Goal: Information Seeking & Learning: Learn about a topic

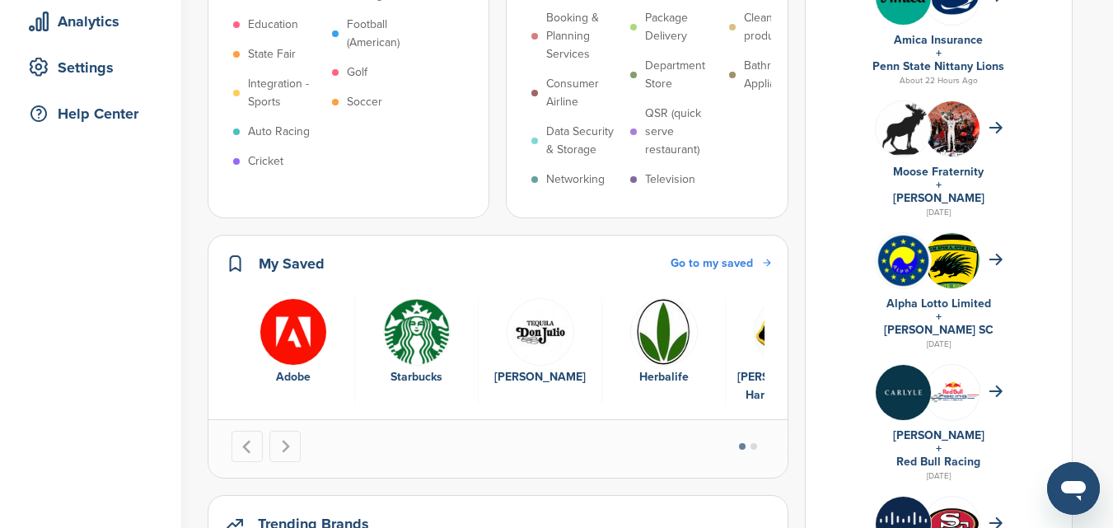
scroll to position [330, 0]
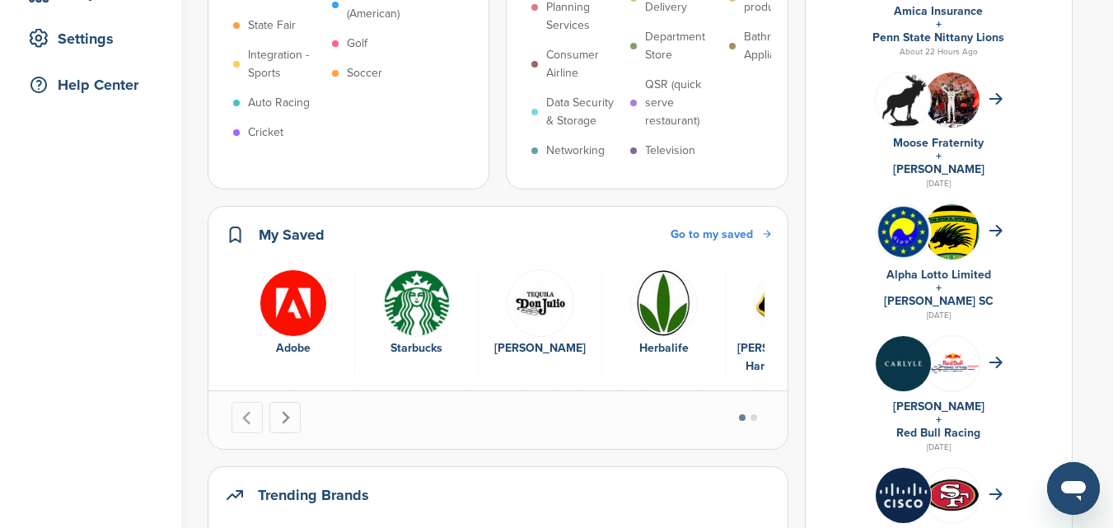
click at [287, 419] on icon "Next slide" at bounding box center [286, 417] width 8 height 13
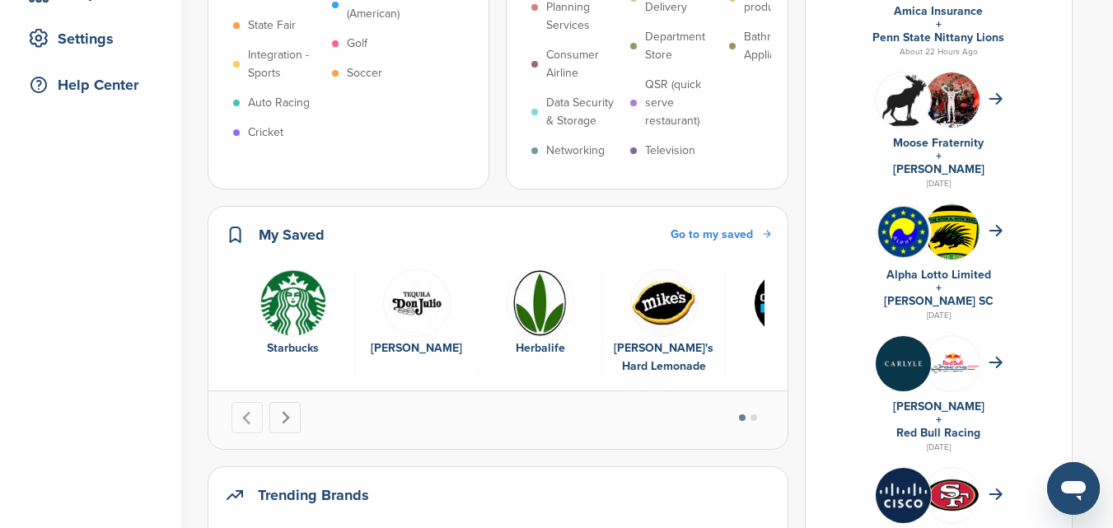
click at [287, 419] on icon "Next slide" at bounding box center [286, 417] width 8 height 13
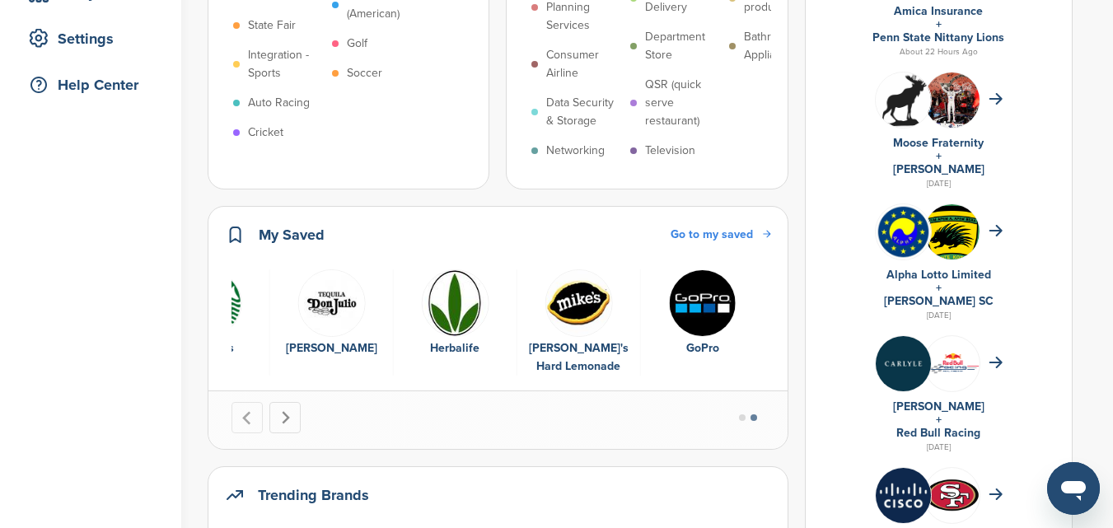
click at [287, 419] on icon "Go to first slide" at bounding box center [286, 417] width 8 height 13
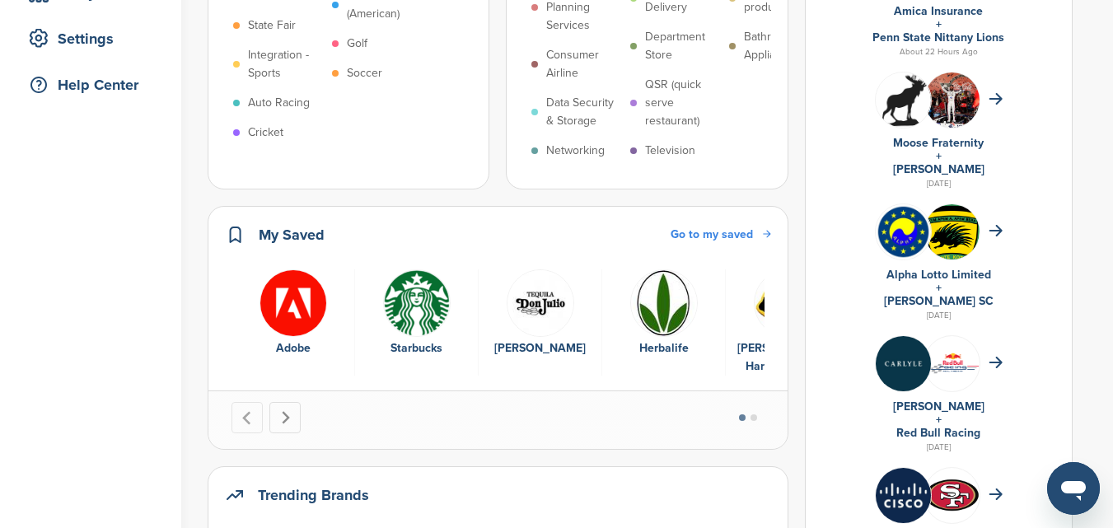
click at [287, 419] on icon "Next slide" at bounding box center [286, 417] width 8 height 13
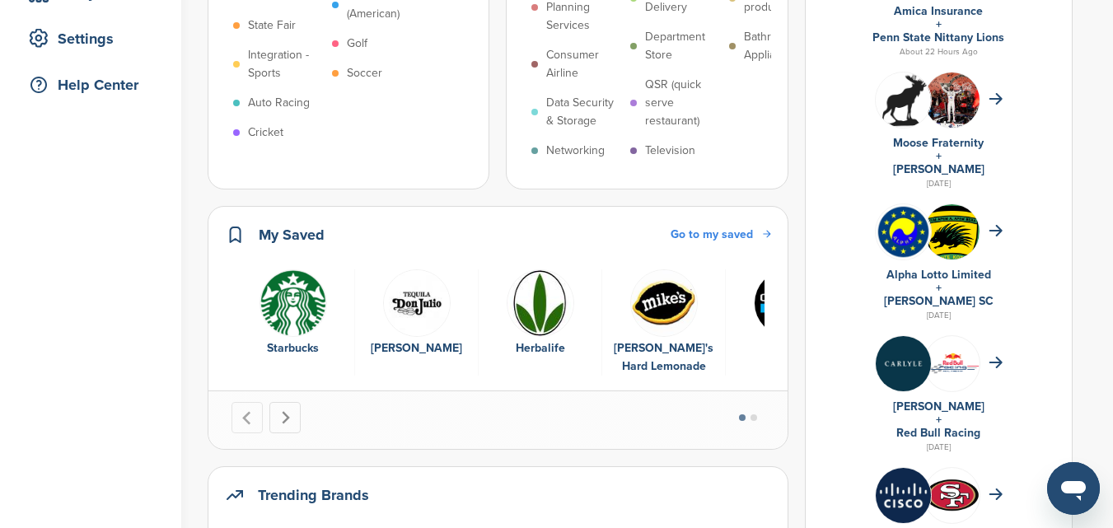
click at [287, 419] on icon "Next slide" at bounding box center [286, 417] width 8 height 13
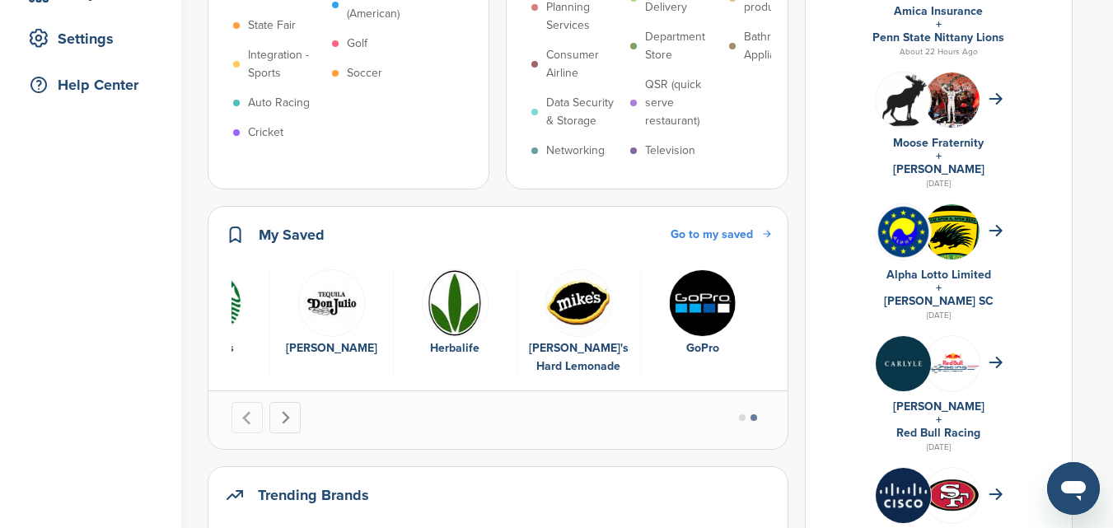
click at [287, 419] on icon "Go to first slide" at bounding box center [286, 417] width 8 height 13
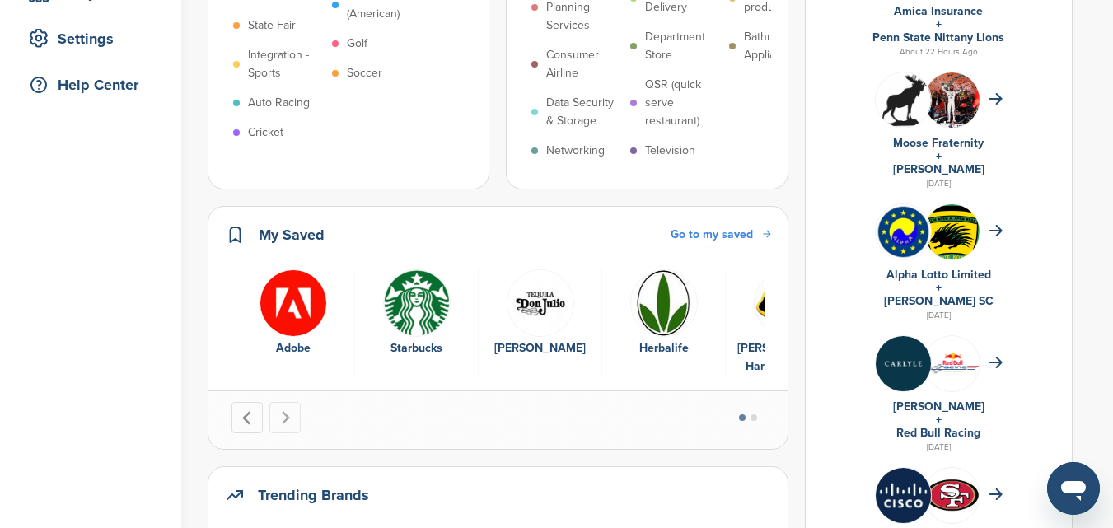
click at [243, 416] on icon "Go to last slide" at bounding box center [248, 418] width 14 height 14
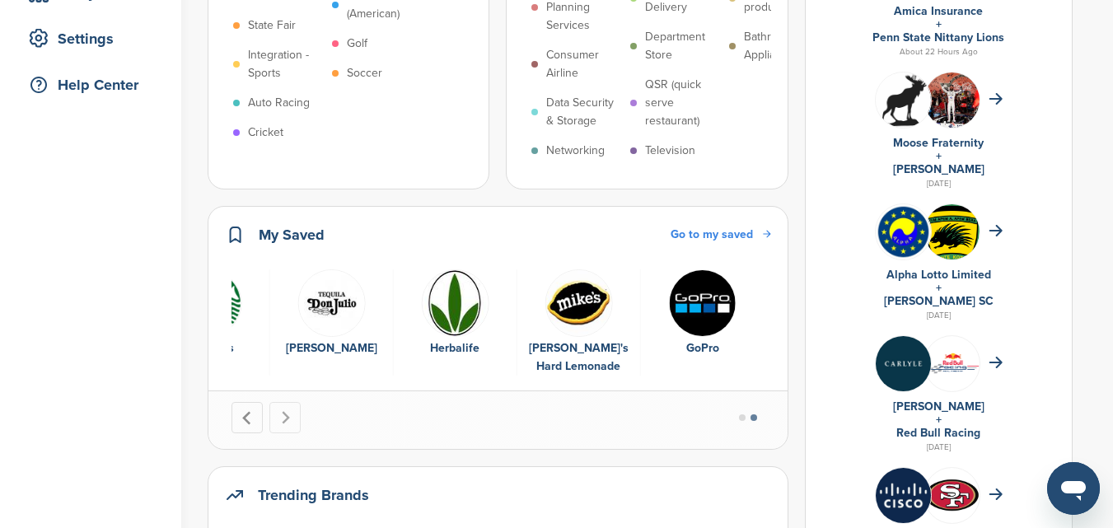
click at [243, 416] on icon "Previous slide" at bounding box center [248, 418] width 14 height 14
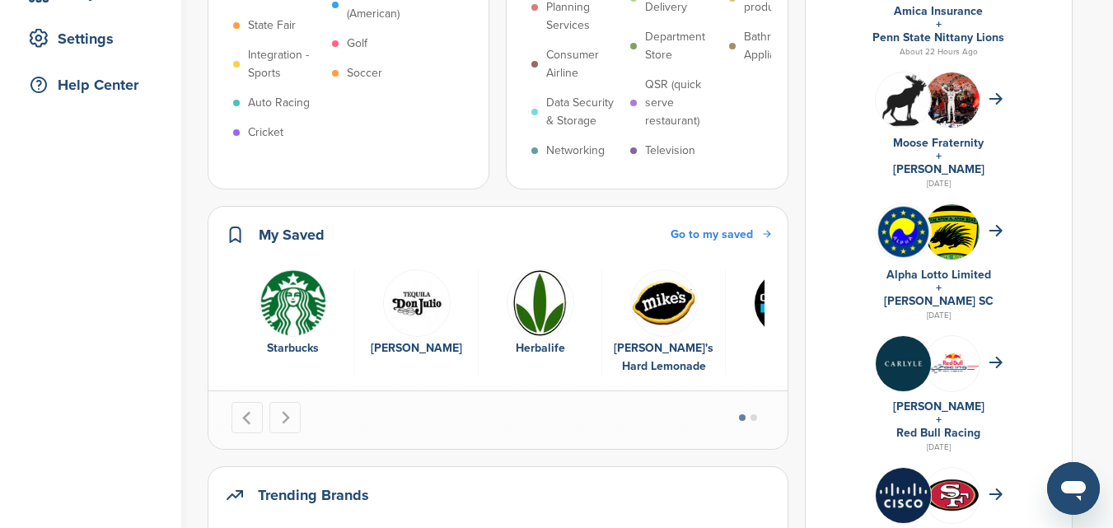
click at [749, 236] on span "Go to my saved" at bounding box center [712, 234] width 82 height 14
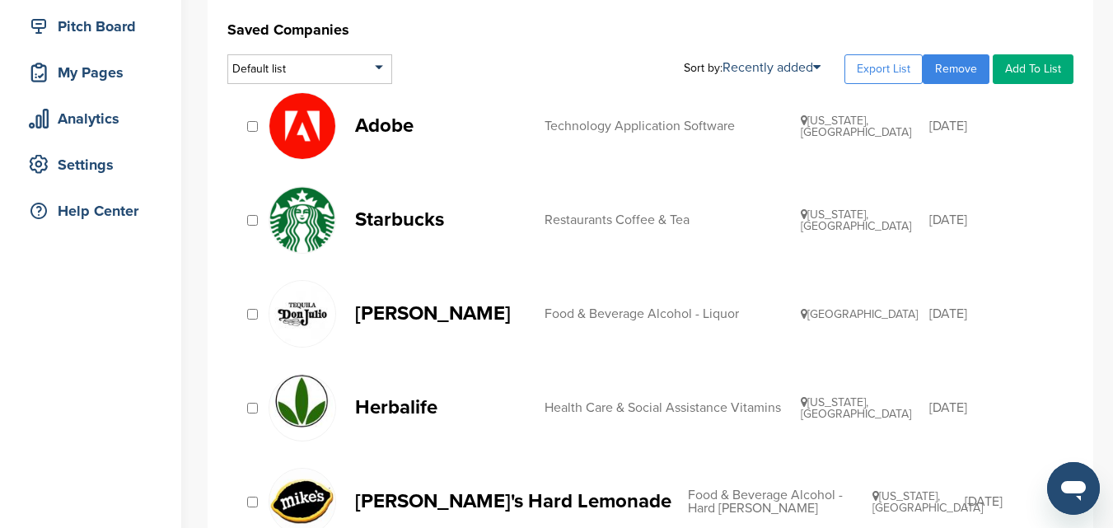
scroll to position [165, 0]
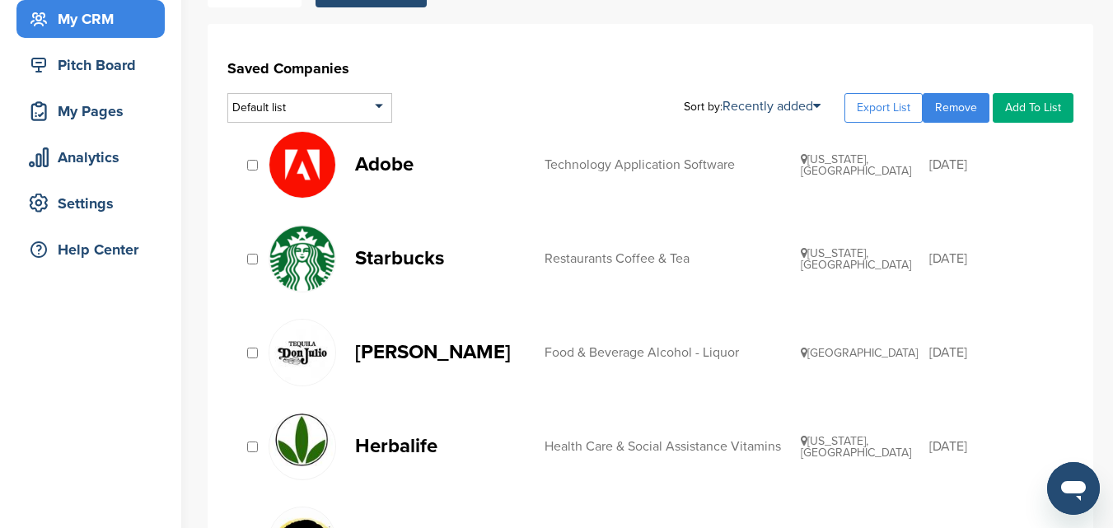
click at [1040, 112] on link "Add To List" at bounding box center [1033, 108] width 81 height 30
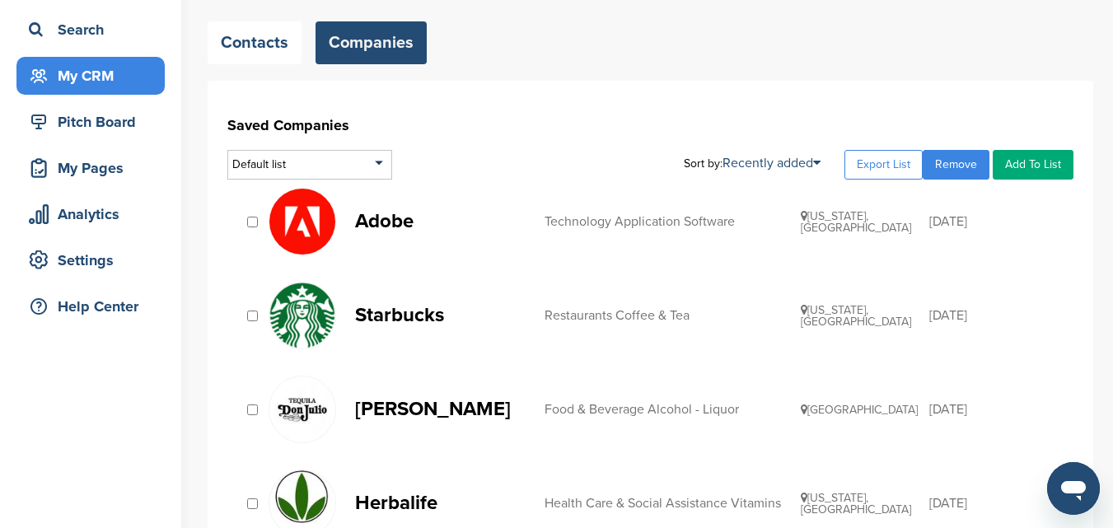
scroll to position [82, 0]
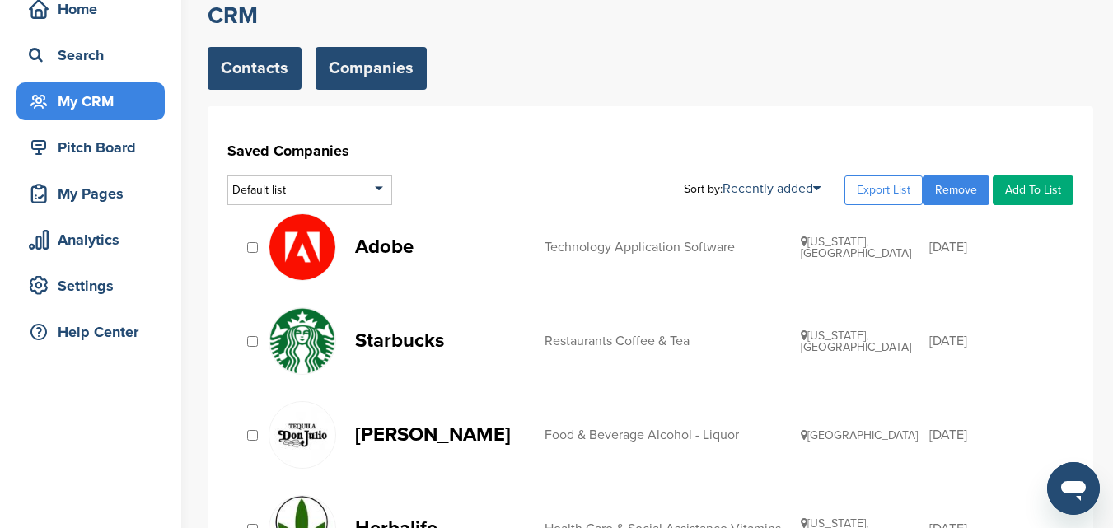
click at [264, 68] on link "Contacts" at bounding box center [255, 68] width 94 height 43
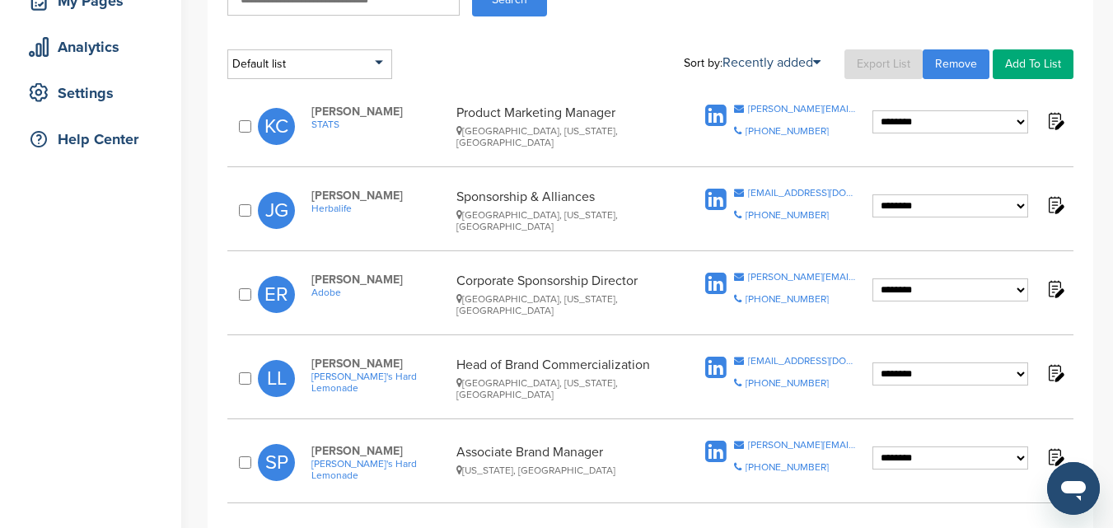
scroll to position [247, 0]
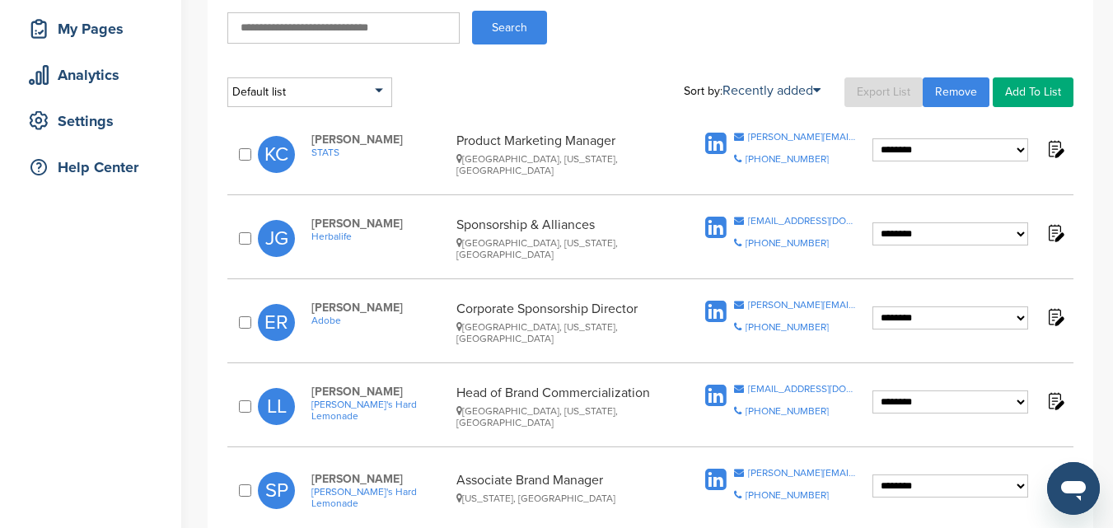
click at [1032, 98] on link "Add To List" at bounding box center [1033, 92] width 81 height 30
click at [869, 95] on link "Export List" at bounding box center [884, 92] width 78 height 30
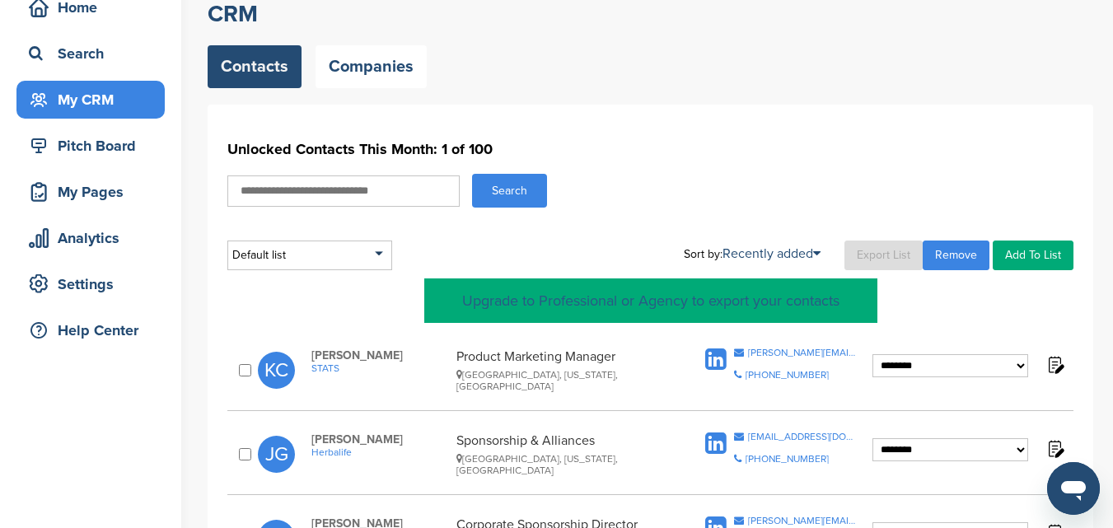
scroll to position [82, 0]
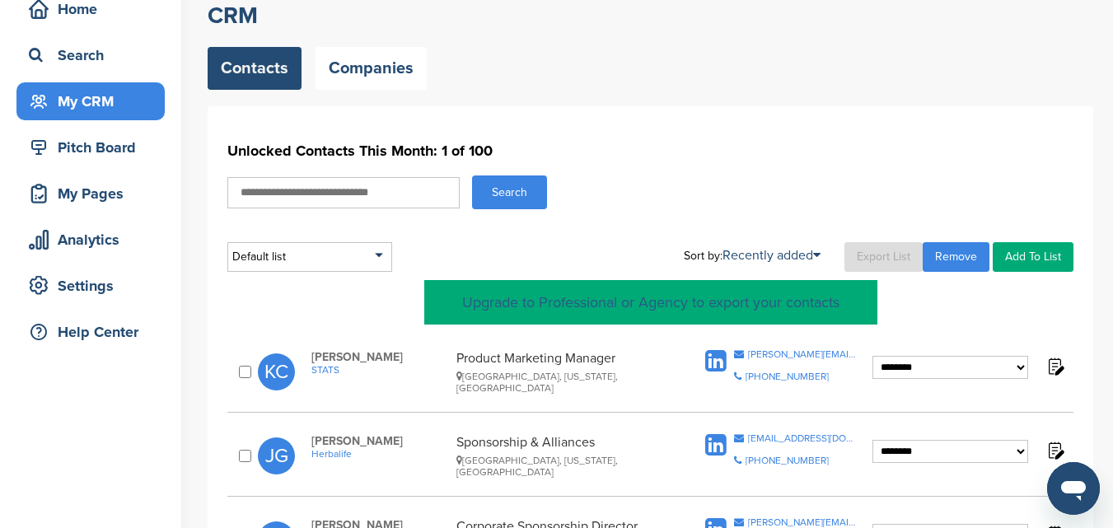
click at [540, 310] on link "Upgrade to Professional or Agency to export your contacts" at bounding box center [650, 302] width 453 height 44
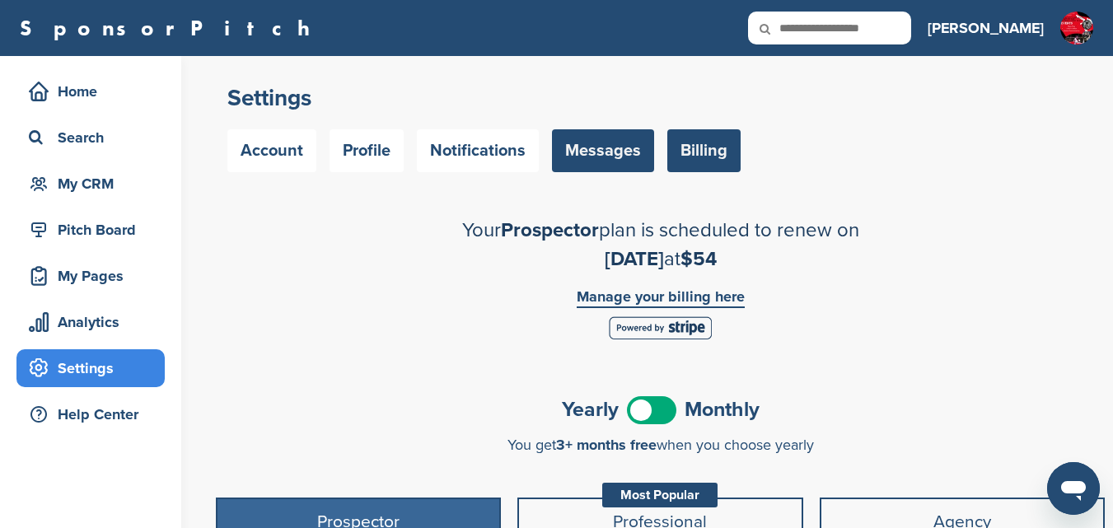
click at [590, 152] on link "Messages" at bounding box center [603, 150] width 102 height 43
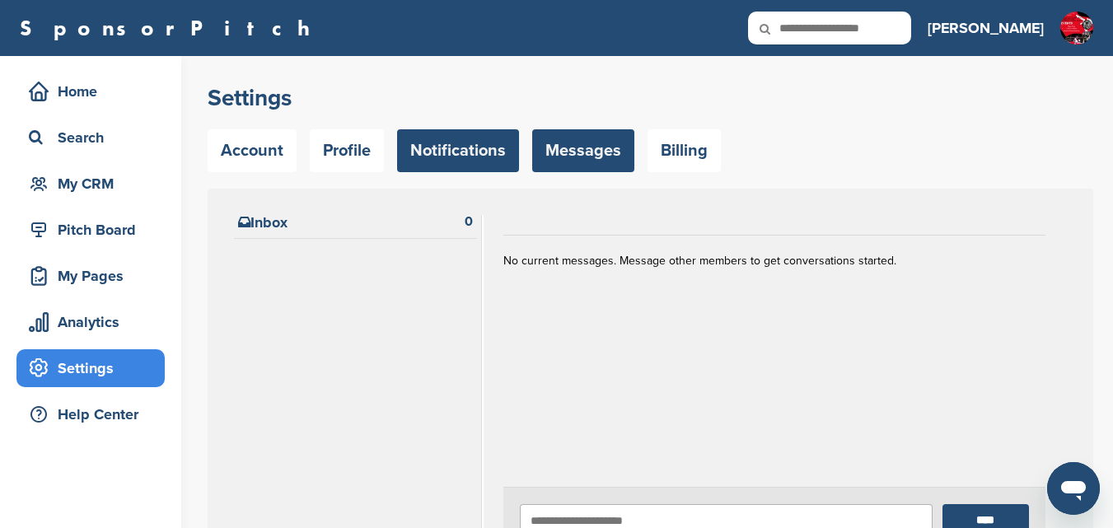
click at [471, 152] on link "Notifications" at bounding box center [458, 150] width 122 height 43
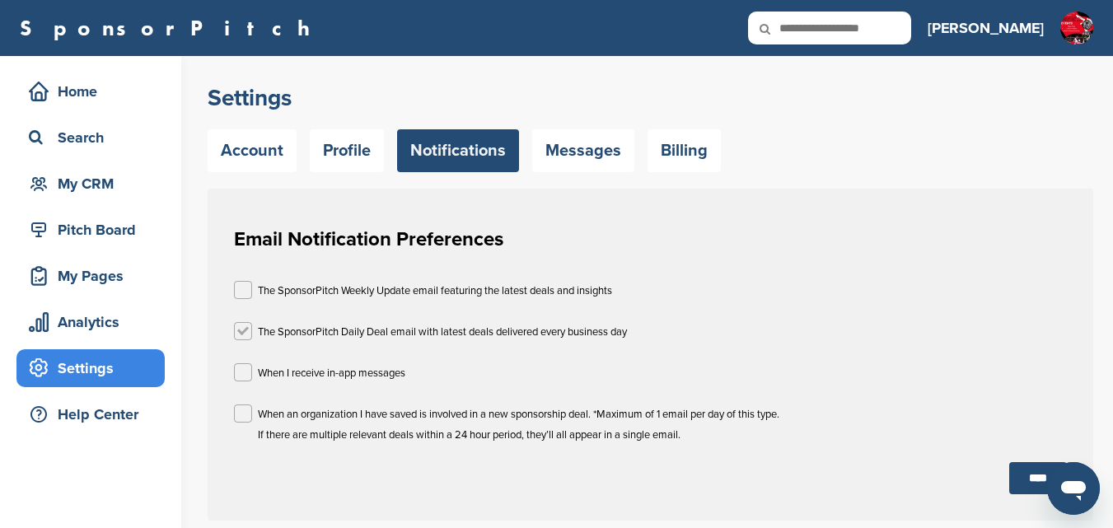
click at [244, 334] on label at bounding box center [243, 331] width 18 height 18
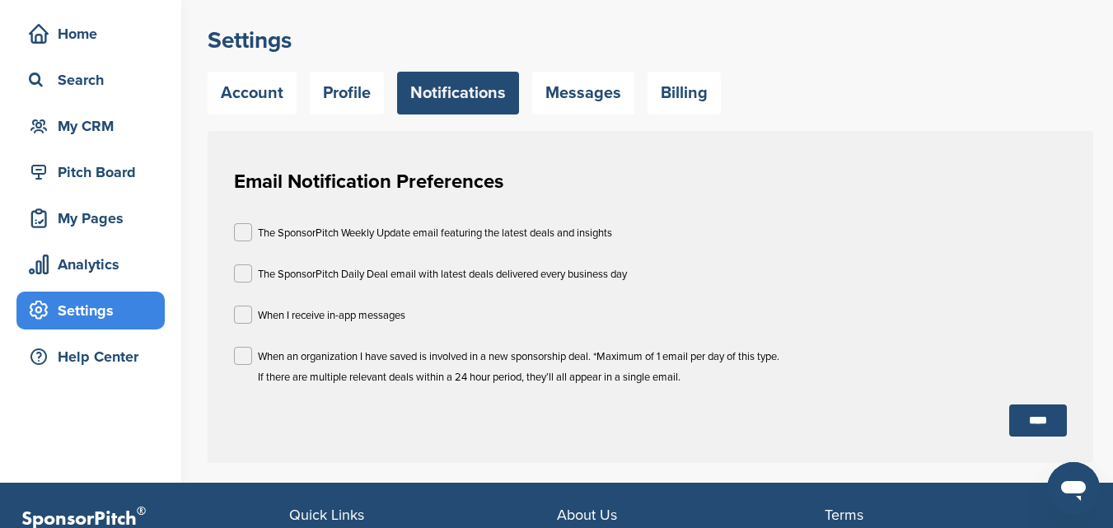
scroll to position [82, 0]
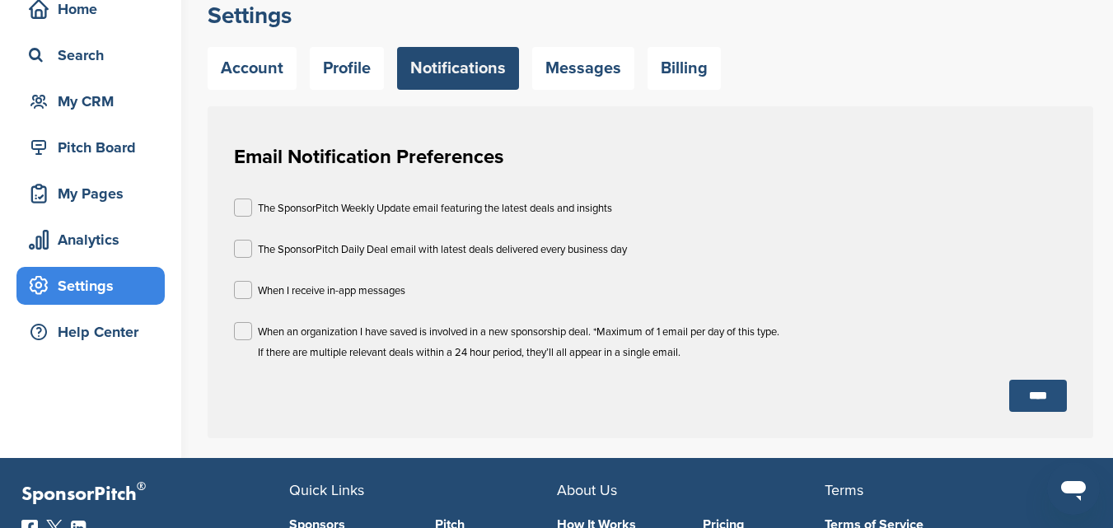
click at [1029, 403] on input "****" at bounding box center [1038, 396] width 58 height 32
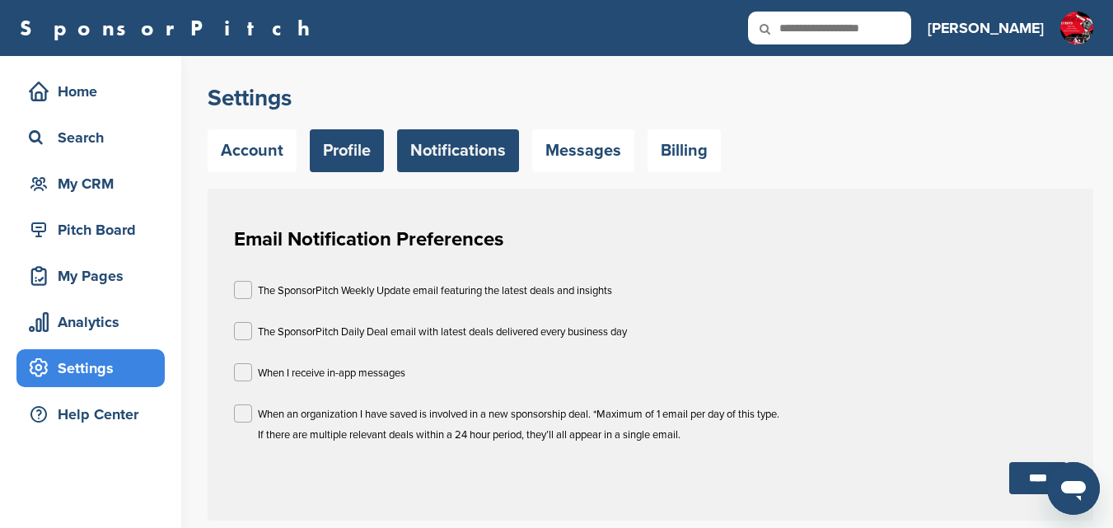
click at [353, 152] on link "Profile" at bounding box center [347, 150] width 74 height 43
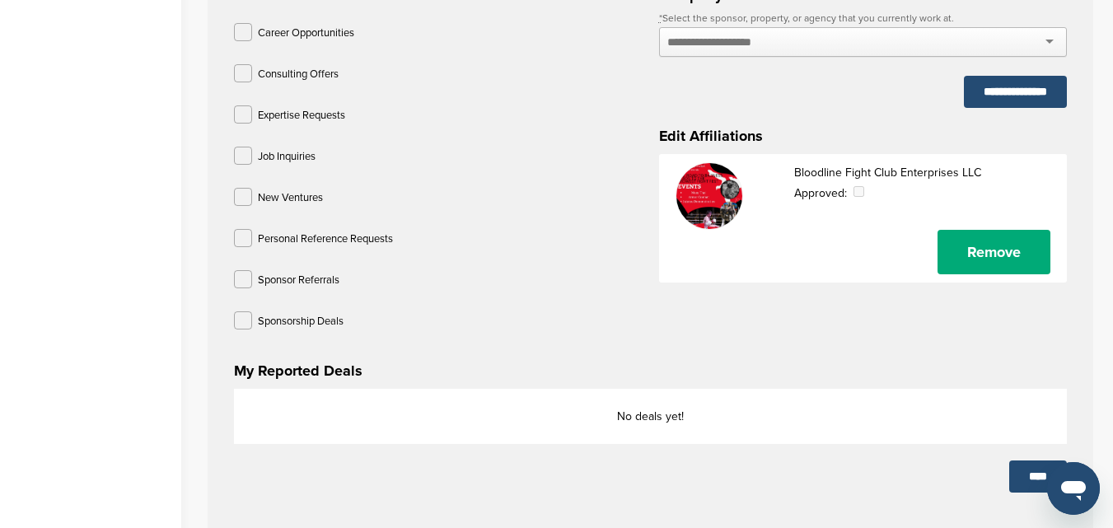
scroll to position [742, 0]
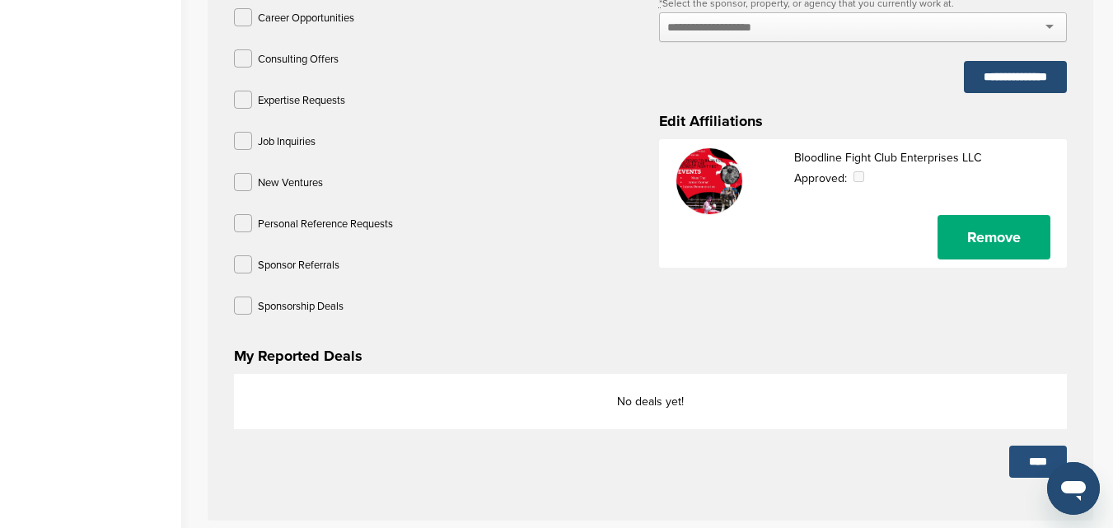
click at [1020, 466] on input "****" at bounding box center [1038, 462] width 58 height 32
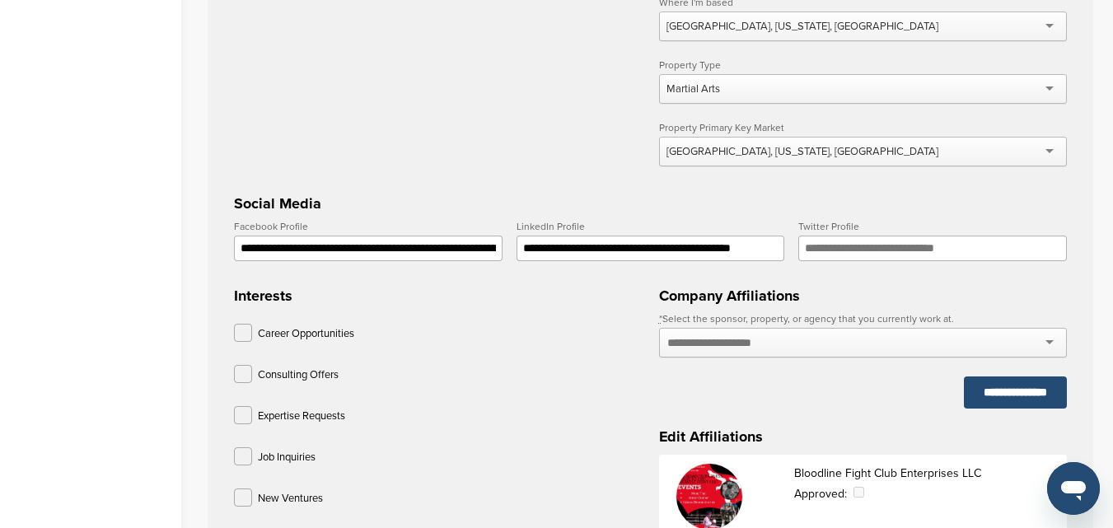
scroll to position [412, 0]
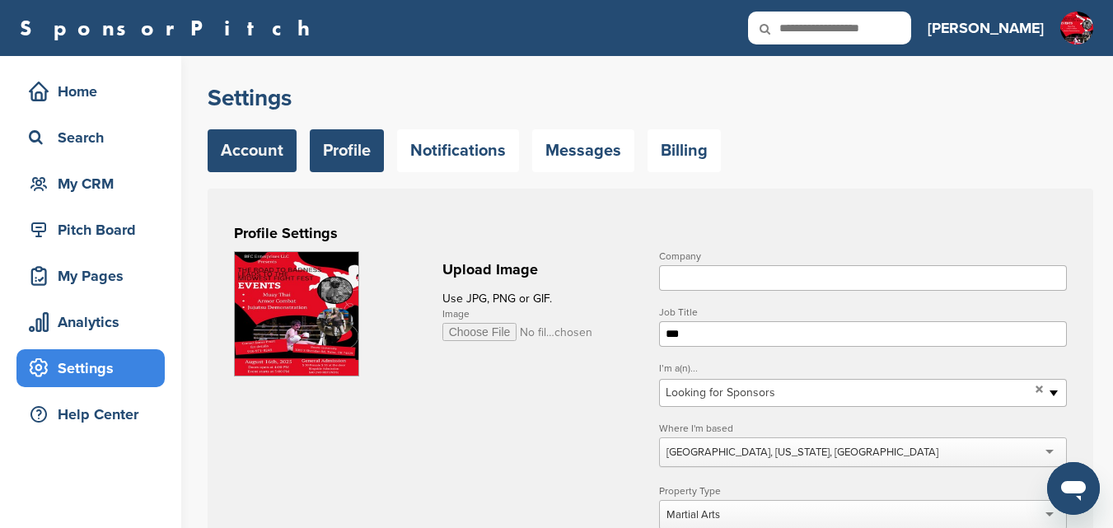
click at [241, 144] on link "Account" at bounding box center [252, 150] width 89 height 43
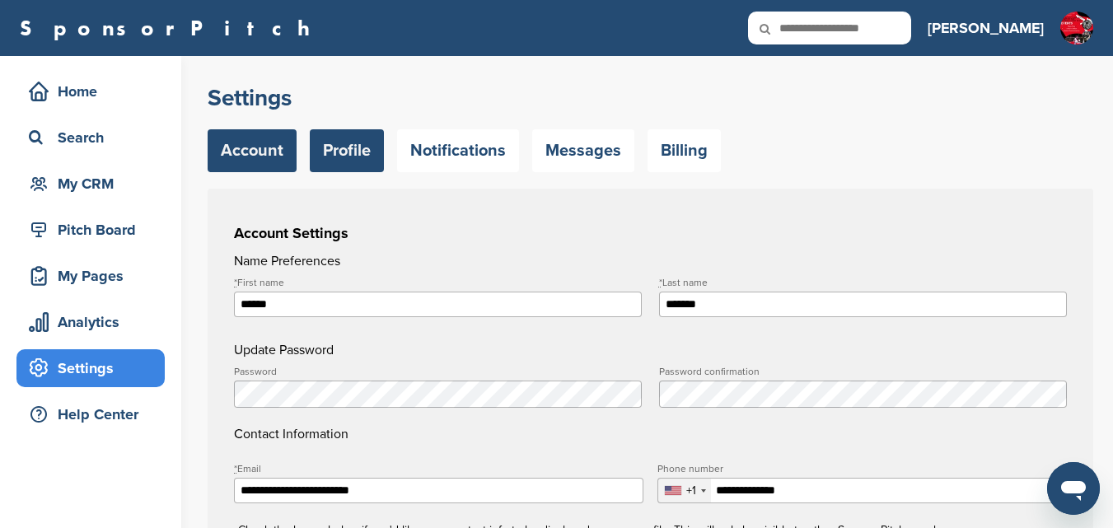
click at [346, 161] on link "Profile" at bounding box center [347, 150] width 74 height 43
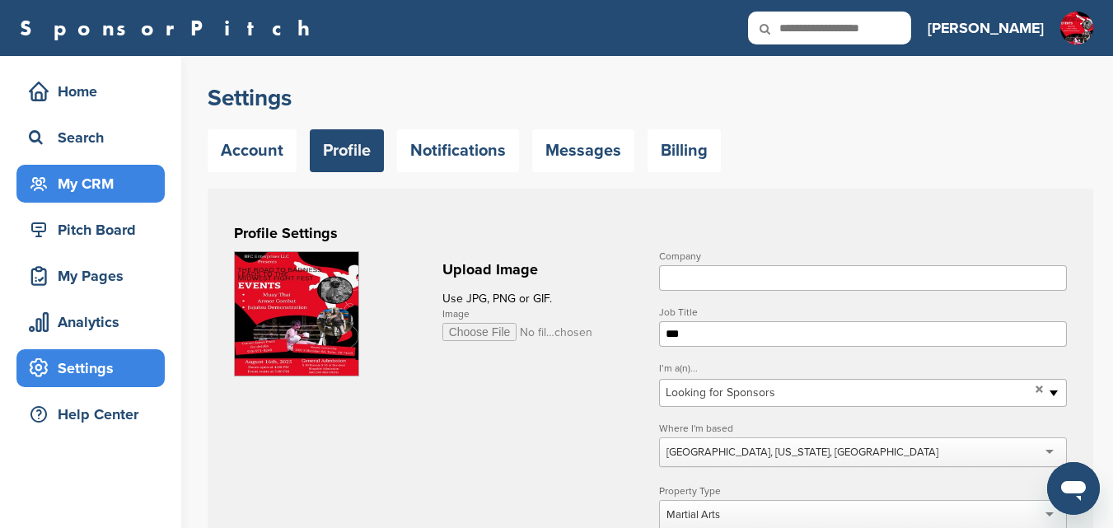
click at [81, 184] on div "My CRM" at bounding box center [95, 184] width 140 height 30
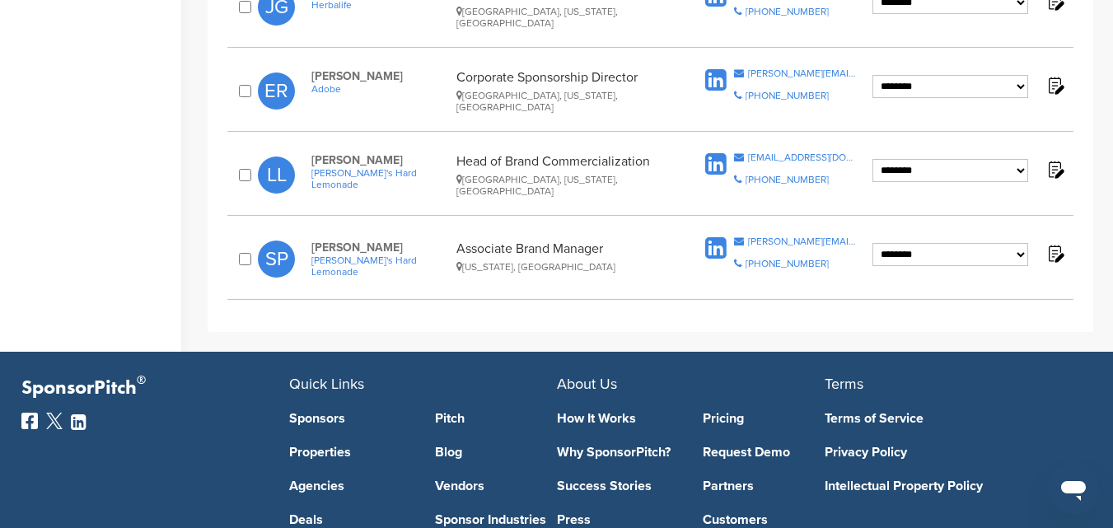
scroll to position [494, 0]
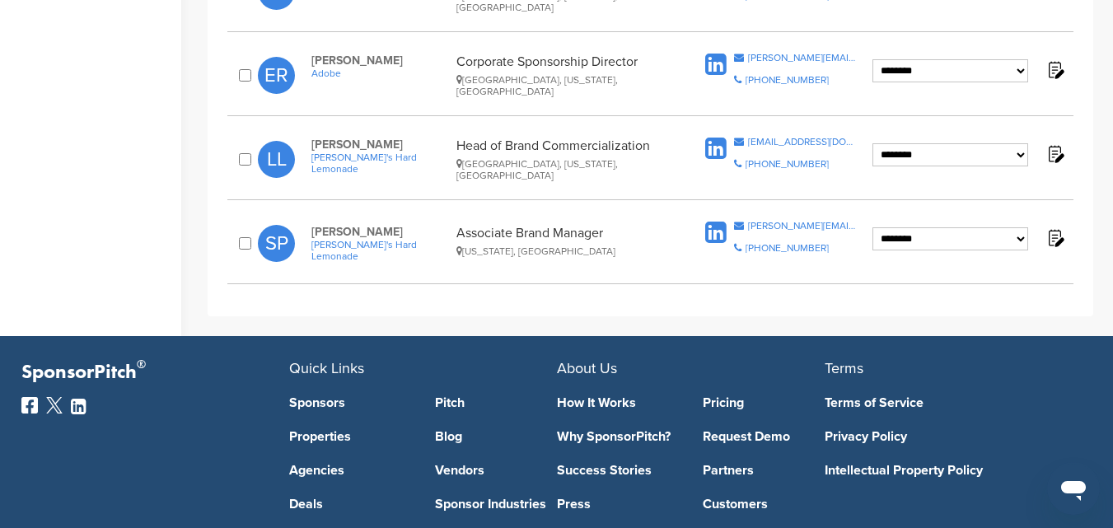
click at [1059, 239] on img at bounding box center [1055, 237] width 21 height 21
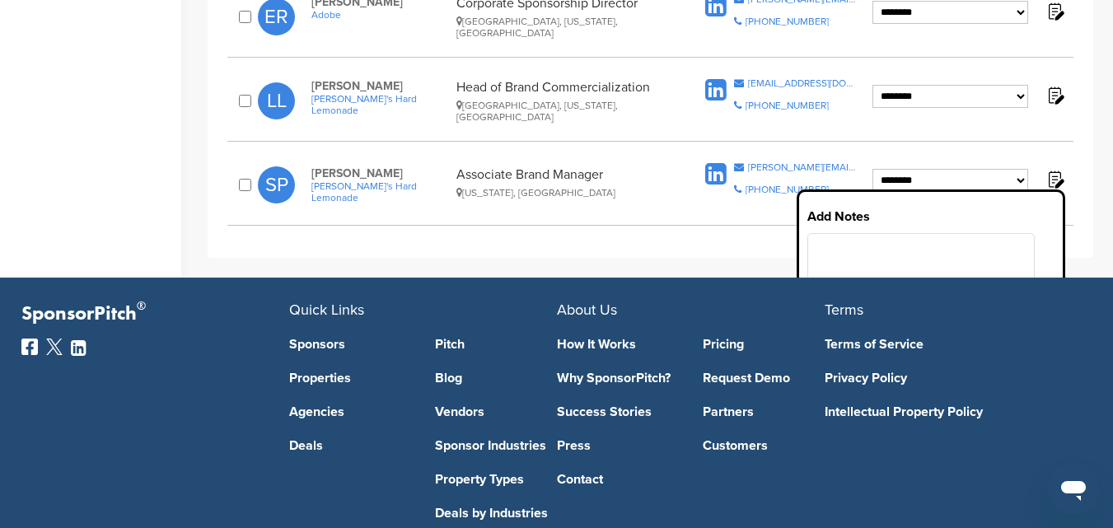
scroll to position [577, 0]
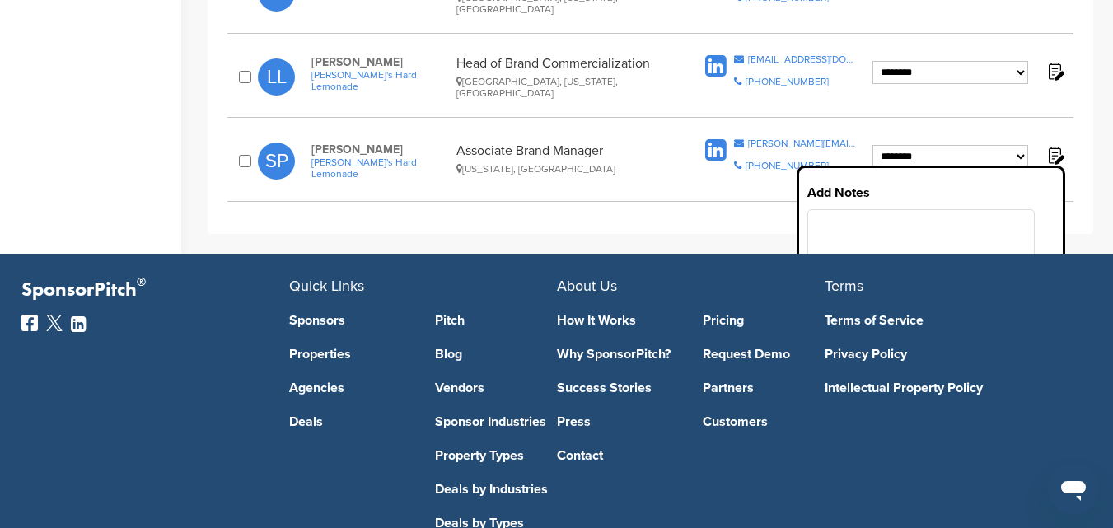
click at [1060, 158] on img at bounding box center [1055, 155] width 21 height 21
click at [1051, 157] on img at bounding box center [1055, 155] width 21 height 21
click at [1055, 149] on img at bounding box center [1055, 155] width 21 height 21
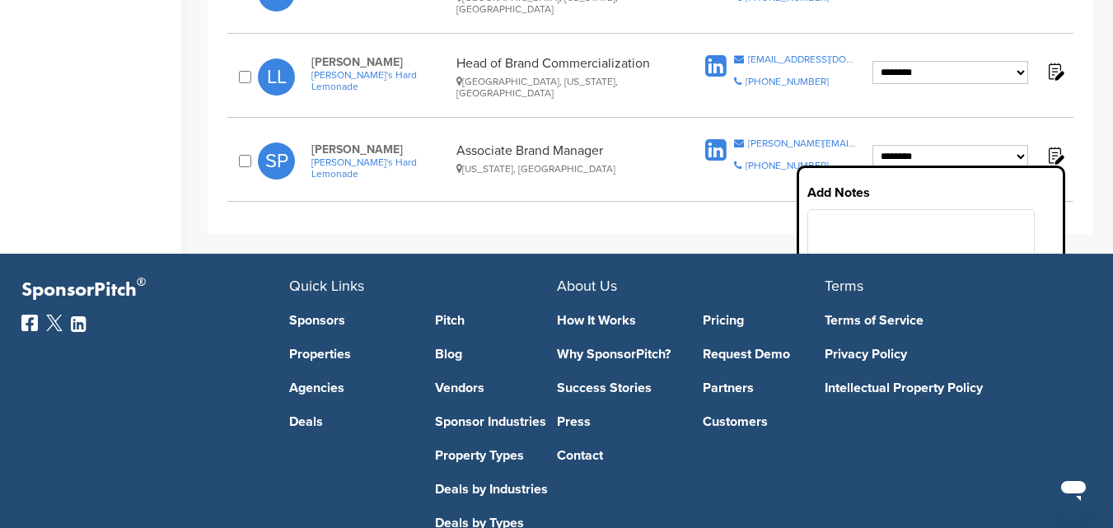
click at [1060, 70] on img at bounding box center [1055, 71] width 21 height 21
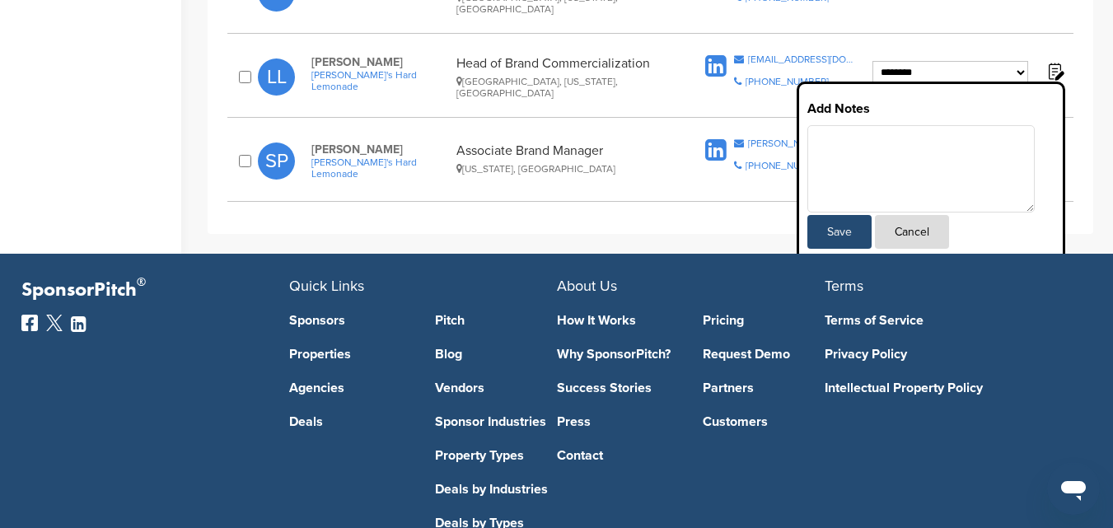
click at [920, 232] on button "Cancel" at bounding box center [912, 232] width 74 height 34
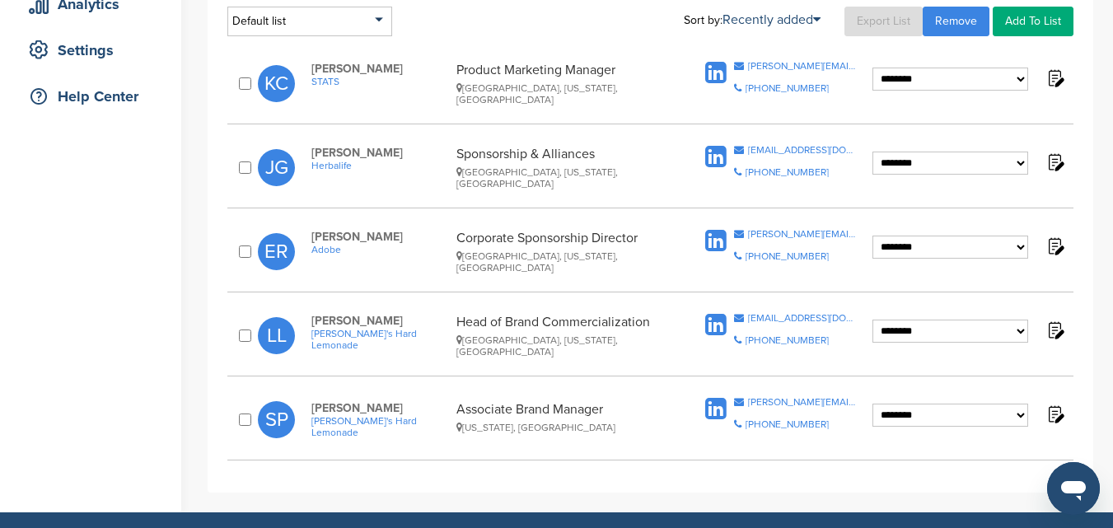
scroll to position [247, 0]
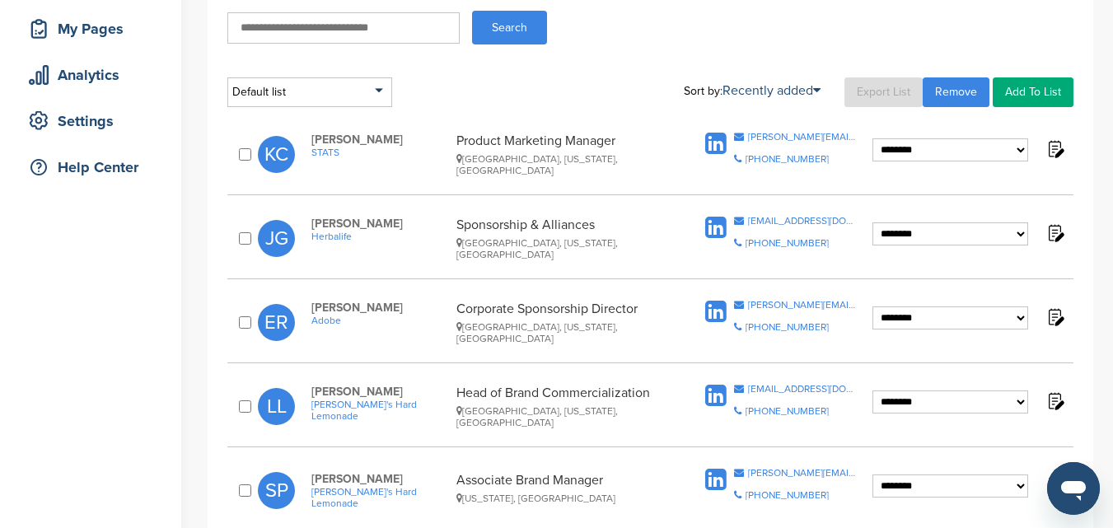
click at [408, 28] on input "text" at bounding box center [343, 27] width 232 height 31
type input "****"
click at [526, 31] on button "Search" at bounding box center [509, 28] width 75 height 34
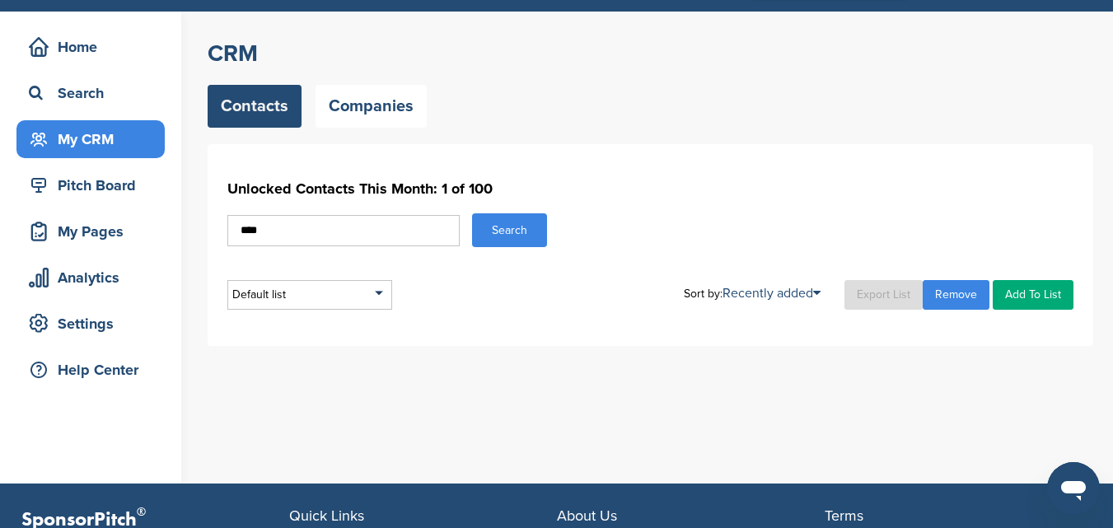
scroll to position [82, 0]
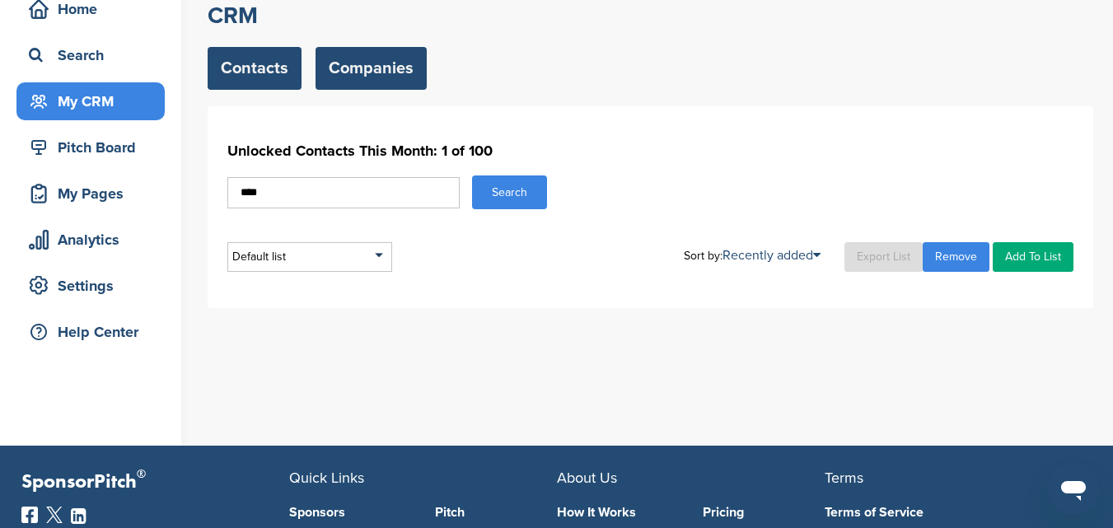
click at [382, 71] on link "Companies" at bounding box center [371, 68] width 111 height 43
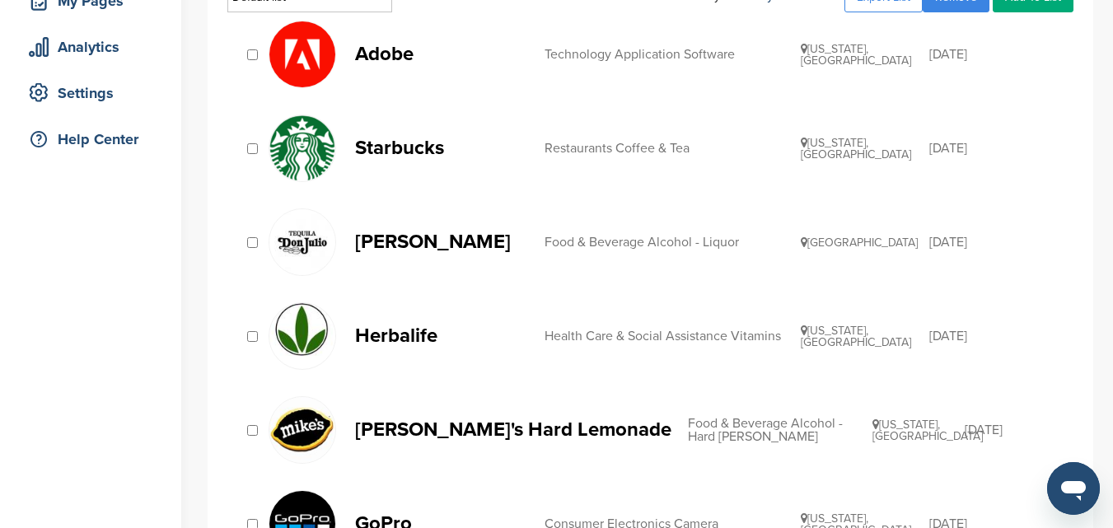
scroll to position [247, 0]
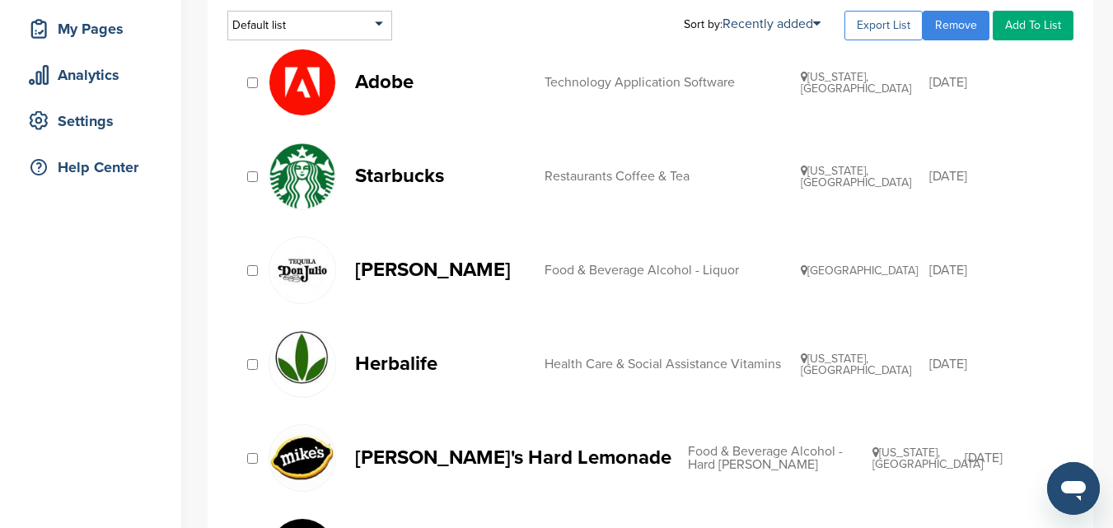
click at [880, 21] on link "Export List" at bounding box center [884, 26] width 78 height 30
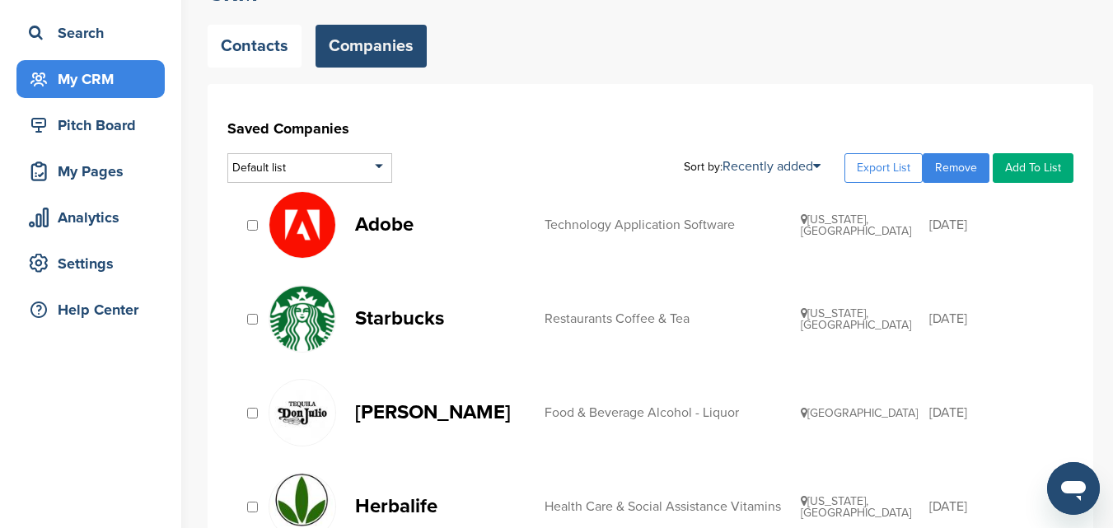
scroll to position [82, 0]
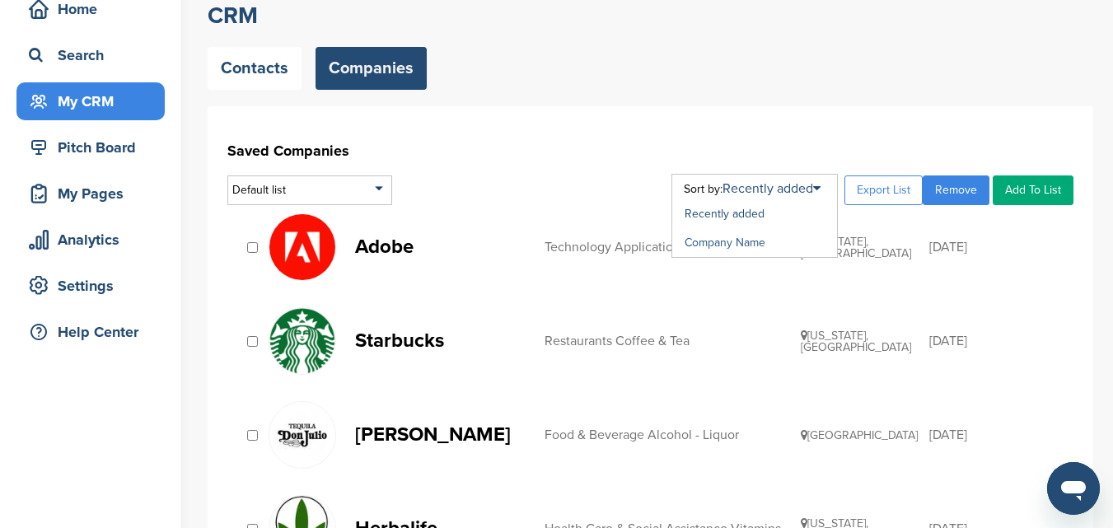
click at [729, 245] on link "Company Name" at bounding box center [725, 243] width 81 height 14
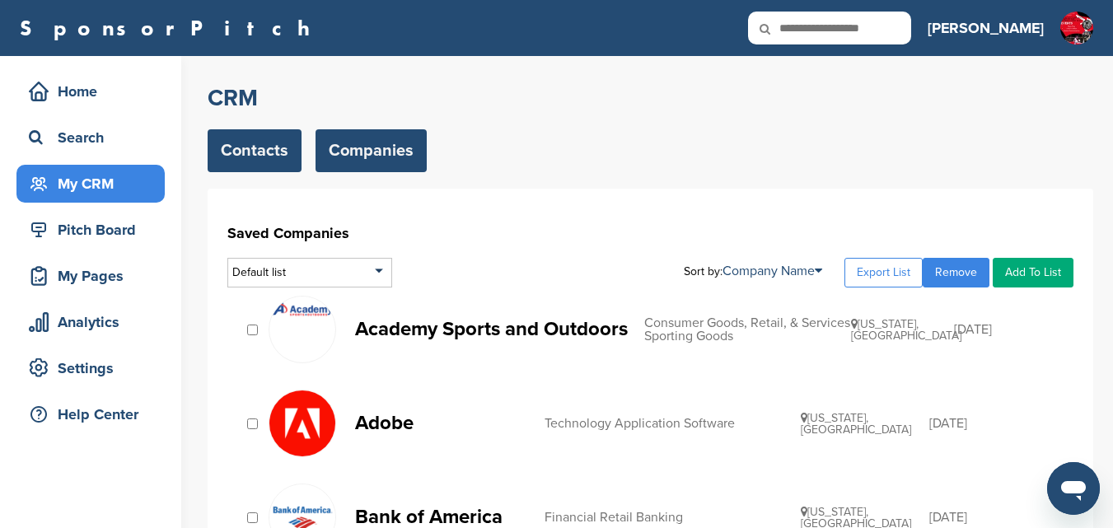
click at [271, 140] on link "Contacts" at bounding box center [255, 150] width 94 height 43
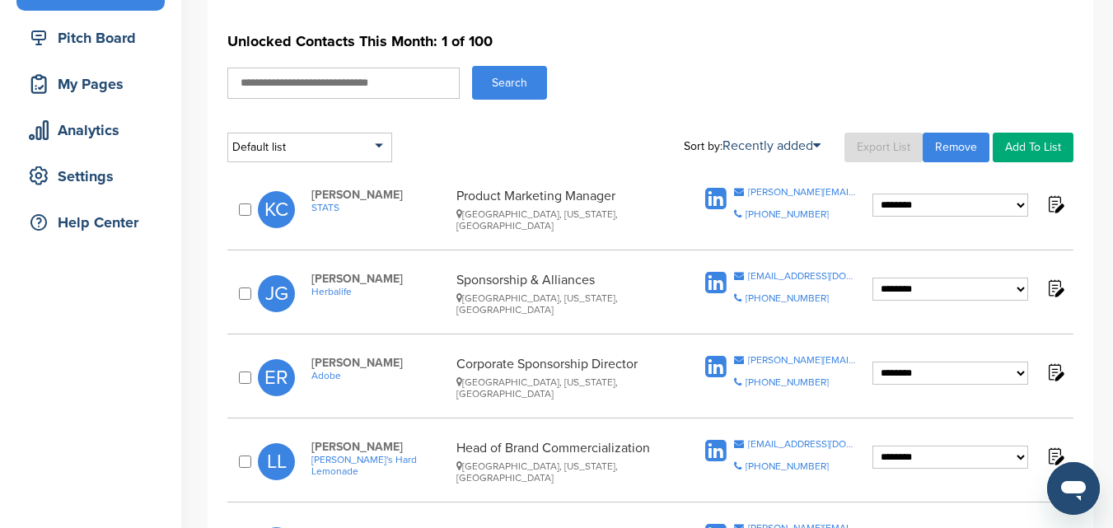
scroll to position [82, 0]
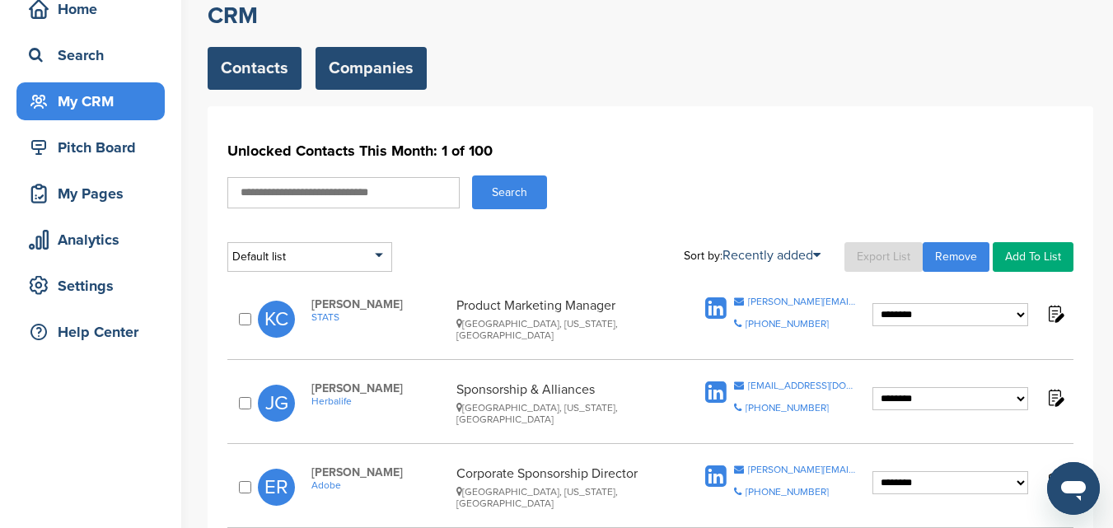
click at [372, 63] on link "Companies" at bounding box center [371, 68] width 111 height 43
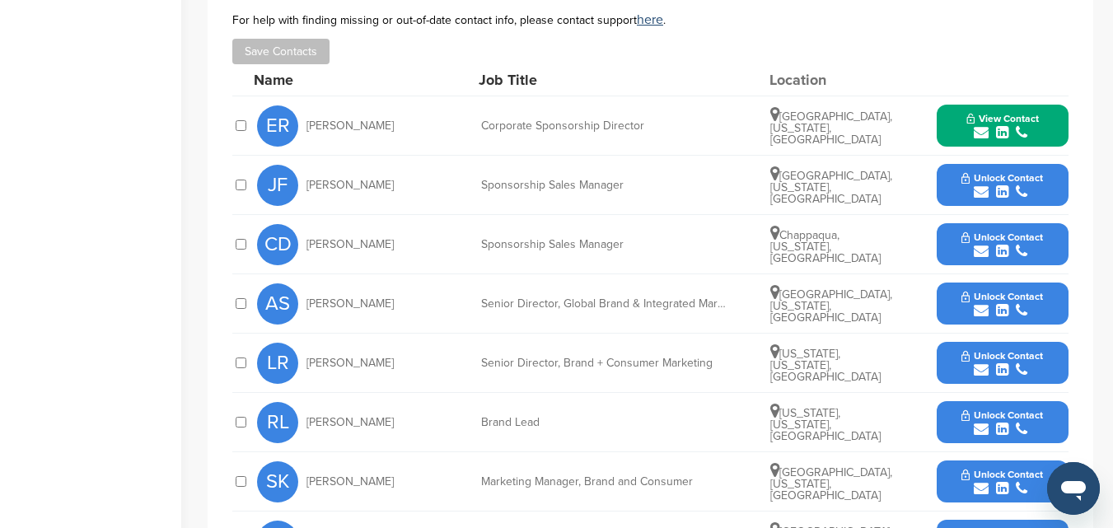
scroll to position [577, 0]
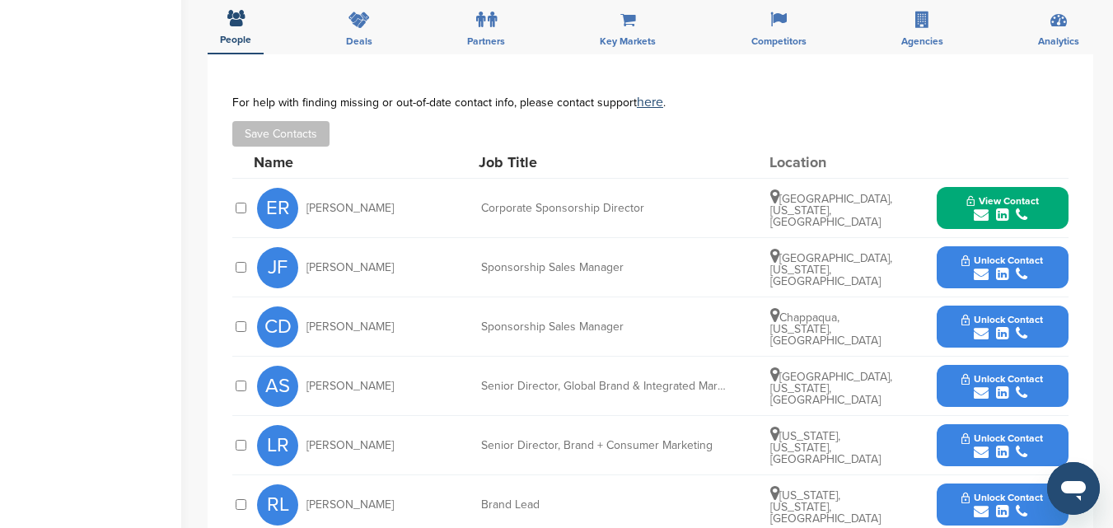
click at [980, 218] on icon "submit" at bounding box center [981, 215] width 15 height 15
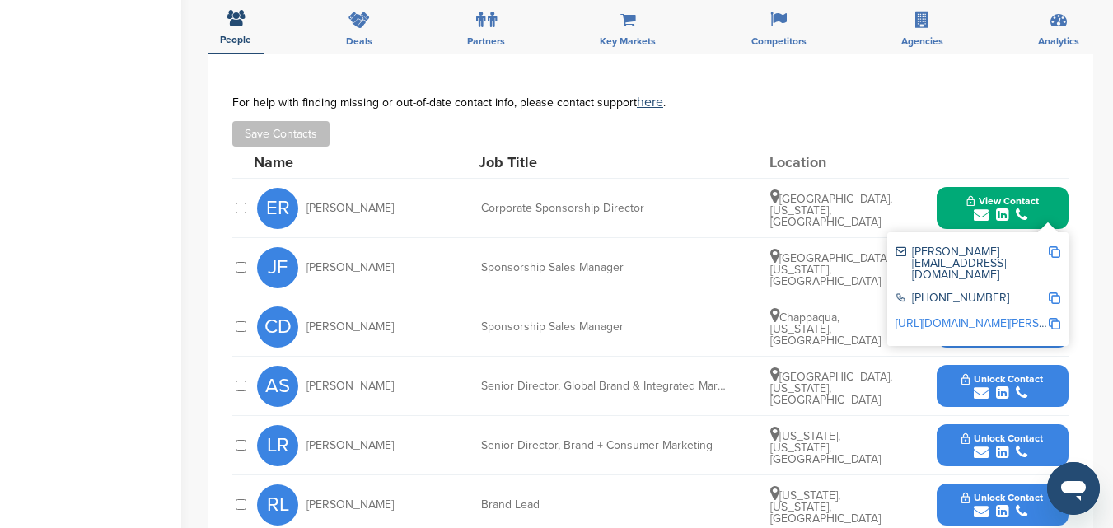
click at [1027, 250] on div "[PERSON_NAME][EMAIL_ADDRESS][DOMAIN_NAME]" at bounding box center [972, 263] width 152 height 35
drag, startPoint x: 1019, startPoint y: 247, endPoint x: 911, endPoint y: 246, distance: 107.9
click at [911, 246] on div "[PERSON_NAME][EMAIL_ADDRESS][DOMAIN_NAME]" at bounding box center [978, 264] width 165 height 46
drag, startPoint x: 911, startPoint y: 246, endPoint x: 938, endPoint y: 119, distance: 130.6
click at [938, 119] on div "For help with finding missing or out-of-date contact info, please contact suppo…" at bounding box center [650, 121] width 836 height 51
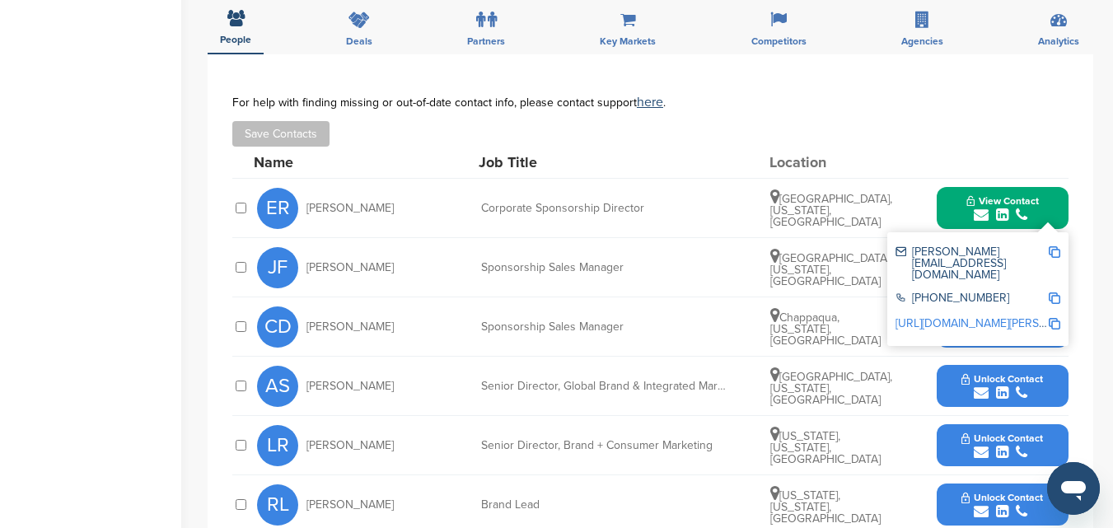
click at [938, 119] on div "For help with finding missing or out-of-date contact info, please contact suppo…" at bounding box center [650, 121] width 836 height 51
click at [1046, 232] on div "[PERSON_NAME][EMAIL_ADDRESS][DOMAIN_NAME] [PHONE_NUMBER] [URL][DOMAIN_NAME][PER…" at bounding box center [977, 289] width 181 height 114
click at [1084, 220] on div "**********" at bounding box center [651, 439] width 886 height 771
click at [1064, 124] on div "Save Contacts" at bounding box center [650, 134] width 836 height 26
click at [1047, 232] on div "[PERSON_NAME][EMAIL_ADDRESS][DOMAIN_NAME] [PHONE_NUMBER] [URL][DOMAIN_NAME][PER…" at bounding box center [977, 289] width 181 height 114
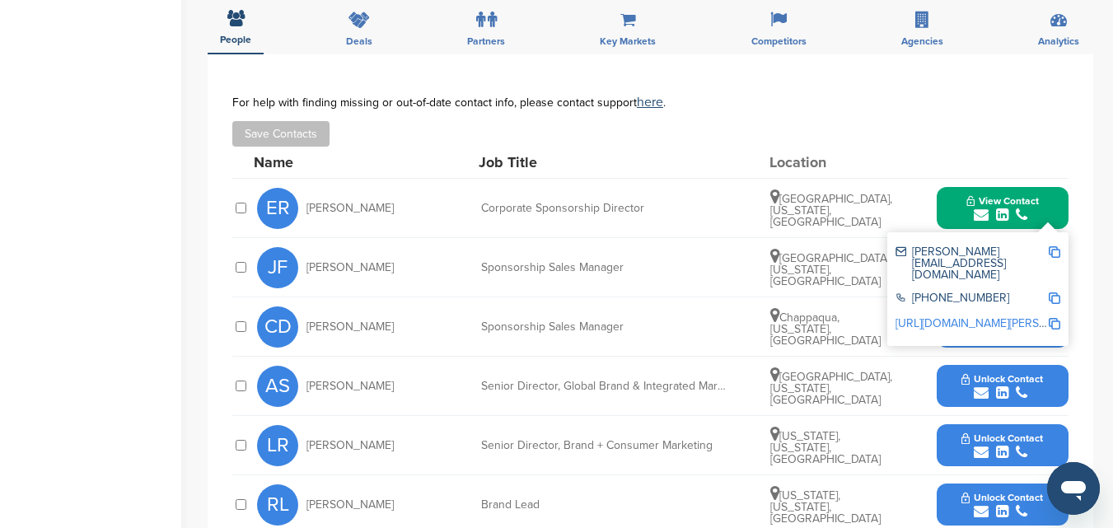
click at [982, 214] on icon "submit" at bounding box center [981, 215] width 15 height 15
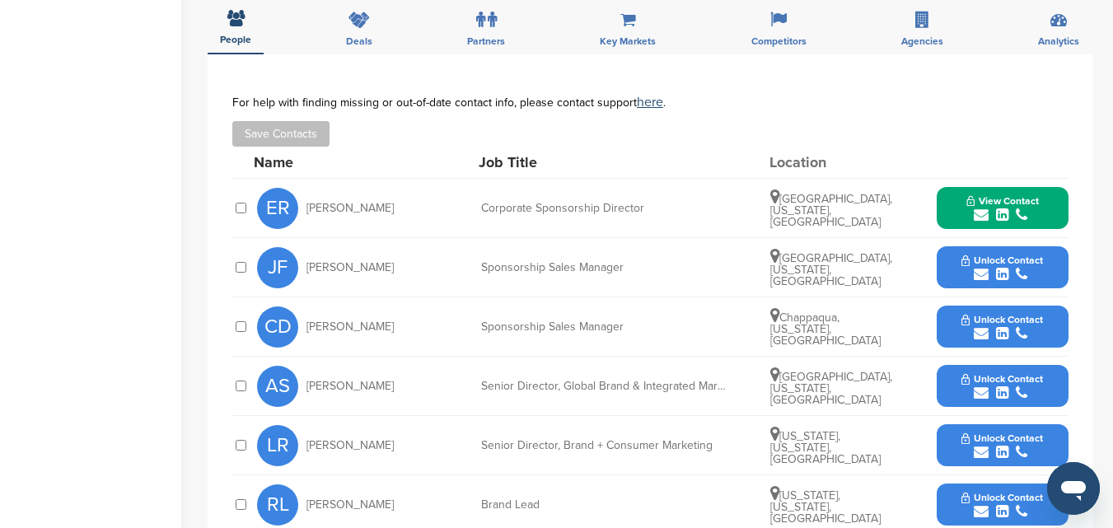
click at [982, 274] on icon "submit" at bounding box center [981, 274] width 15 height 15
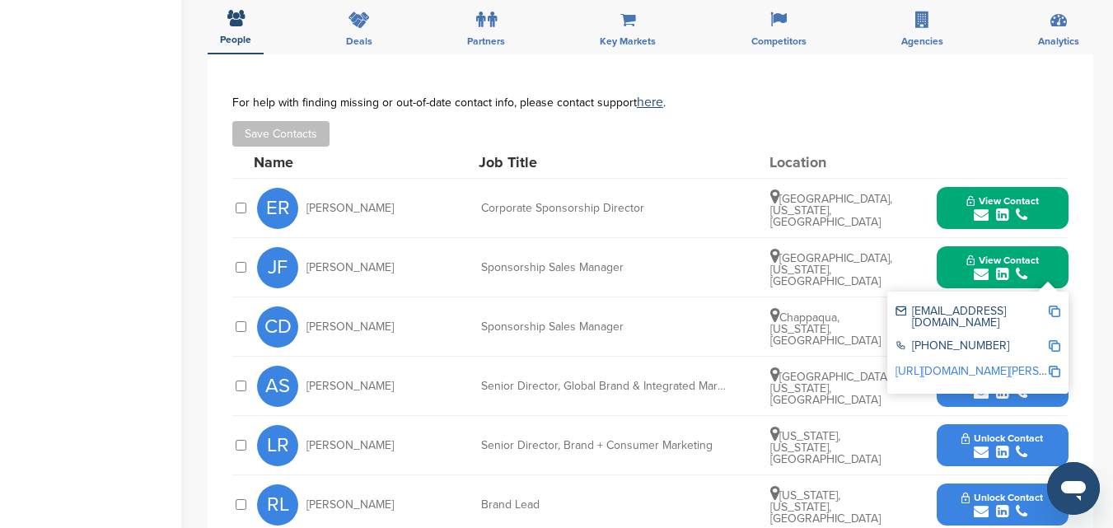
click at [980, 275] on icon "submit" at bounding box center [981, 274] width 15 height 15
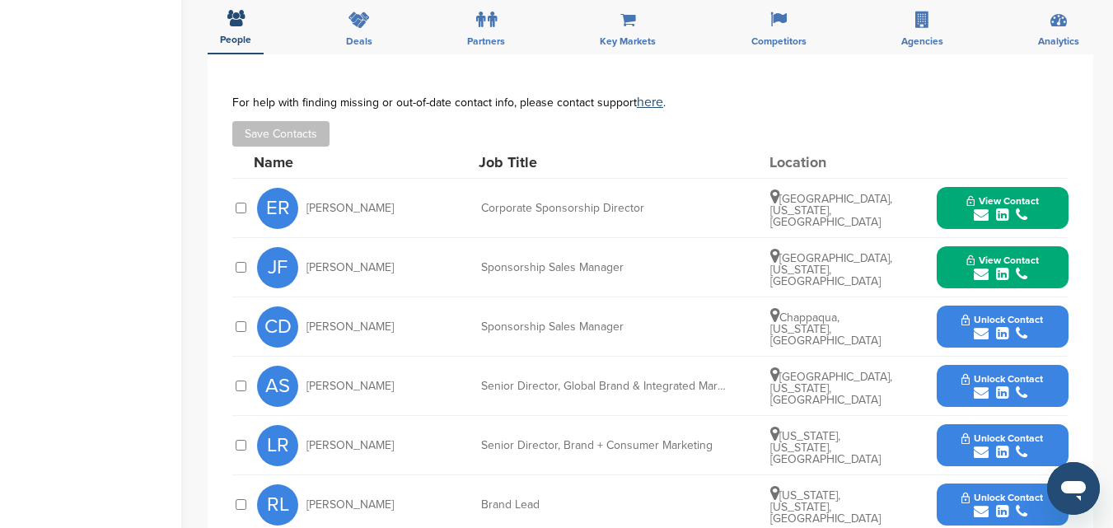
click at [981, 334] on icon "submit" at bounding box center [981, 333] width 15 height 15
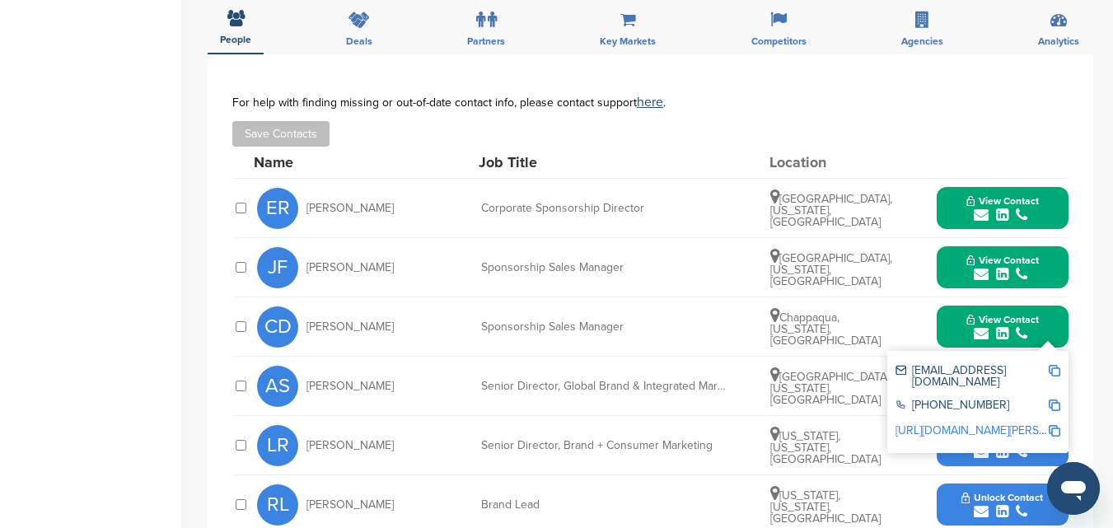
click at [976, 332] on icon "submit" at bounding box center [981, 333] width 15 height 15
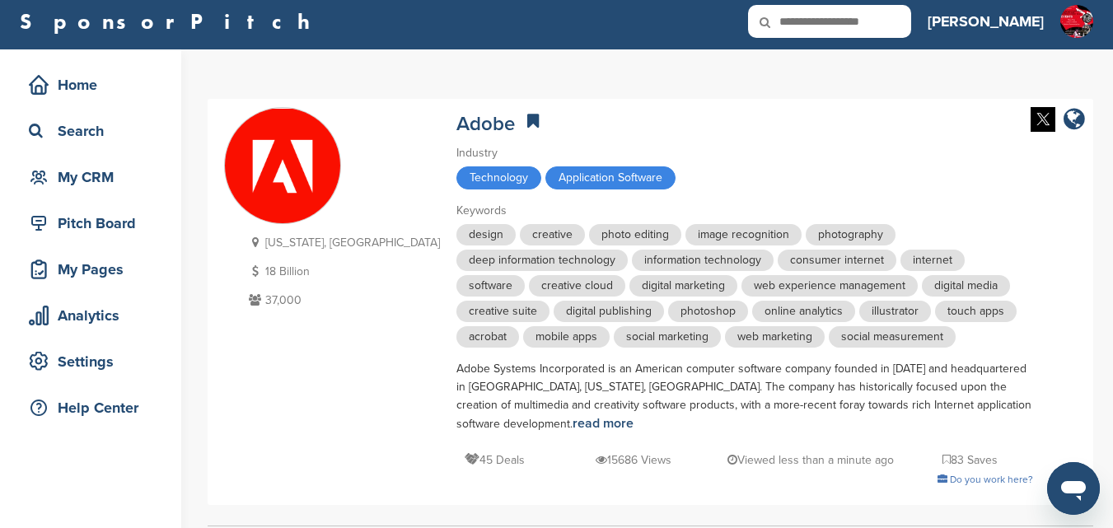
scroll to position [0, 0]
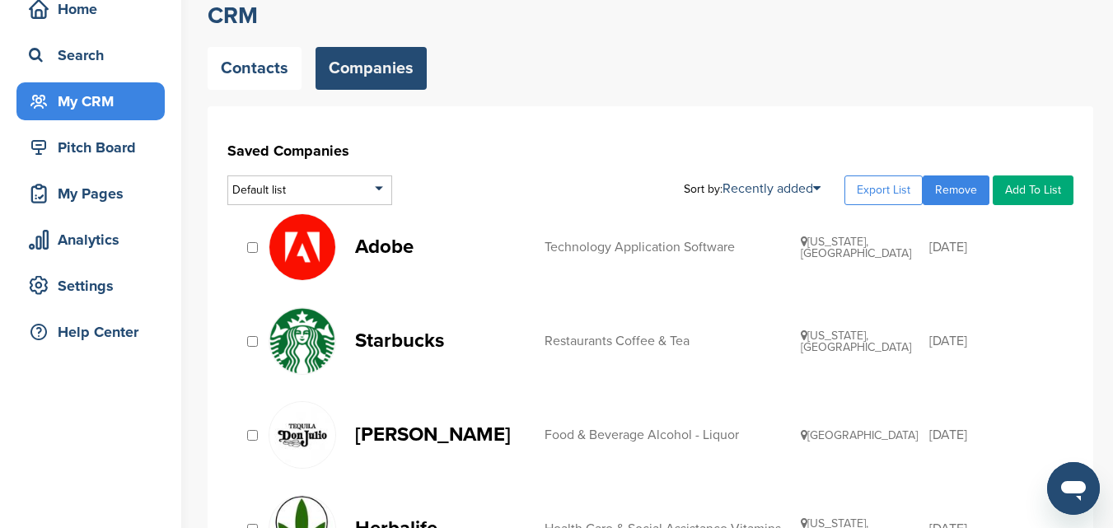
click at [302, 341] on img at bounding box center [302, 341] width 66 height 66
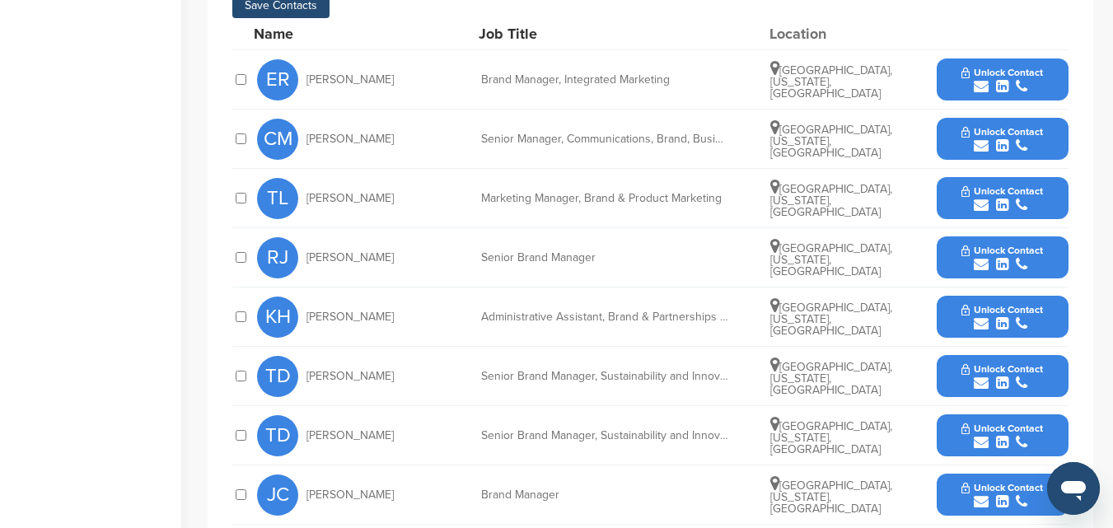
scroll to position [577, 0]
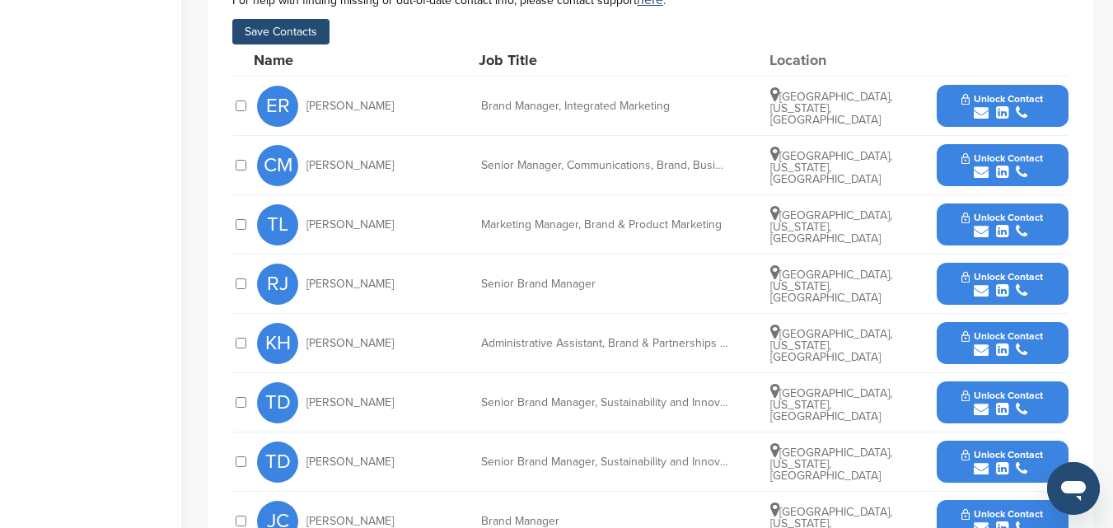
click at [314, 19] on button "Save Contacts" at bounding box center [280, 32] width 97 height 26
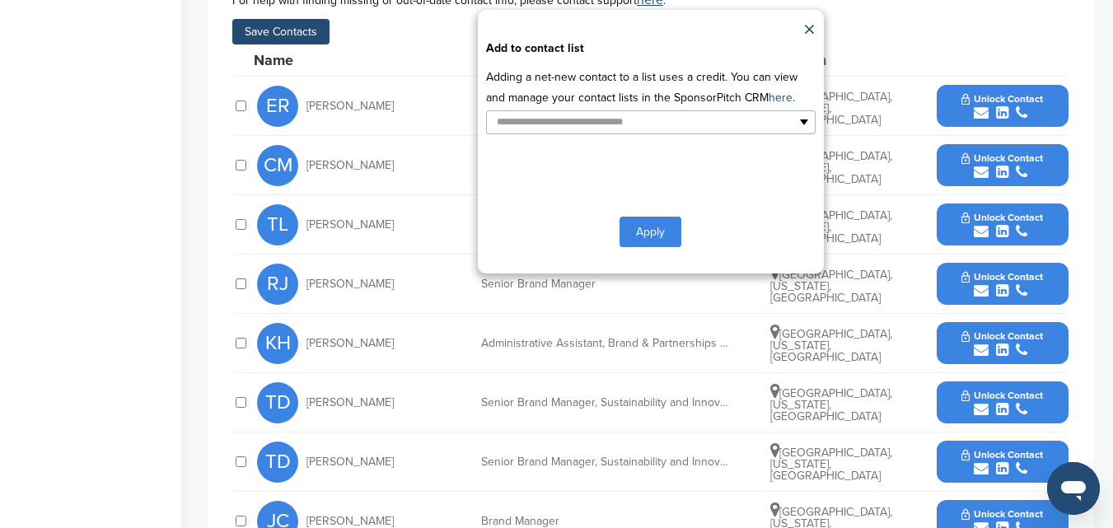
click at [641, 217] on button "Apply" at bounding box center [651, 232] width 62 height 30
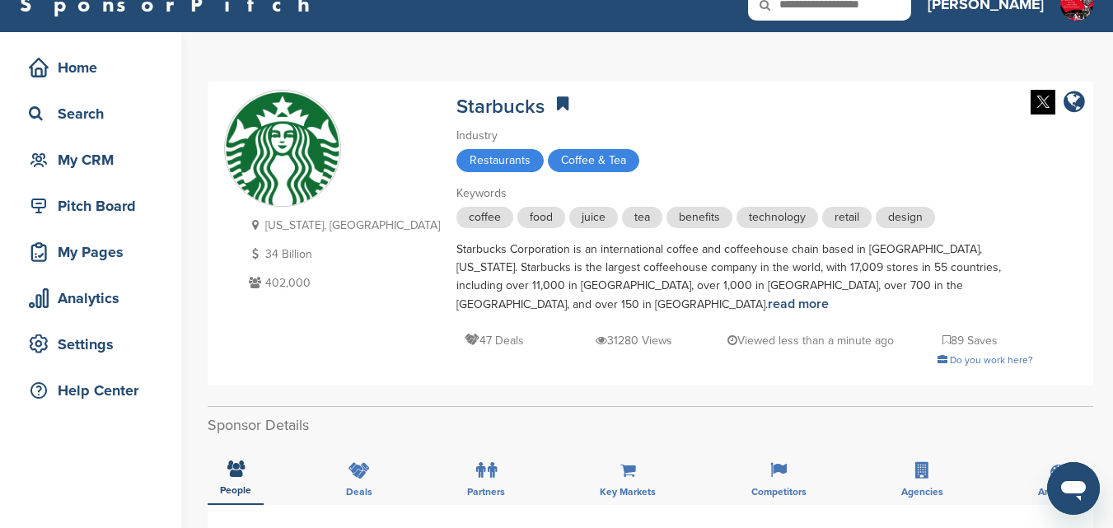
scroll to position [0, 0]
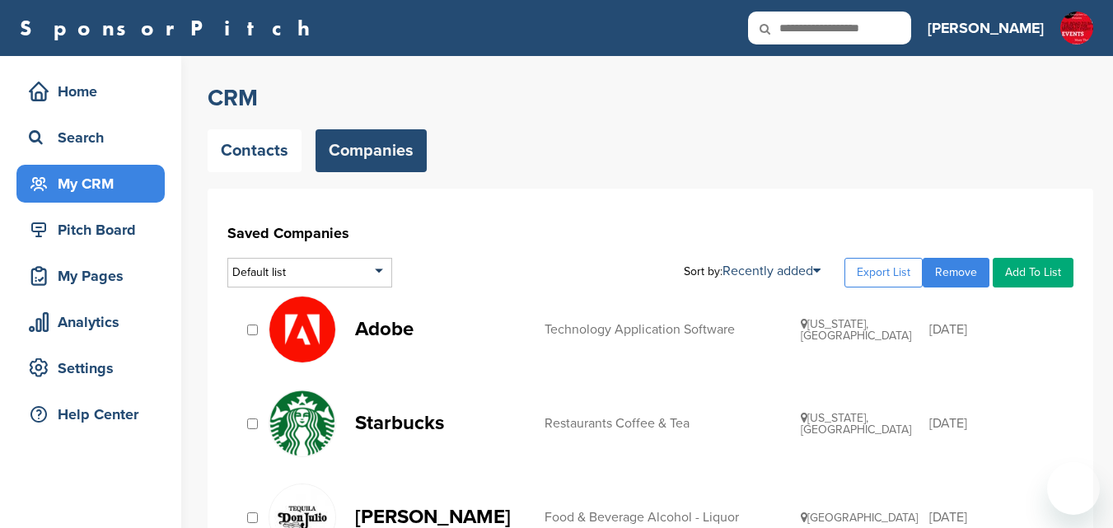
click at [367, 507] on p "[PERSON_NAME]" at bounding box center [441, 517] width 173 height 21
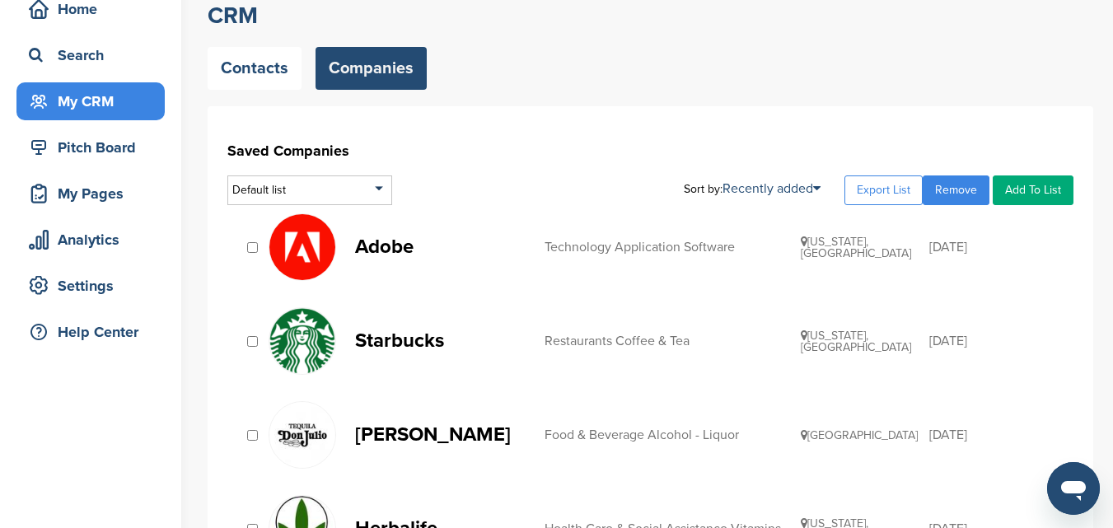
click at [969, 186] on link "Remove" at bounding box center [956, 191] width 67 height 30
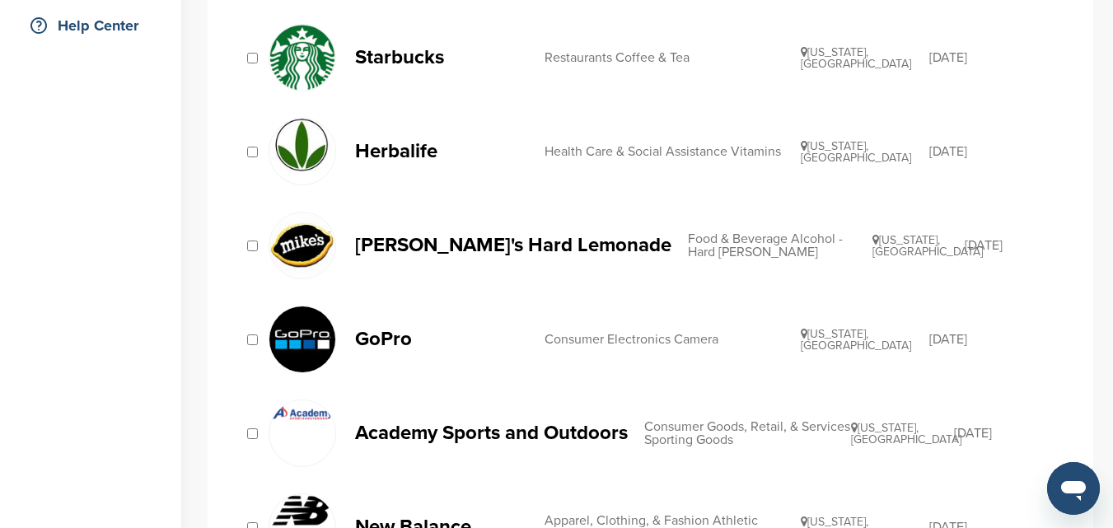
scroll to position [412, 0]
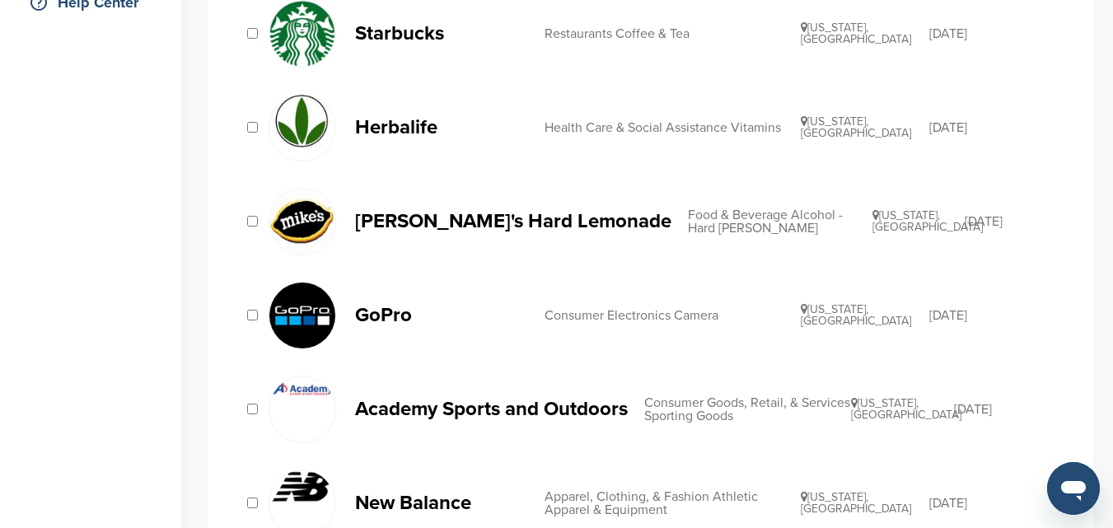
click at [313, 215] on img at bounding box center [302, 222] width 66 height 66
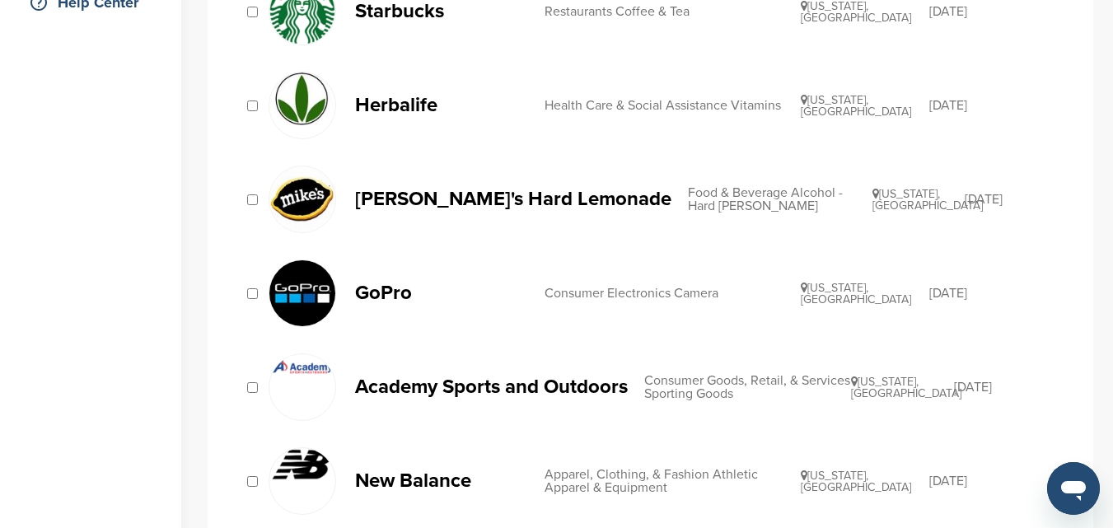
click at [317, 297] on img at bounding box center [302, 293] width 66 height 66
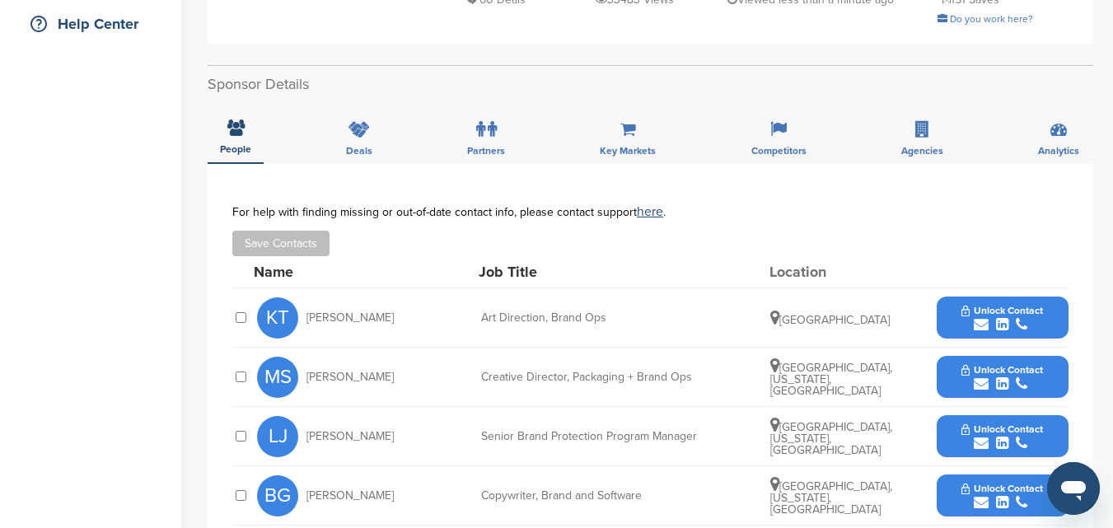
scroll to position [412, 0]
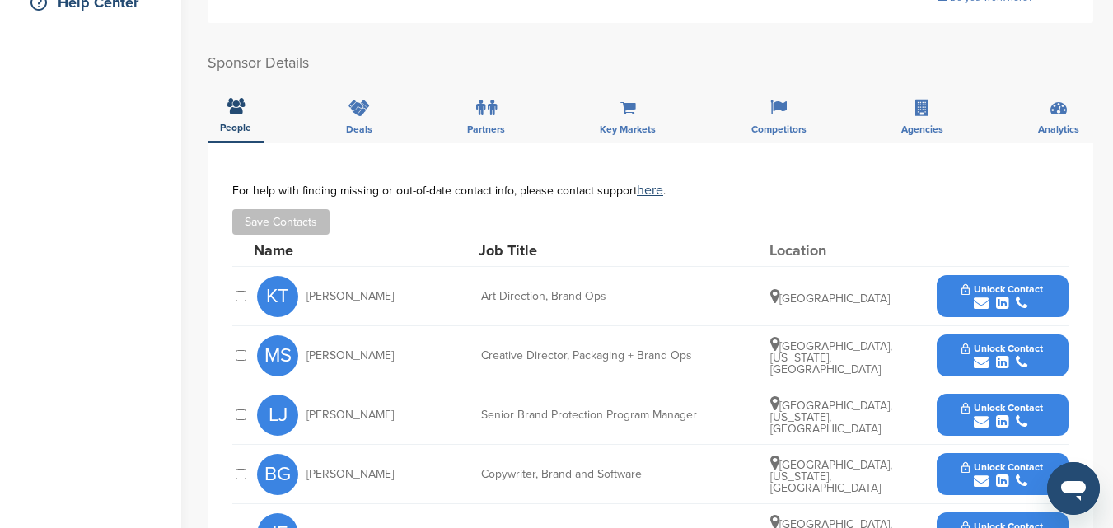
click at [976, 303] on icon "submit" at bounding box center [981, 303] width 15 height 15
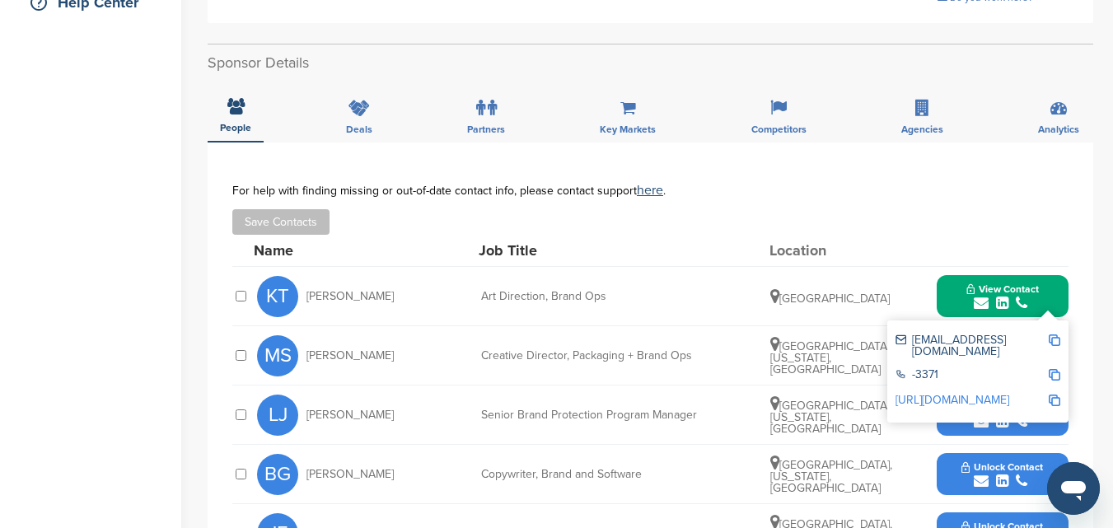
click at [935, 222] on div "Save Contacts" at bounding box center [650, 222] width 836 height 26
click at [975, 307] on icon "submit" at bounding box center [981, 303] width 15 height 15
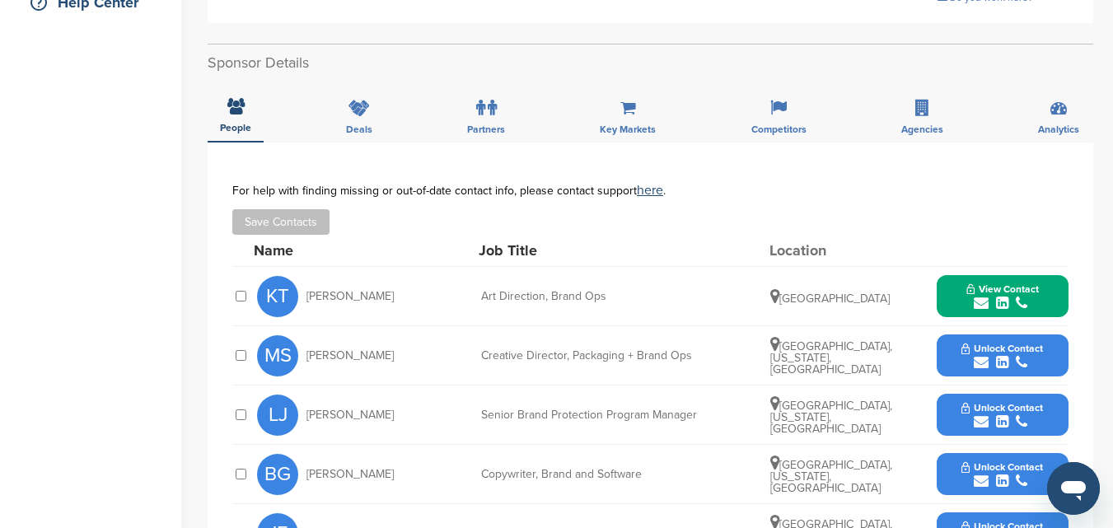
click at [979, 360] on icon "submit" at bounding box center [981, 362] width 15 height 15
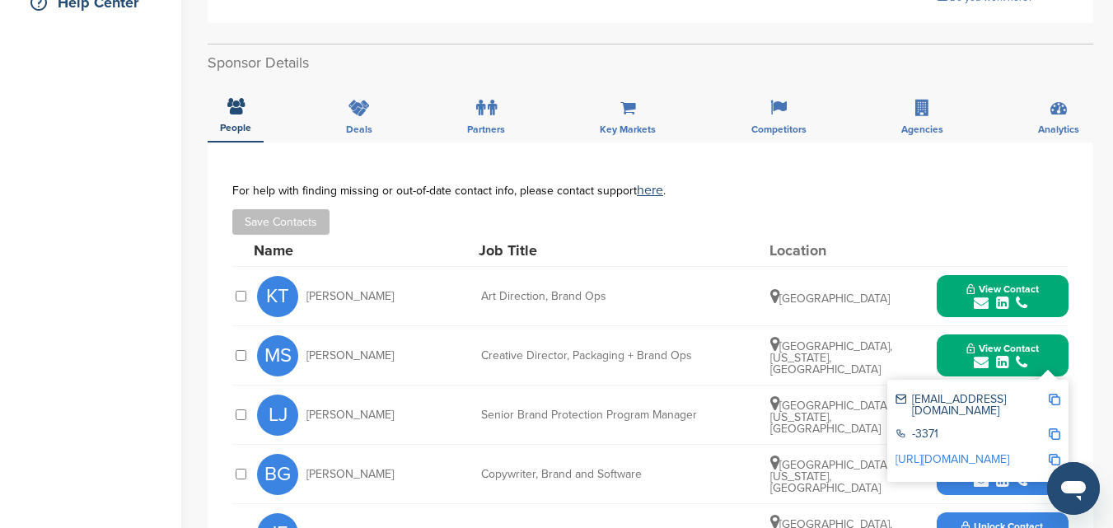
click at [981, 360] on icon "submit" at bounding box center [981, 362] width 15 height 15
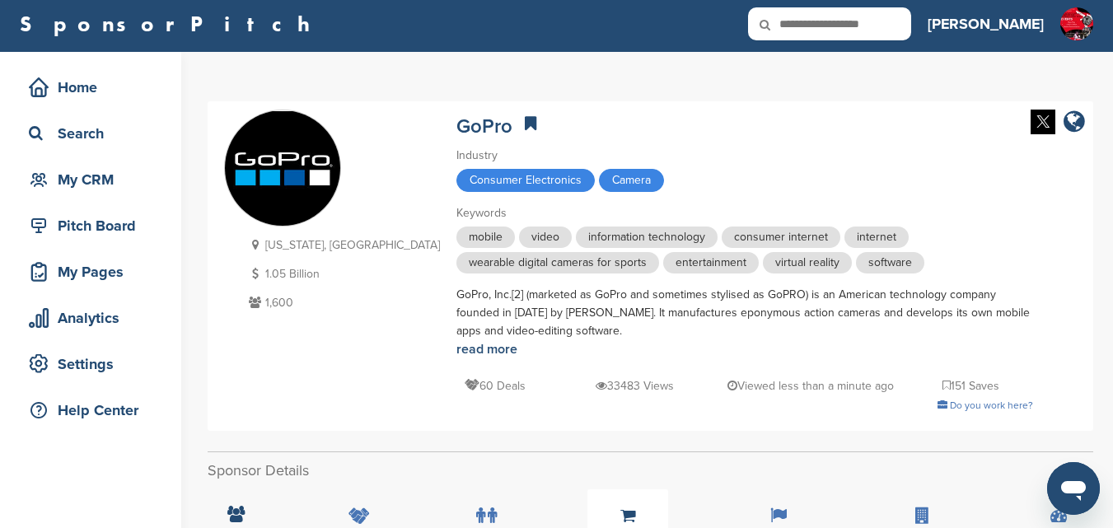
scroll to position [0, 0]
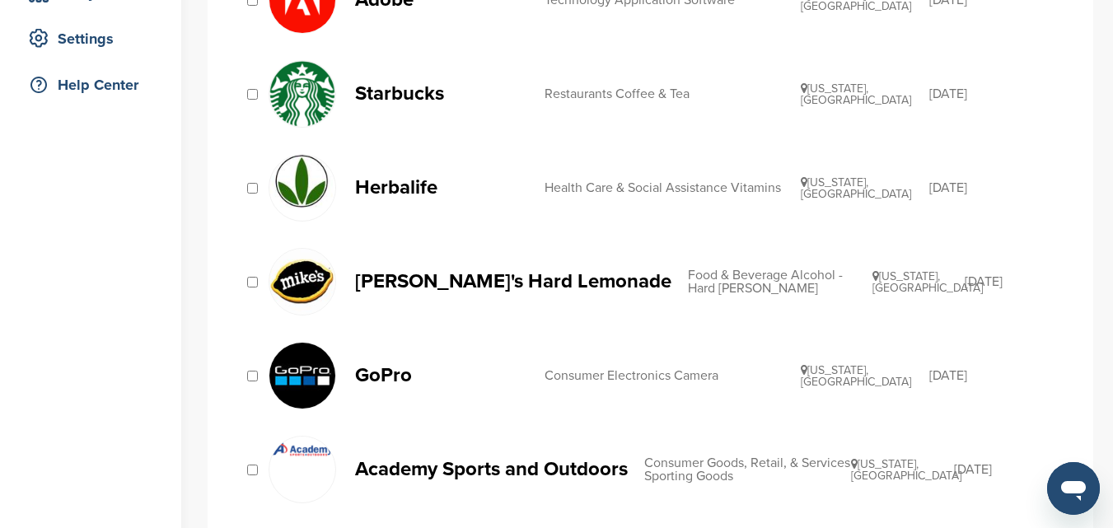
scroll to position [247, 0]
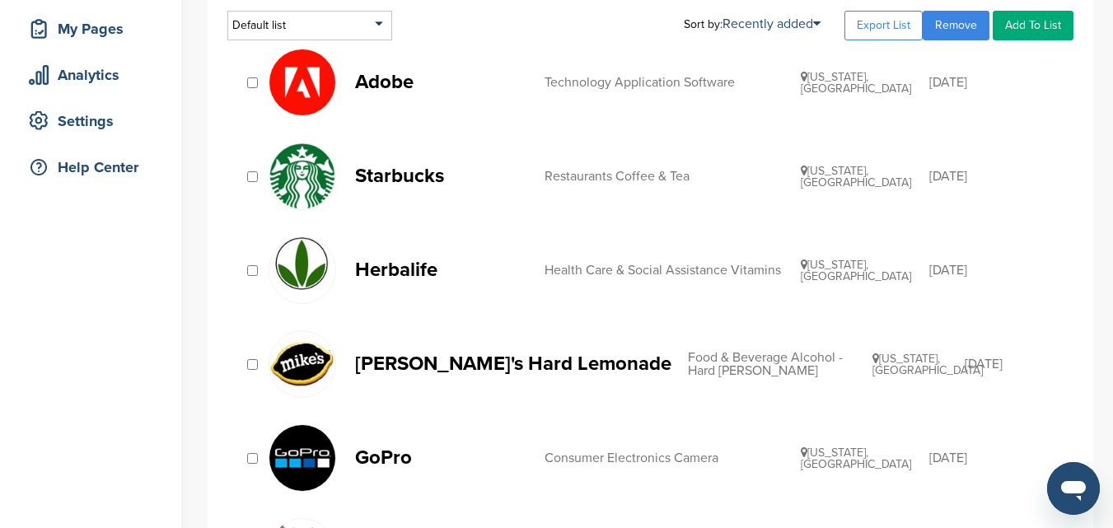
click at [318, 176] on img at bounding box center [302, 176] width 66 height 66
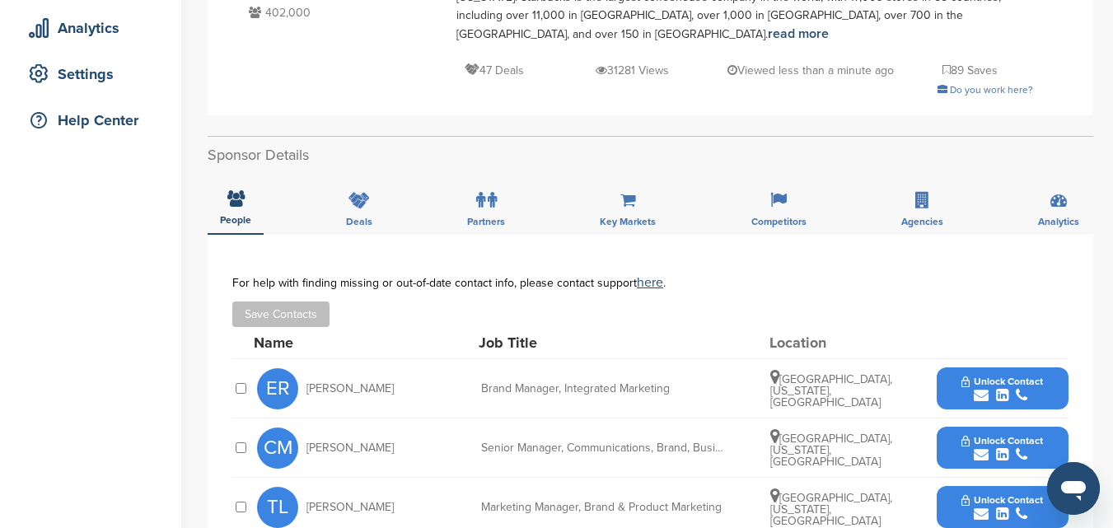
scroll to position [412, 0]
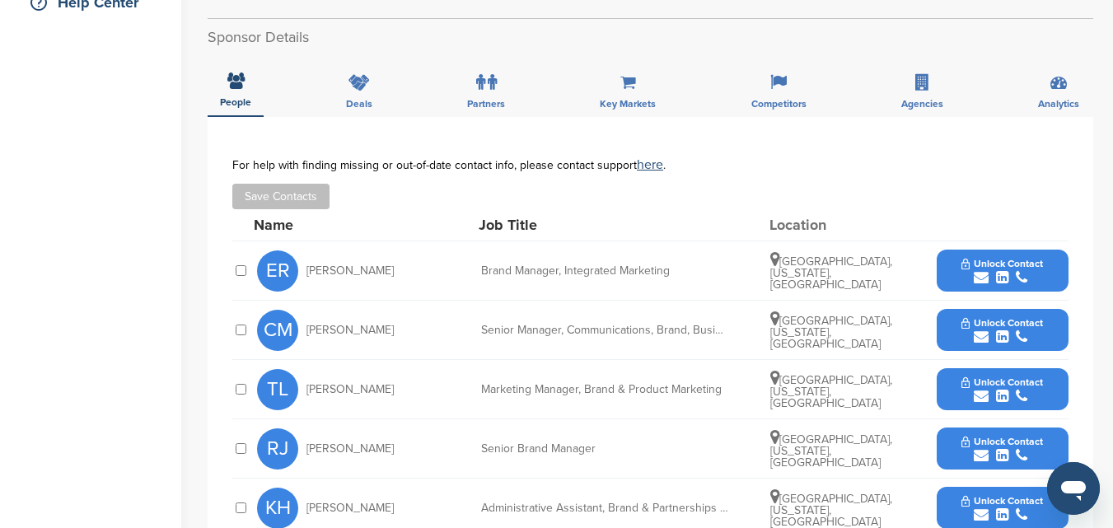
click at [976, 270] on icon "submit" at bounding box center [981, 277] width 15 height 15
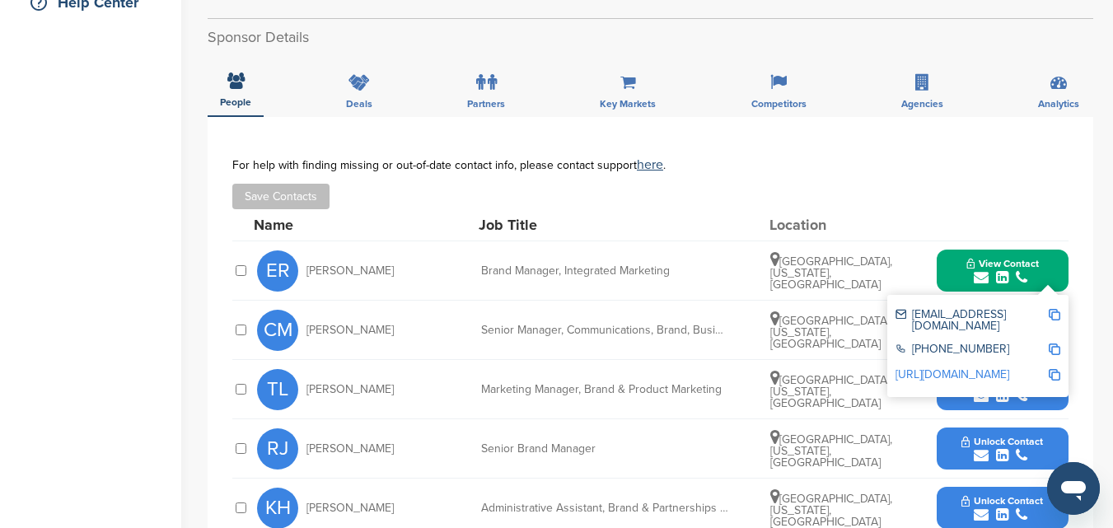
click at [895, 213] on div "Name Job Title Location" at bounding box center [661, 224] width 815 height 31
click at [980, 270] on icon "submit" at bounding box center [981, 277] width 15 height 15
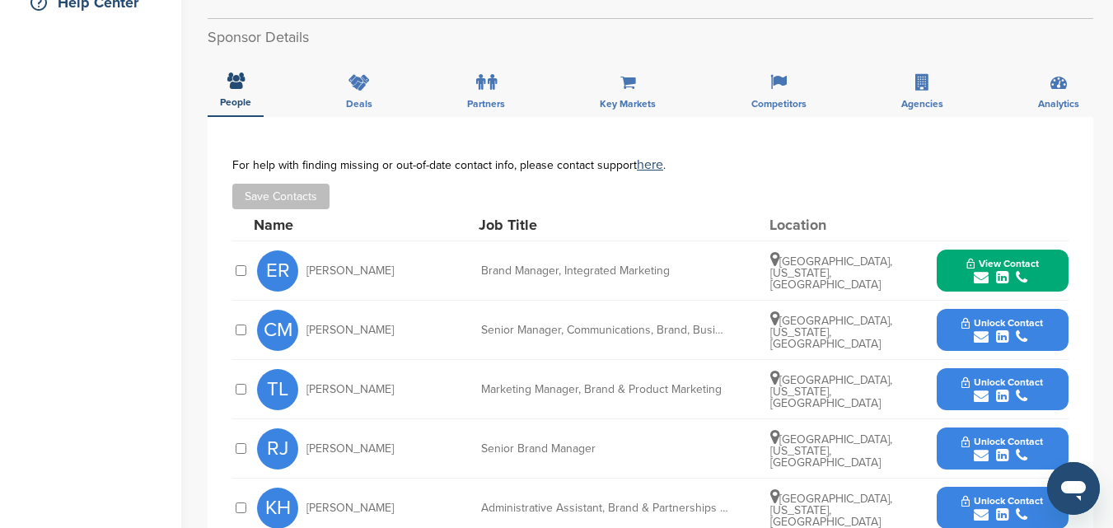
click at [977, 330] on icon "submit" at bounding box center [981, 337] width 15 height 15
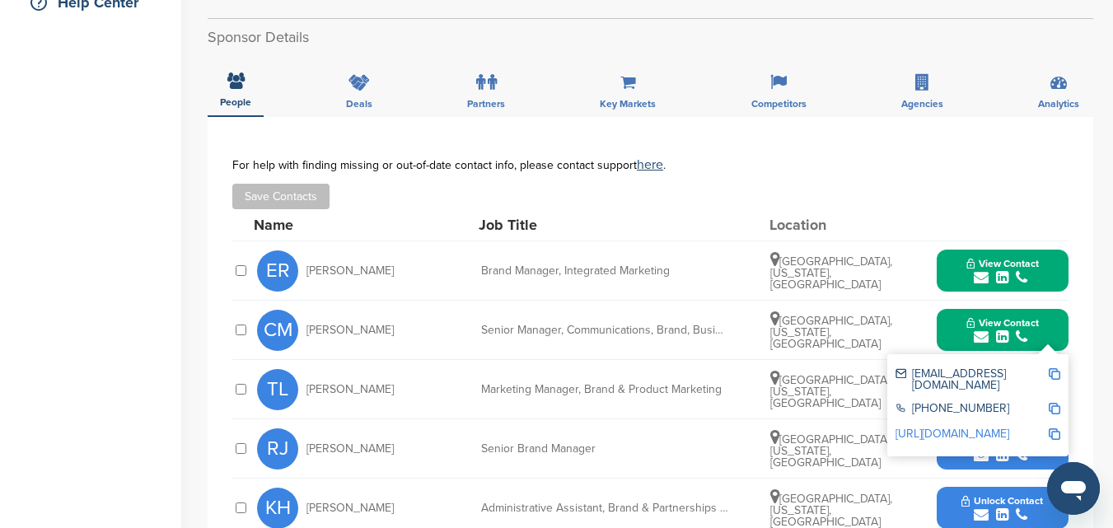
click at [980, 330] on icon "submit" at bounding box center [981, 337] width 15 height 15
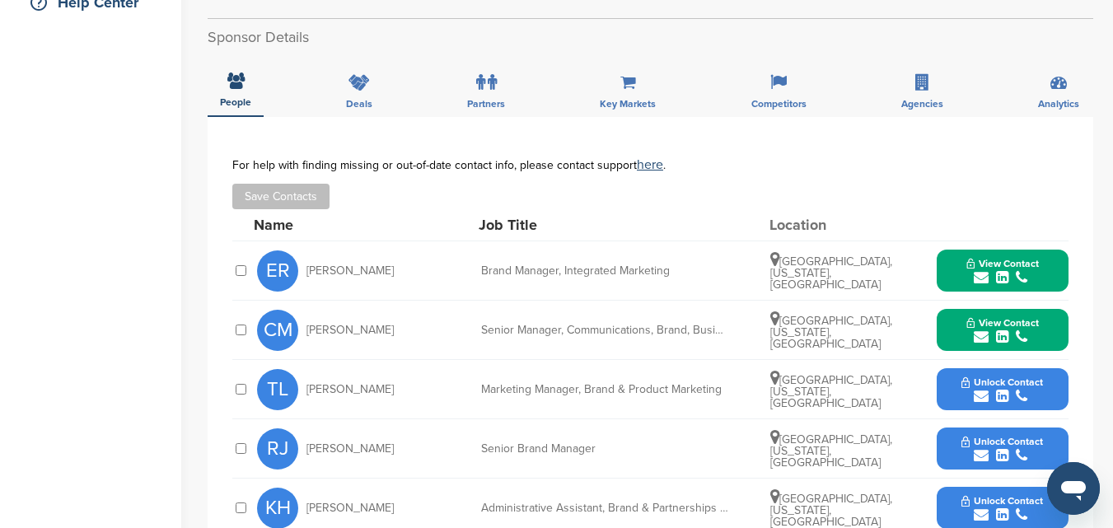
click at [977, 389] on icon "submit" at bounding box center [981, 396] width 15 height 15
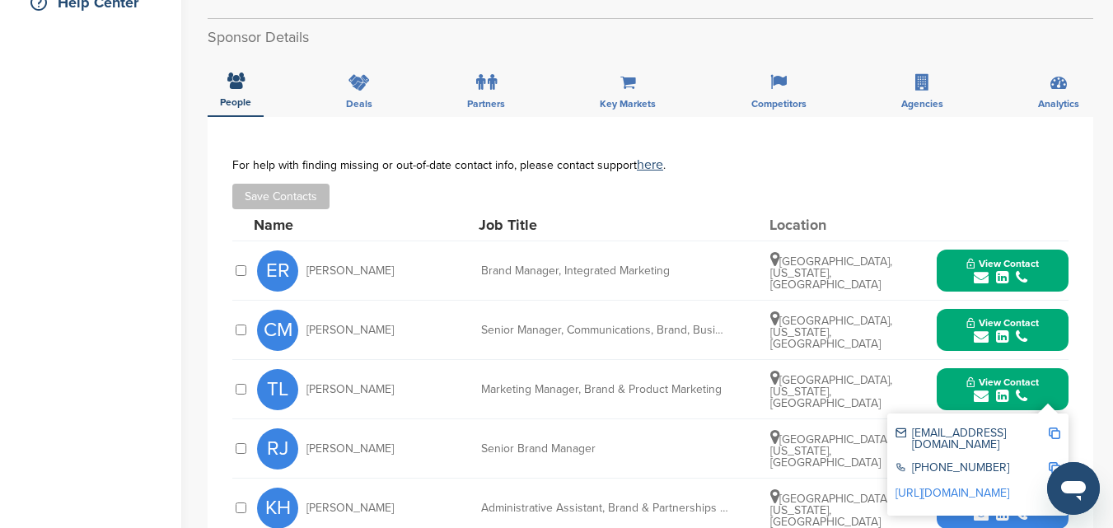
click at [970, 389] on div "submit" at bounding box center [1002, 397] width 73 height 16
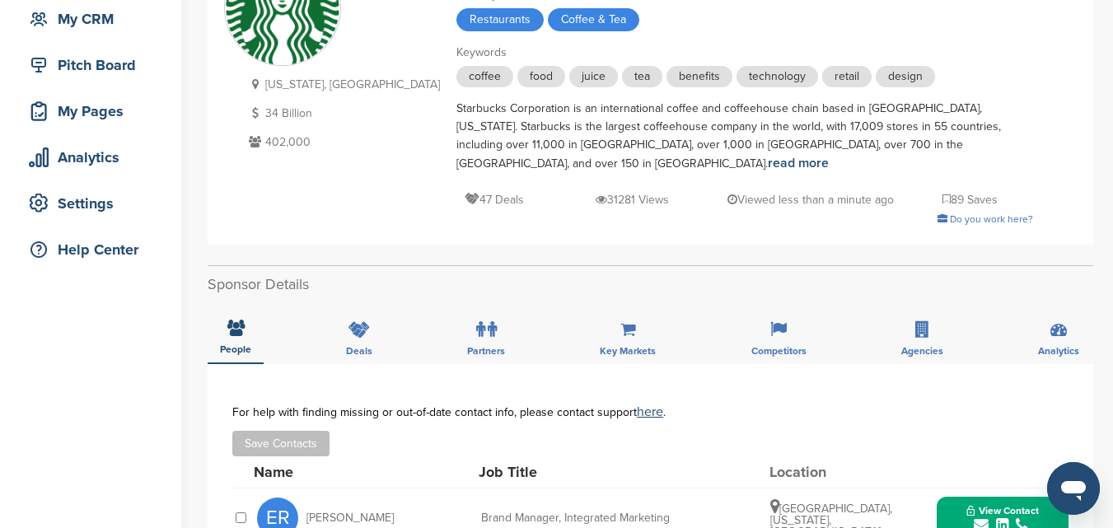
scroll to position [0, 0]
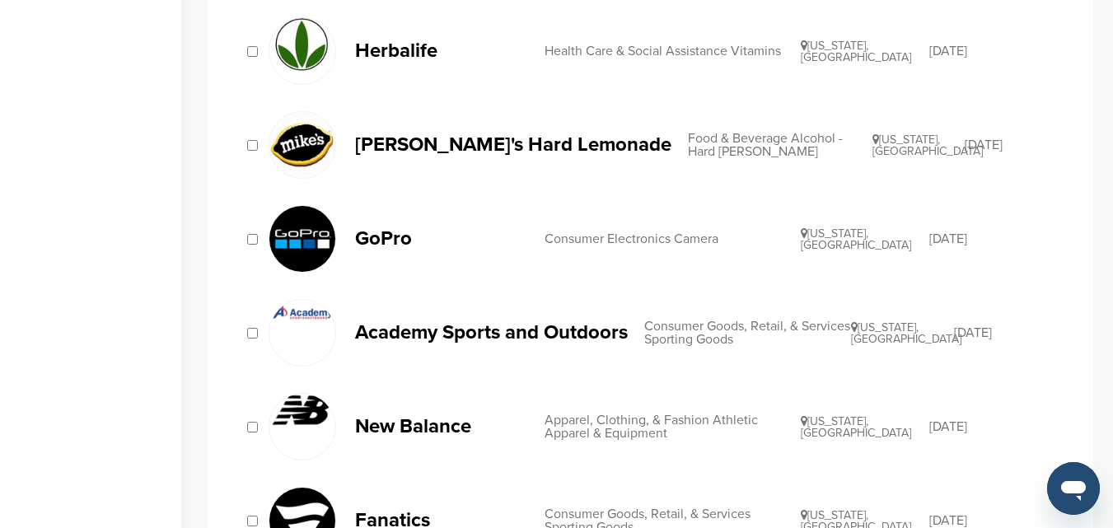
scroll to position [494, 0]
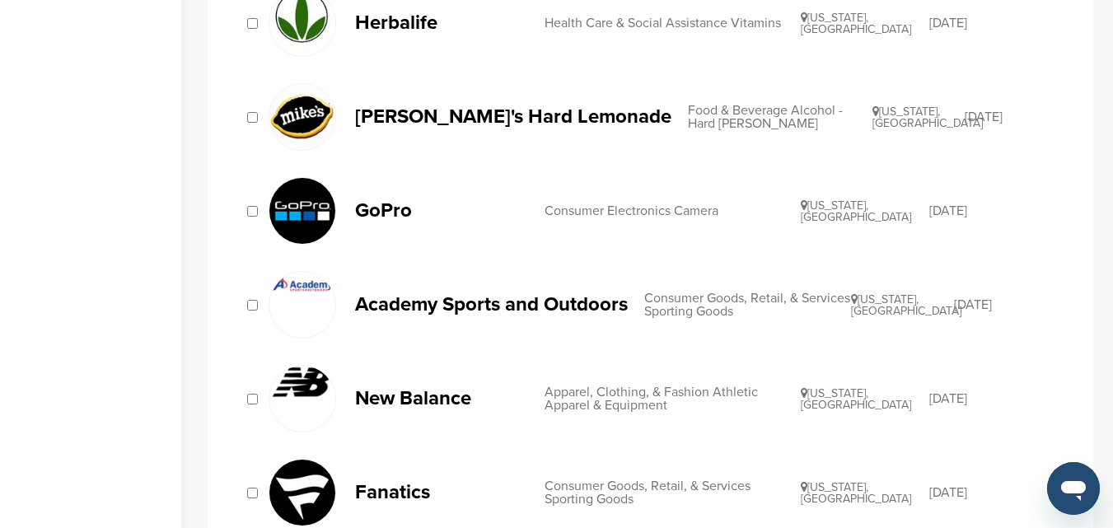
click at [497, 303] on p "Academy Sports and Outdoors" at bounding box center [491, 304] width 273 height 21
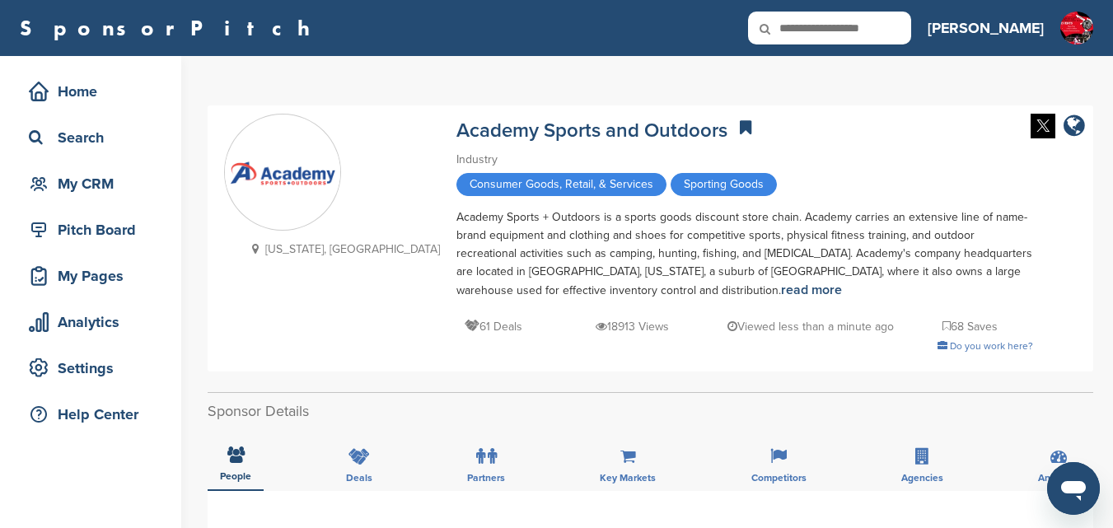
click at [943, 325] on icon at bounding box center [947, 327] width 8 height 12
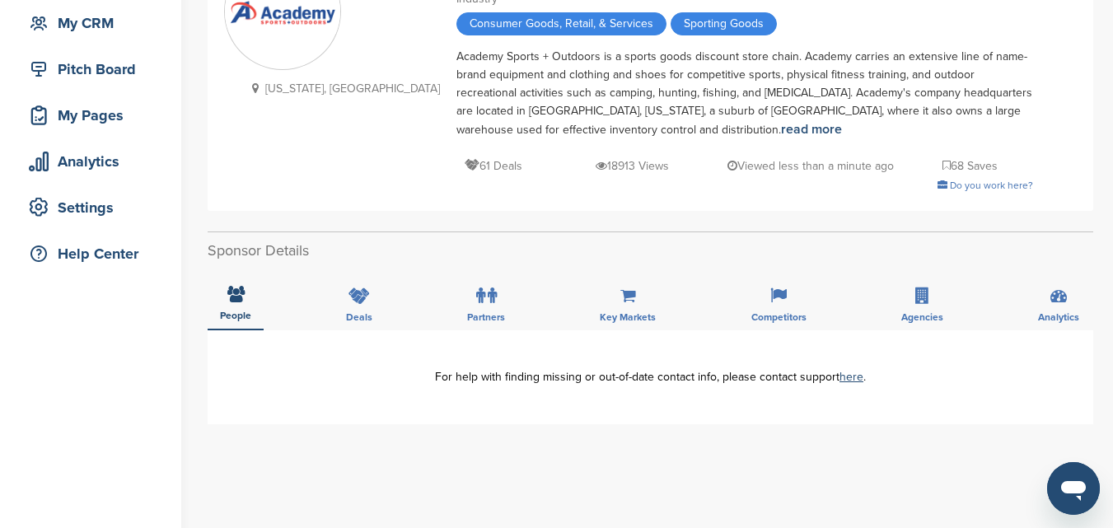
scroll to position [165, 0]
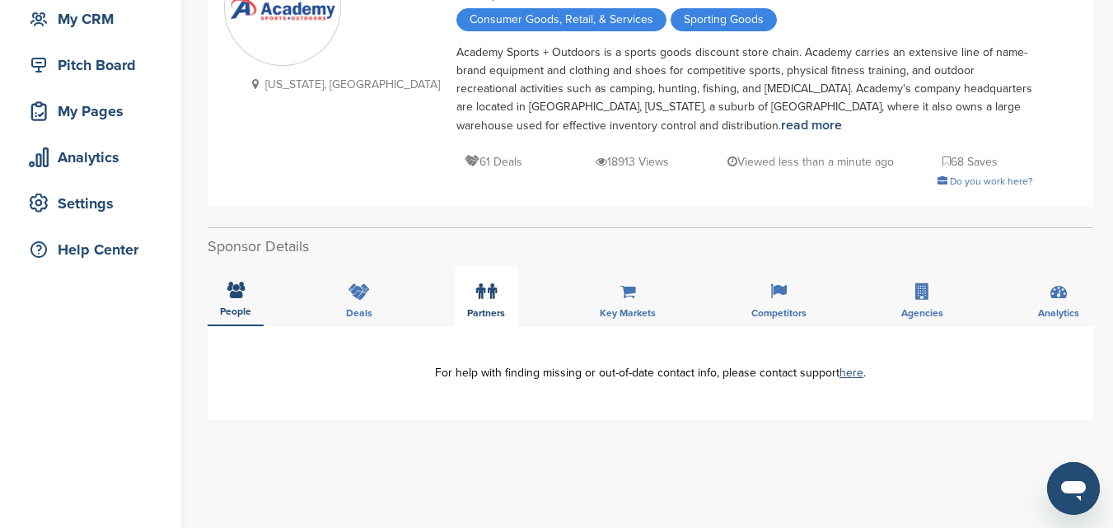
click at [489, 309] on span "Partners" at bounding box center [486, 313] width 38 height 10
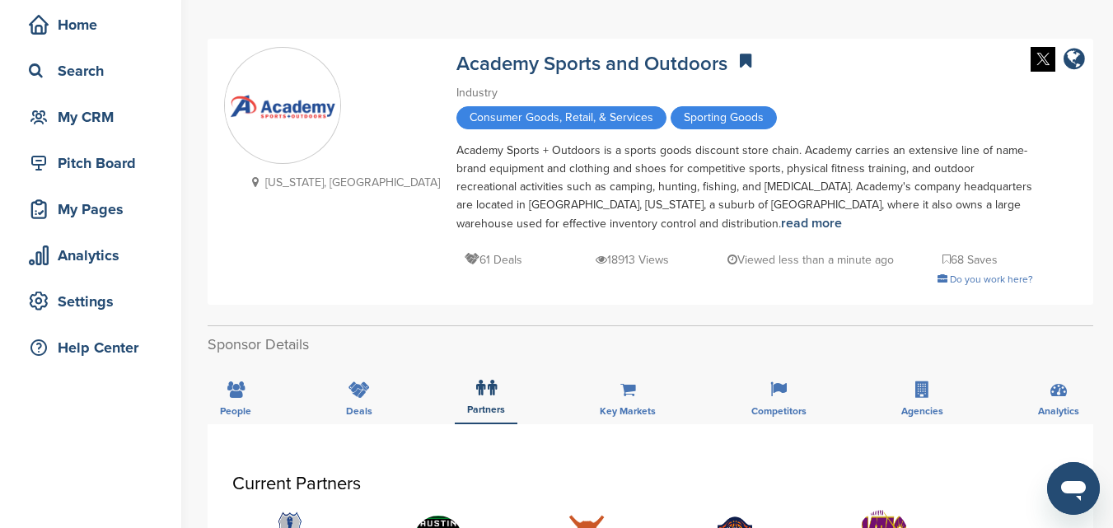
scroll to position [0, 0]
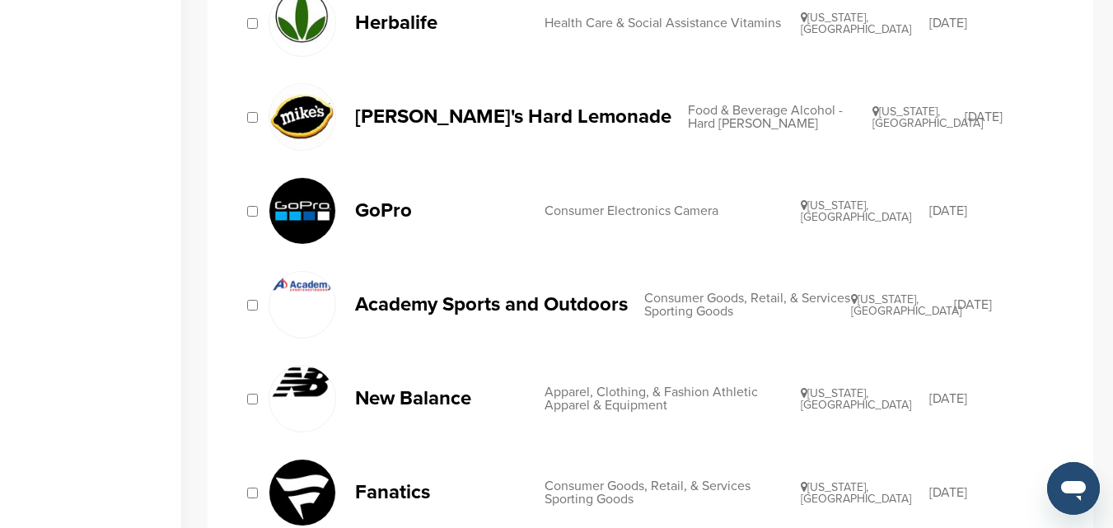
click at [307, 379] on img at bounding box center [302, 382] width 66 height 32
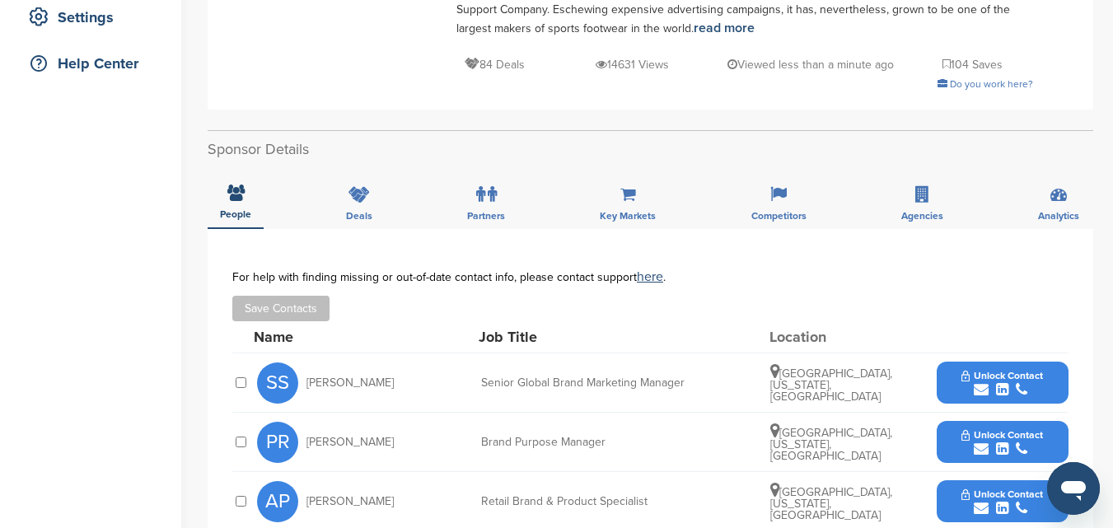
scroll to position [412, 0]
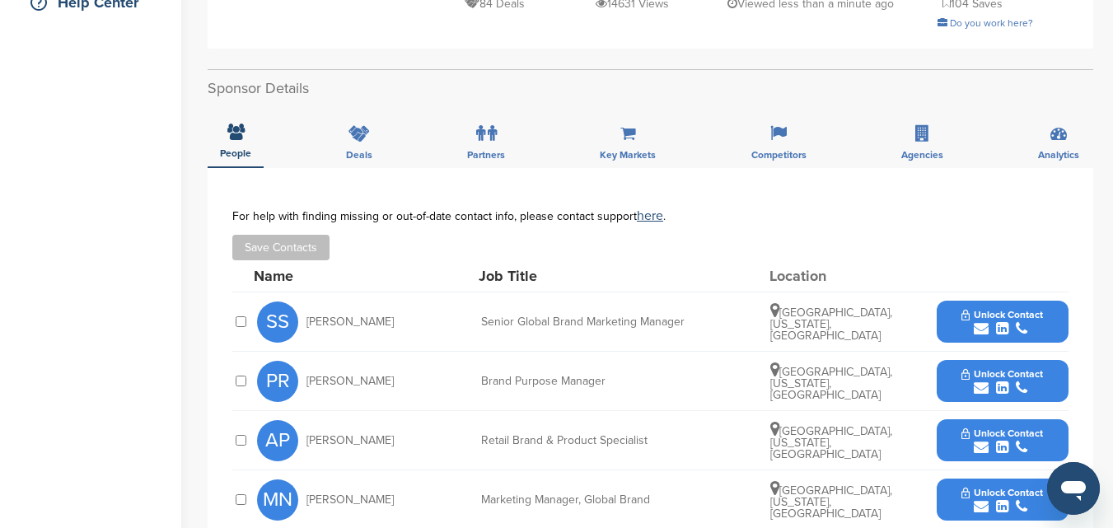
click at [982, 330] on icon "submit" at bounding box center [981, 328] width 15 height 15
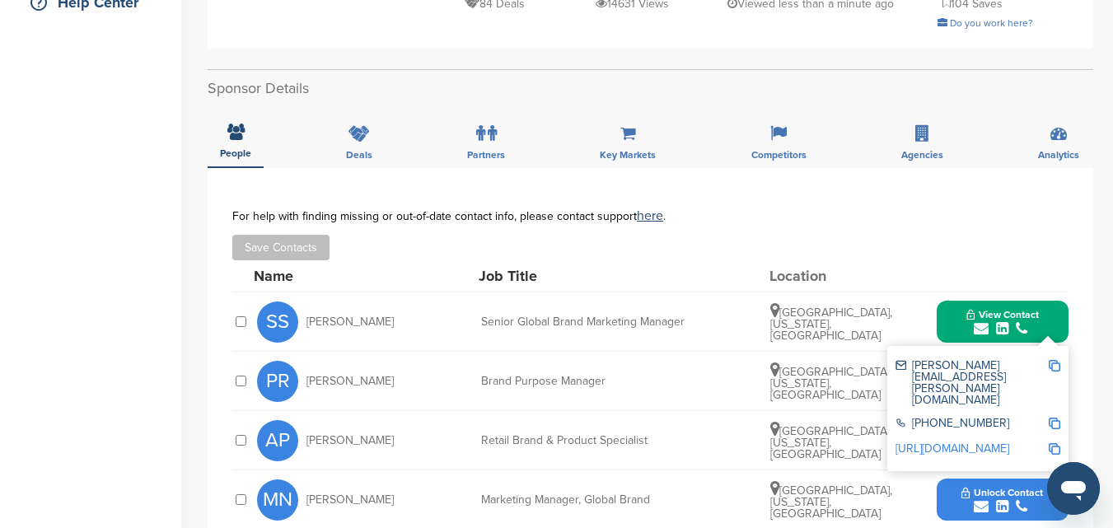
click at [976, 329] on icon "submit" at bounding box center [981, 328] width 15 height 15
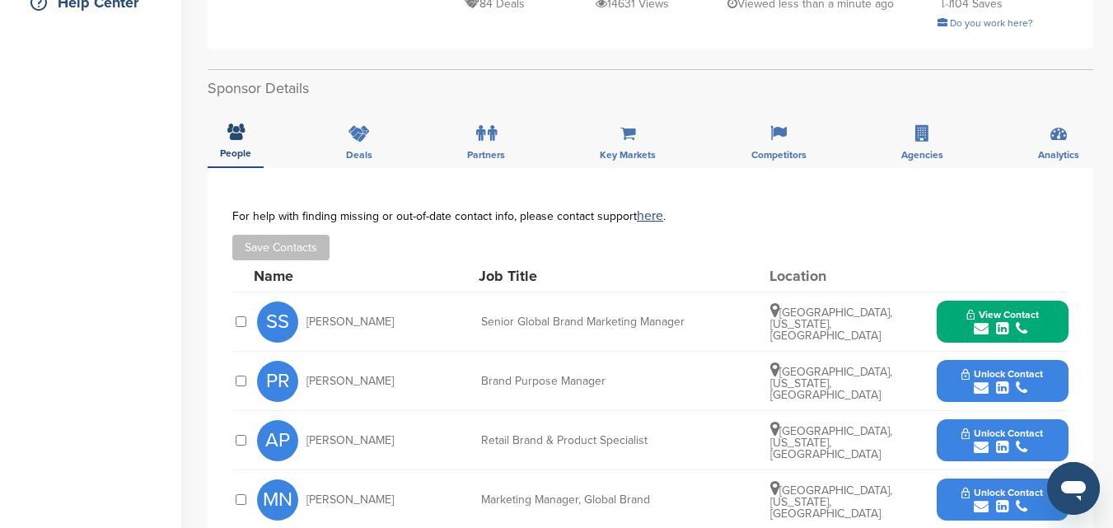
click at [977, 389] on icon "submit" at bounding box center [981, 388] width 15 height 15
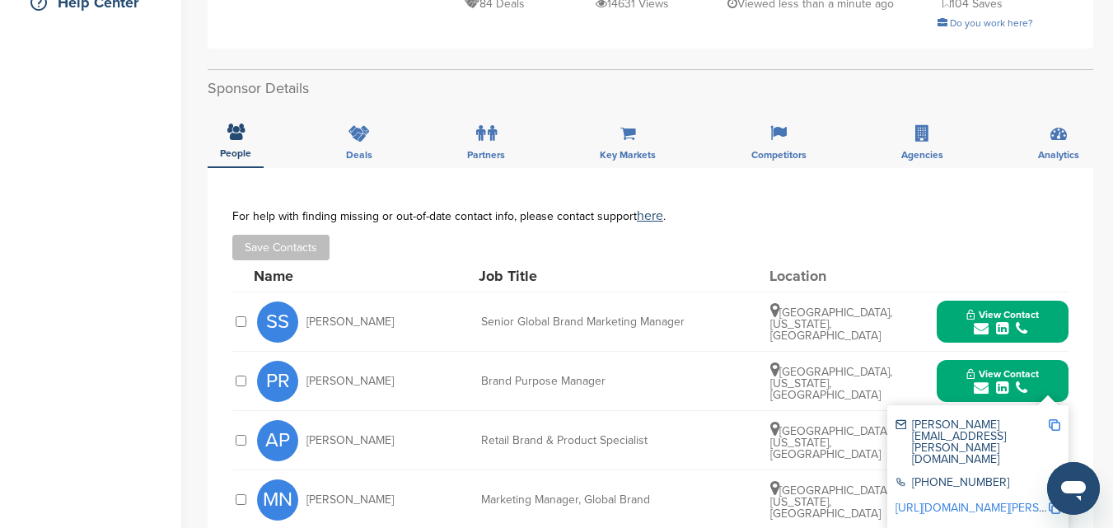
click at [974, 388] on icon "submit" at bounding box center [981, 388] width 15 height 15
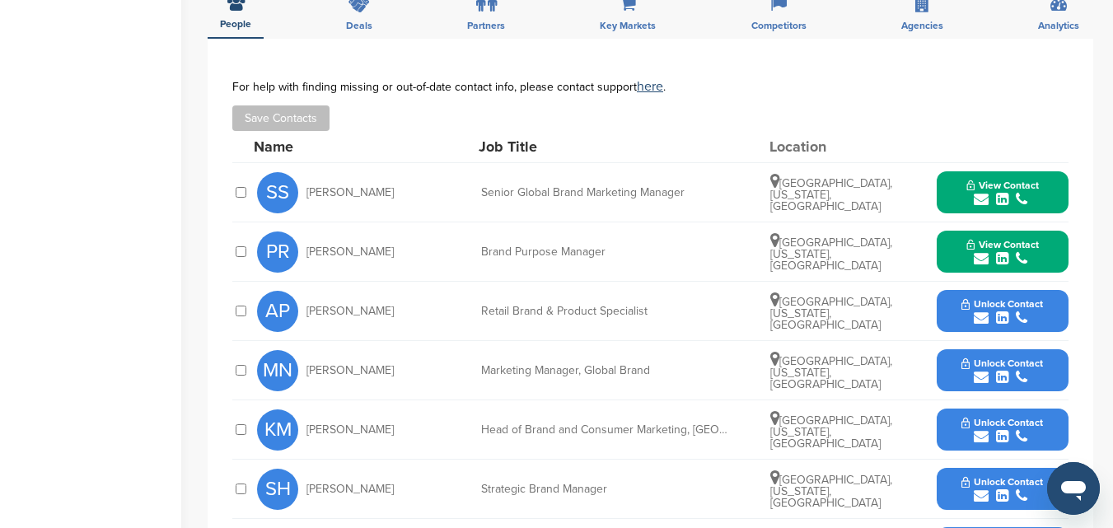
scroll to position [577, 0]
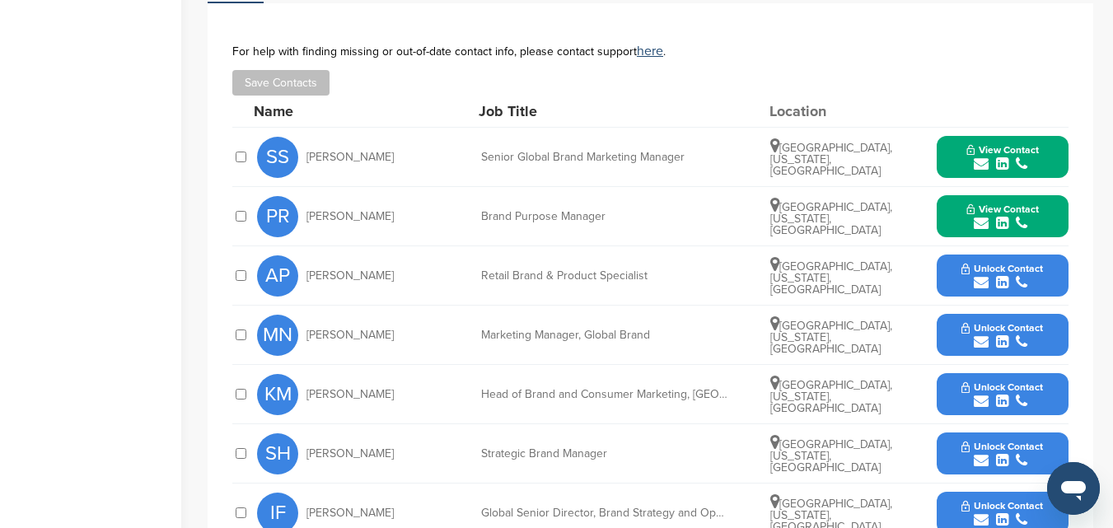
click at [975, 278] on icon "submit" at bounding box center [981, 282] width 15 height 15
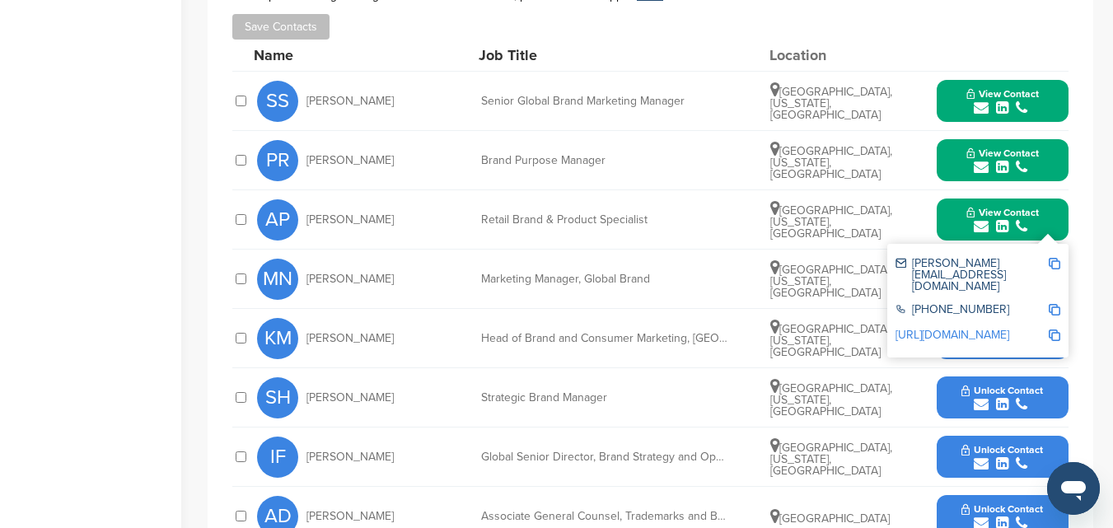
scroll to position [659, 0]
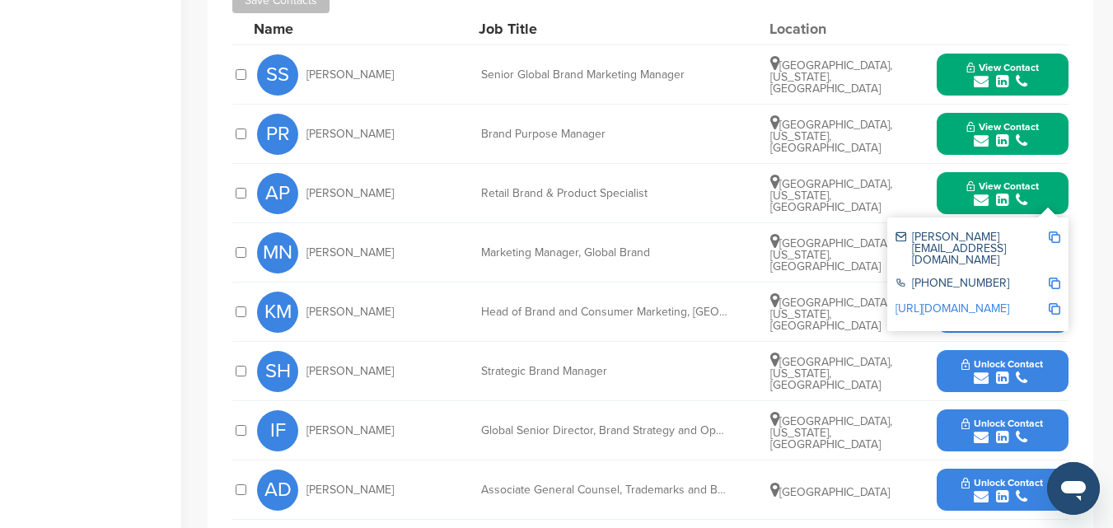
click at [980, 201] on icon "submit" at bounding box center [981, 200] width 15 height 15
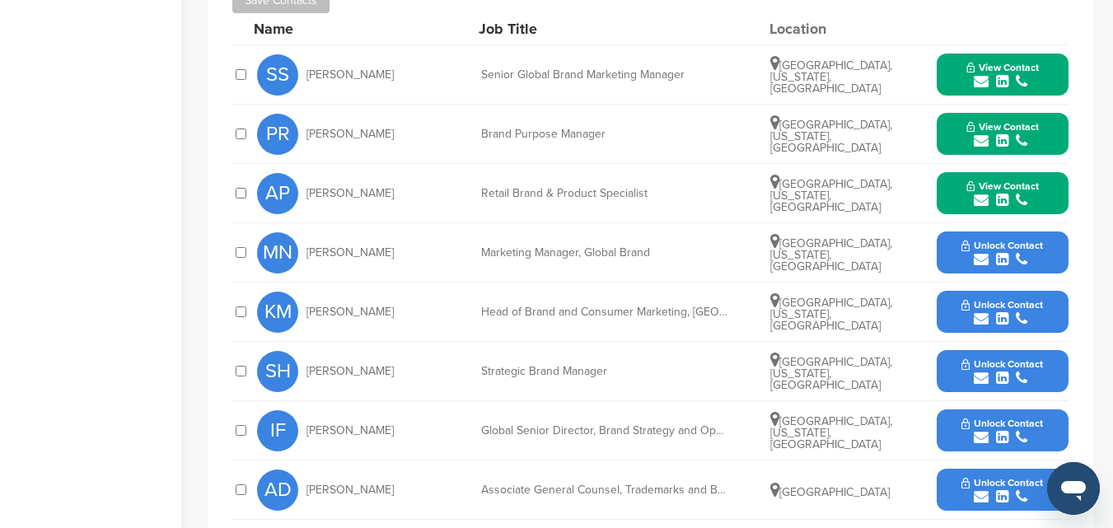
click at [976, 375] on icon "submit" at bounding box center [981, 378] width 15 height 15
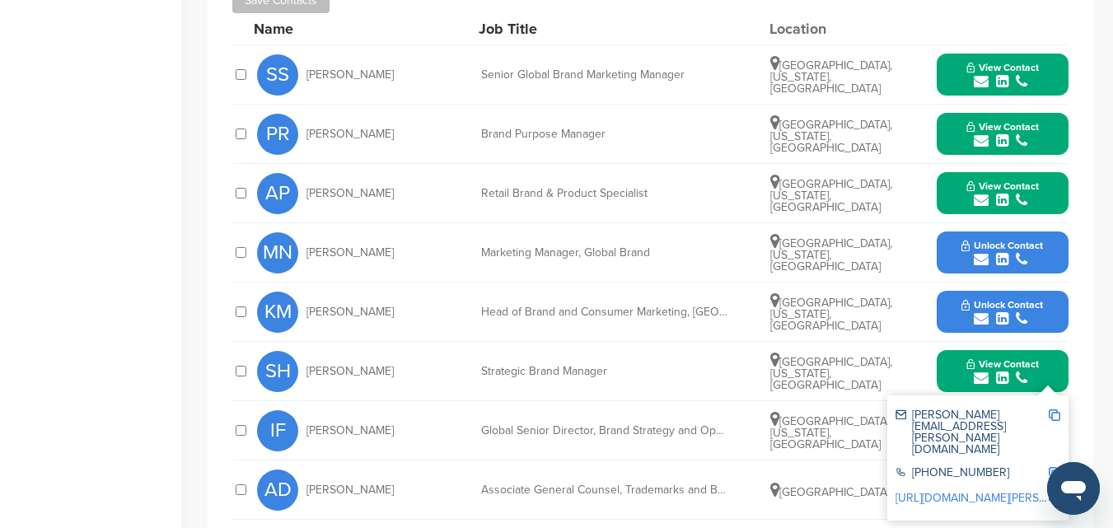
click at [972, 380] on div "submit" at bounding box center [1002, 379] width 73 height 16
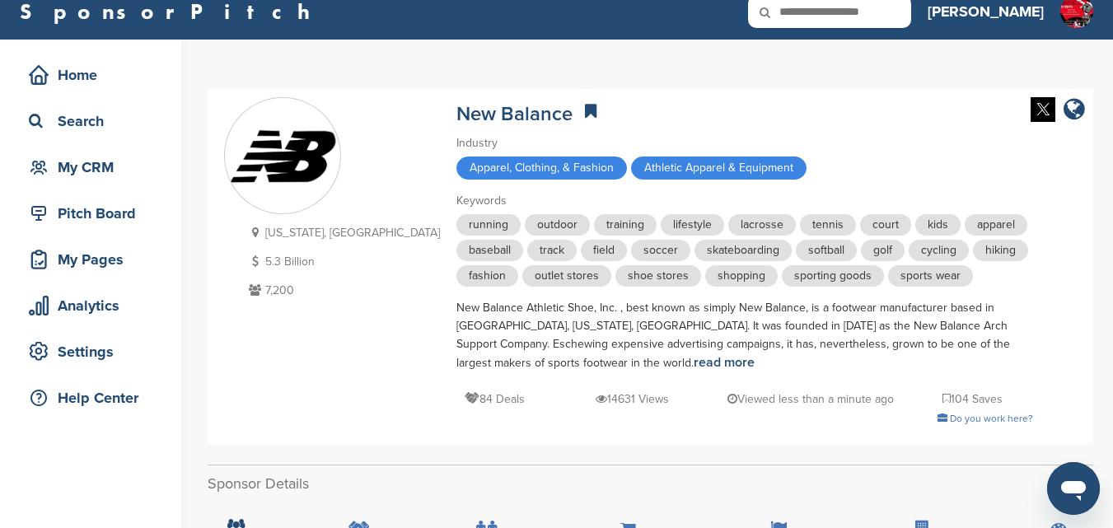
scroll to position [0, 0]
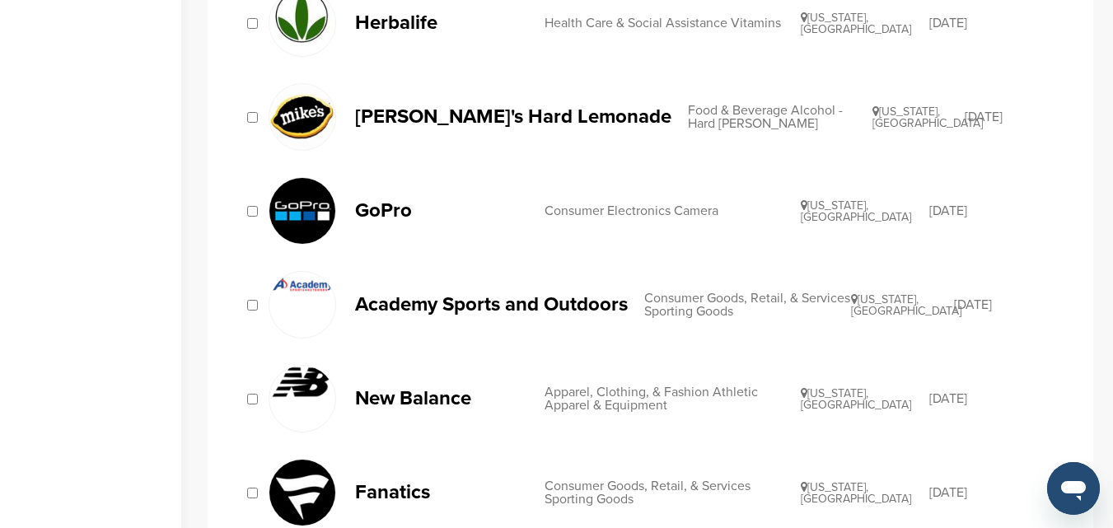
click at [307, 387] on img at bounding box center [302, 382] width 66 height 32
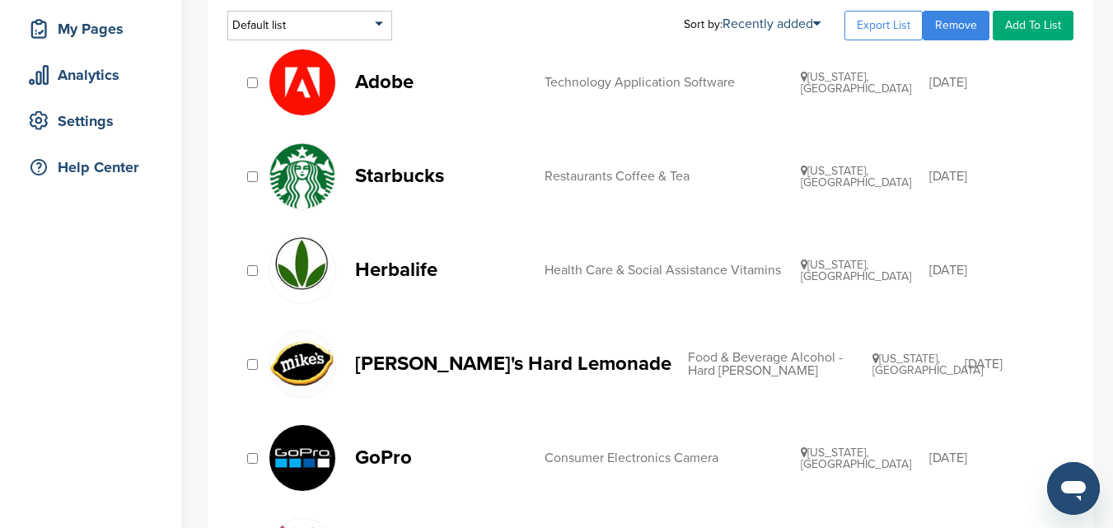
click at [303, 84] on img at bounding box center [302, 82] width 66 height 66
click at [302, 362] on img at bounding box center [302, 364] width 66 height 66
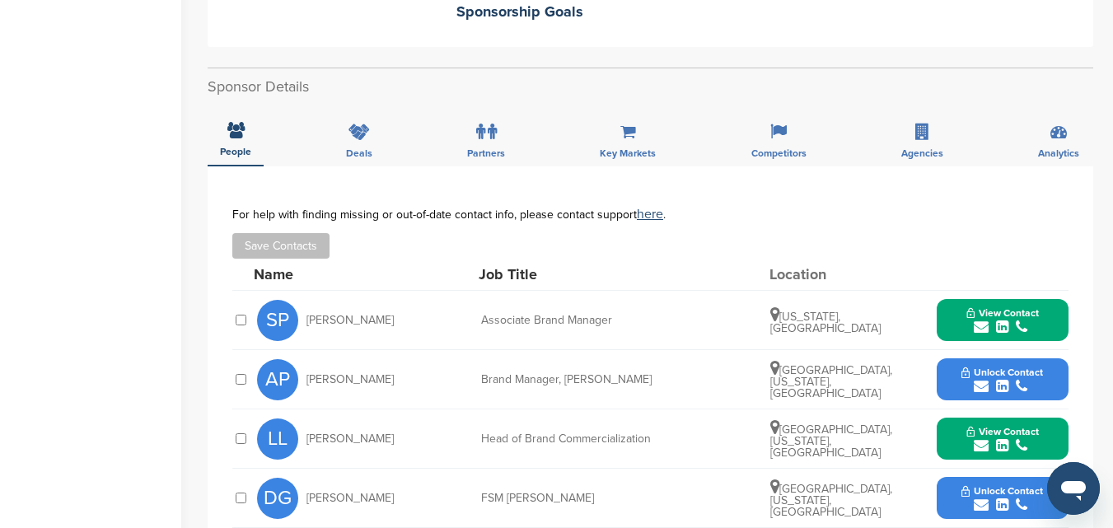
scroll to position [577, 0]
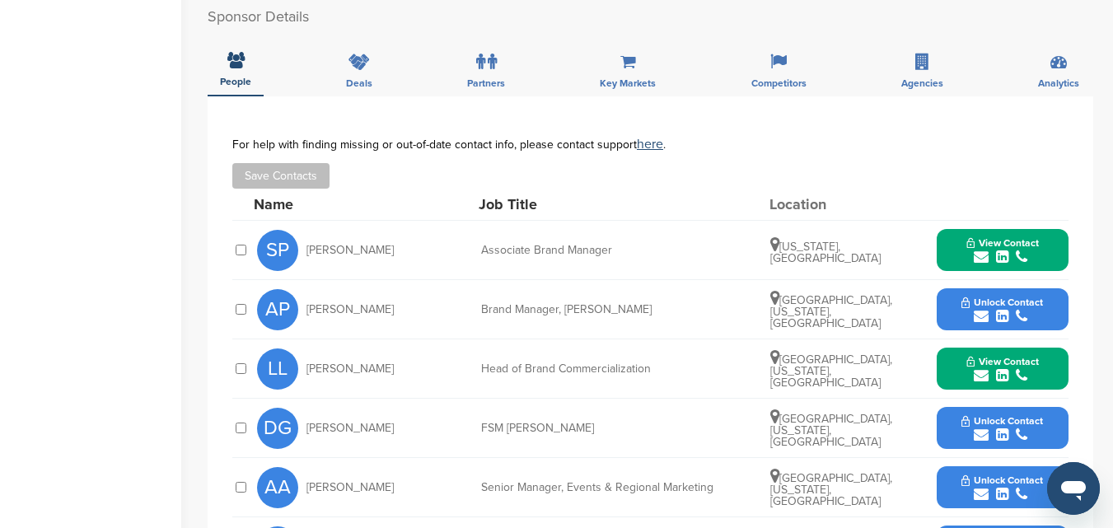
click at [981, 309] on icon "submit" at bounding box center [981, 316] width 15 height 15
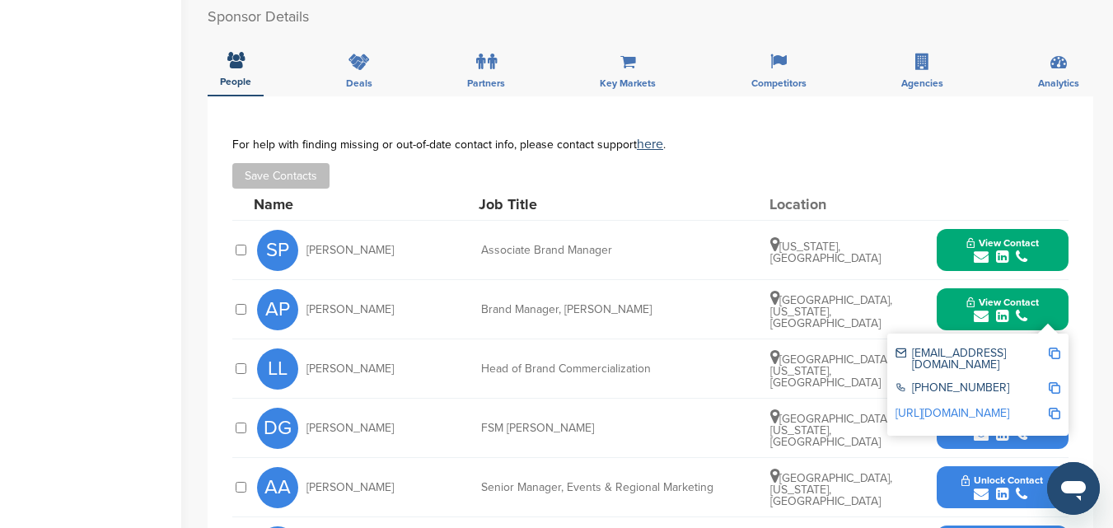
click at [979, 309] on icon "submit" at bounding box center [981, 316] width 15 height 15
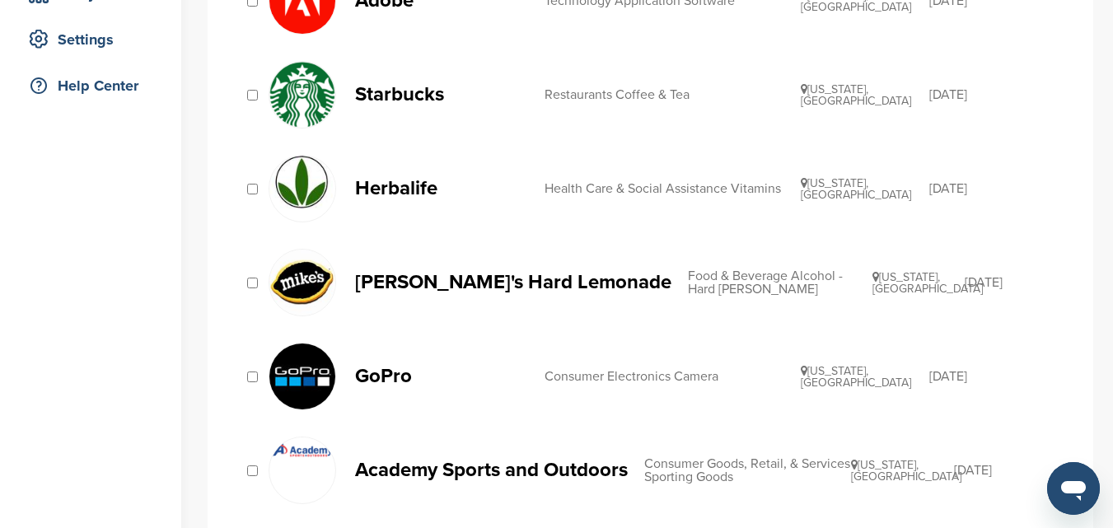
scroll to position [330, 0]
click at [290, 372] on img at bounding box center [302, 376] width 66 height 66
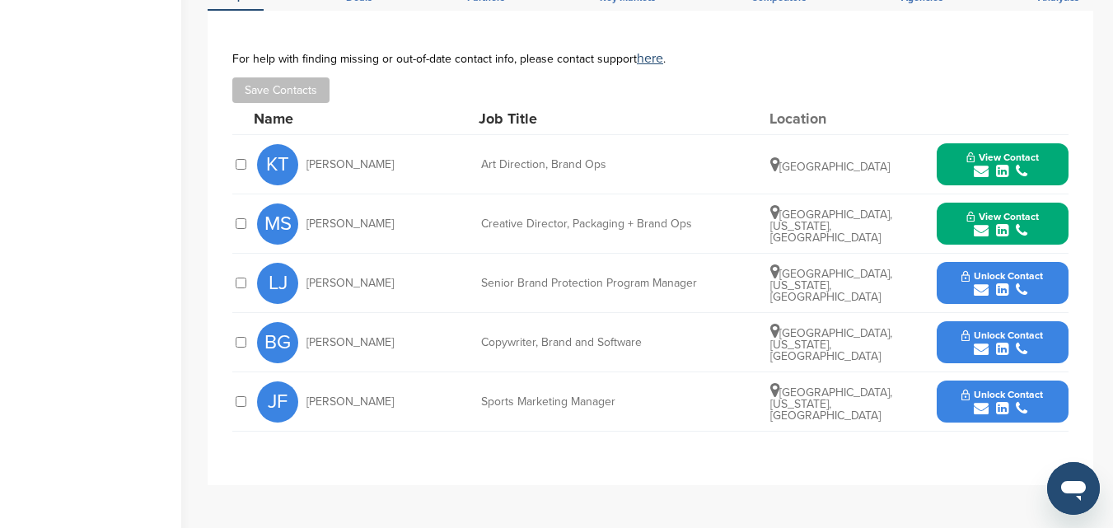
scroll to position [577, 0]
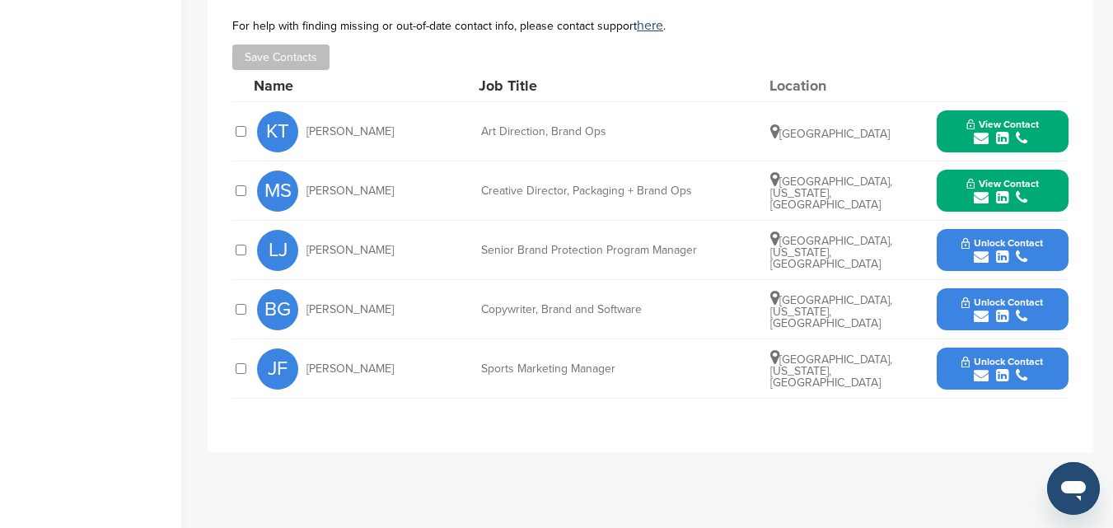
click at [976, 254] on icon "submit" at bounding box center [981, 257] width 15 height 15
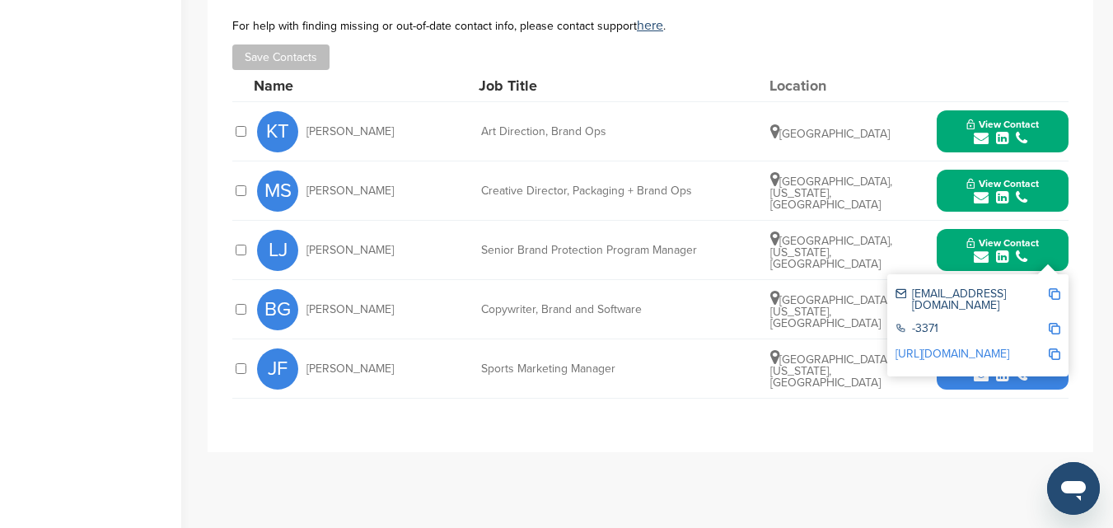
click at [981, 254] on icon "submit" at bounding box center [981, 257] width 15 height 15
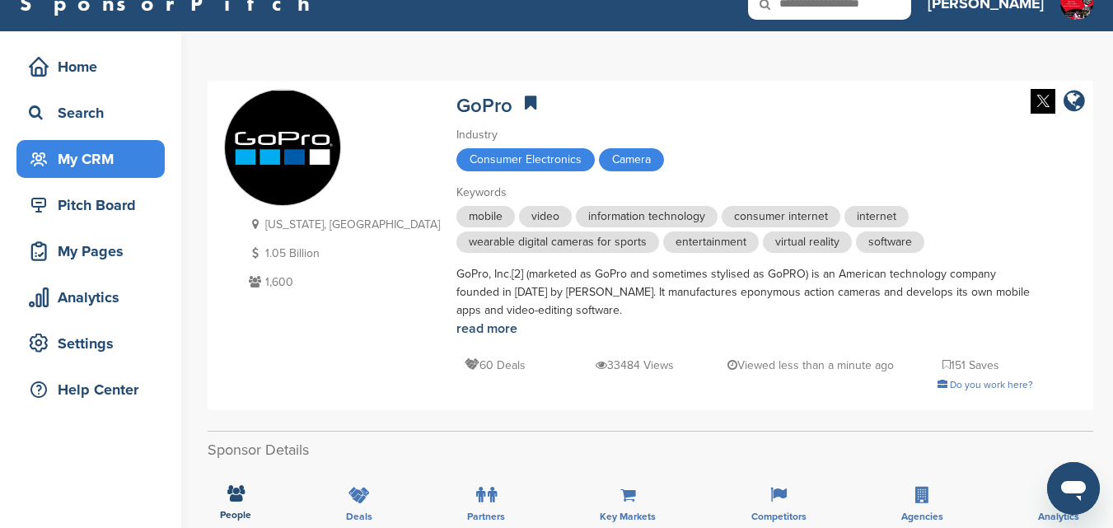
scroll to position [0, 0]
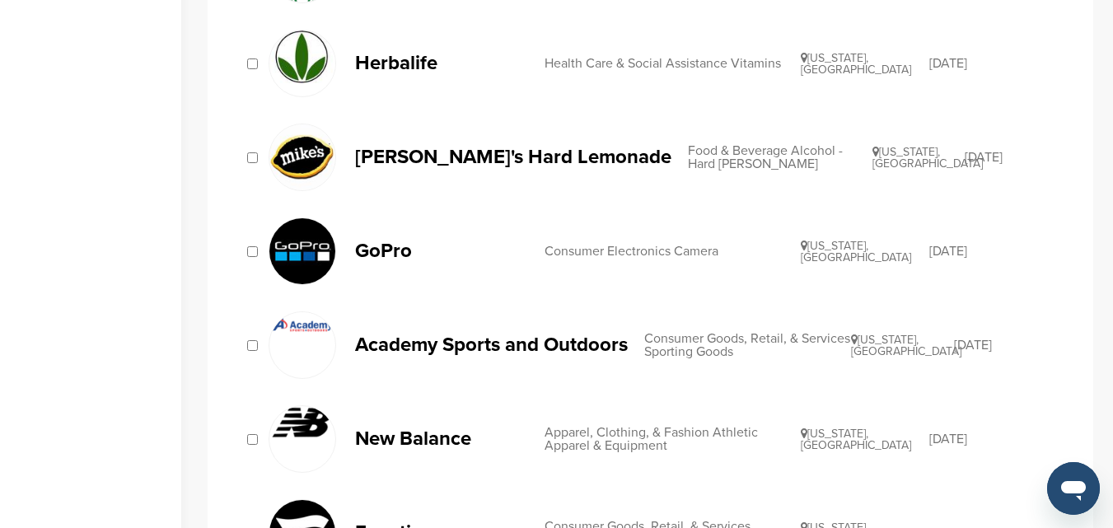
scroll to position [494, 0]
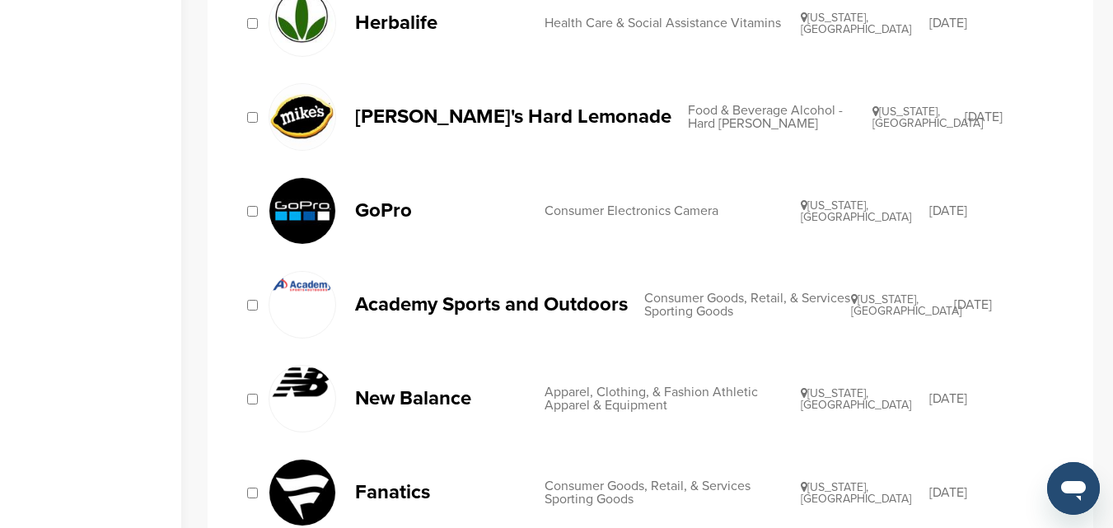
click at [415, 302] on p "Academy Sports and Outdoors" at bounding box center [491, 304] width 273 height 21
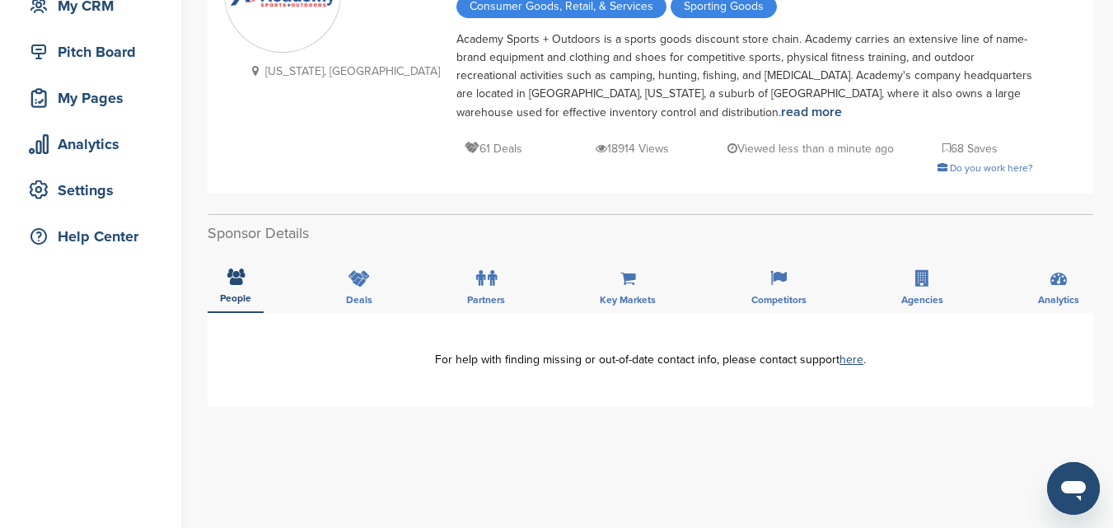
scroll to position [165, 0]
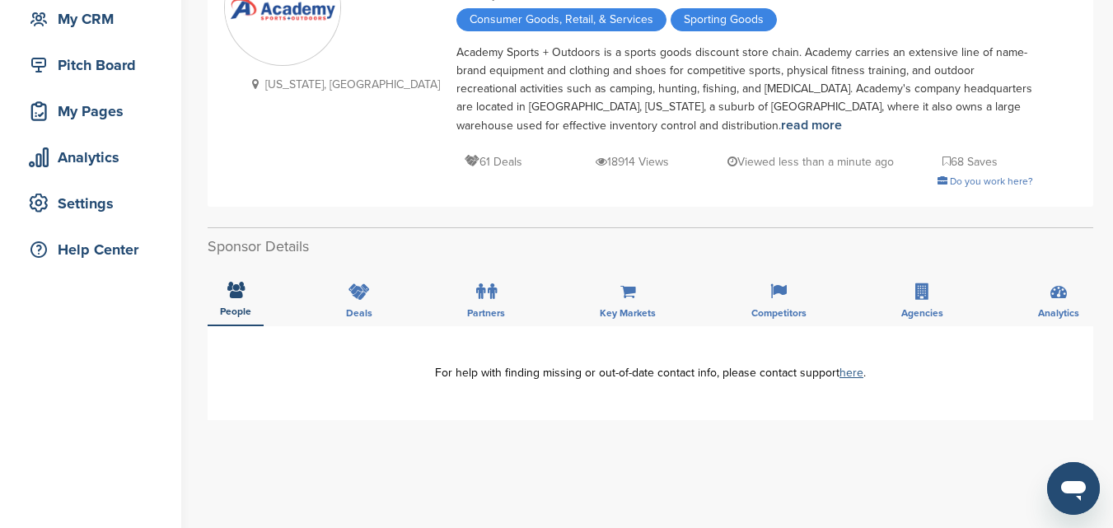
click at [849, 372] on link "here" at bounding box center [852, 373] width 24 height 14
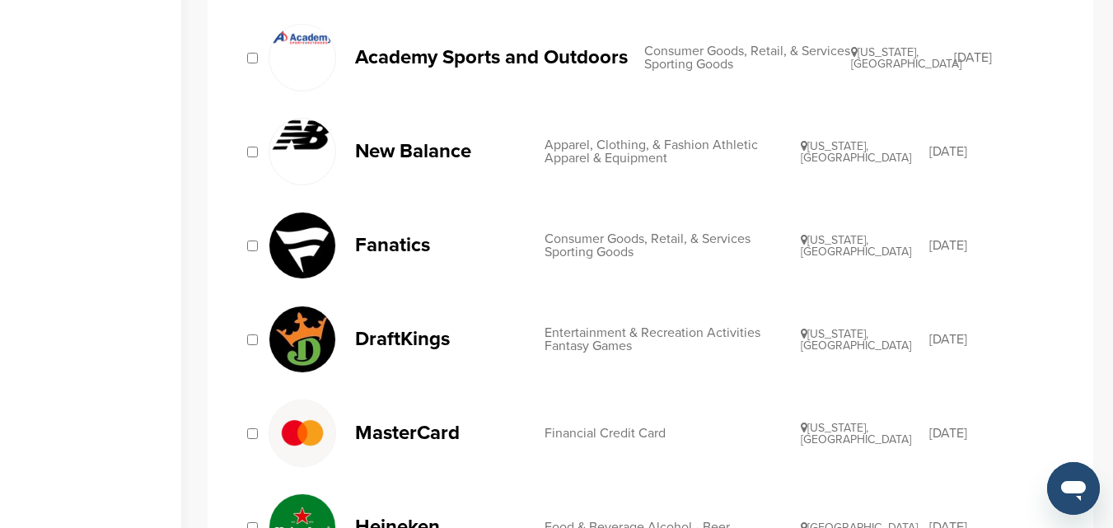
click at [405, 238] on p "Fanatics" at bounding box center [441, 245] width 173 height 21
click at [409, 432] on p "MasterCard" at bounding box center [441, 433] width 173 height 21
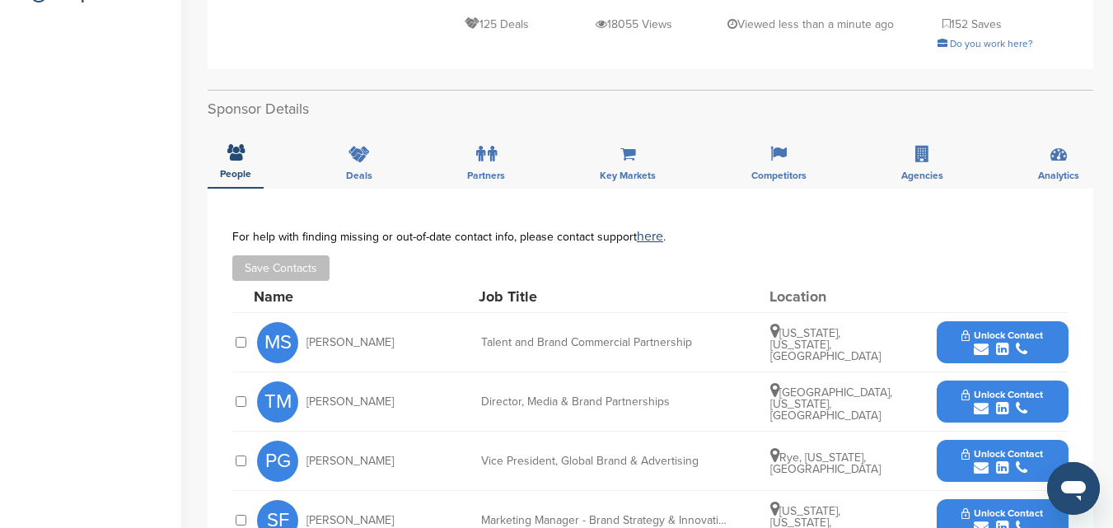
scroll to position [494, 0]
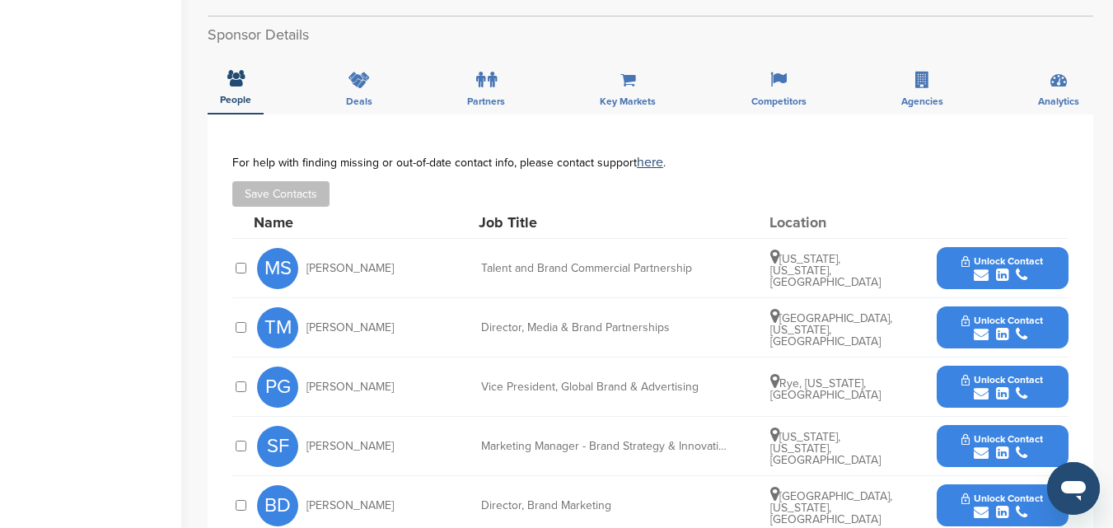
click at [977, 278] on icon "submit" at bounding box center [981, 275] width 15 height 15
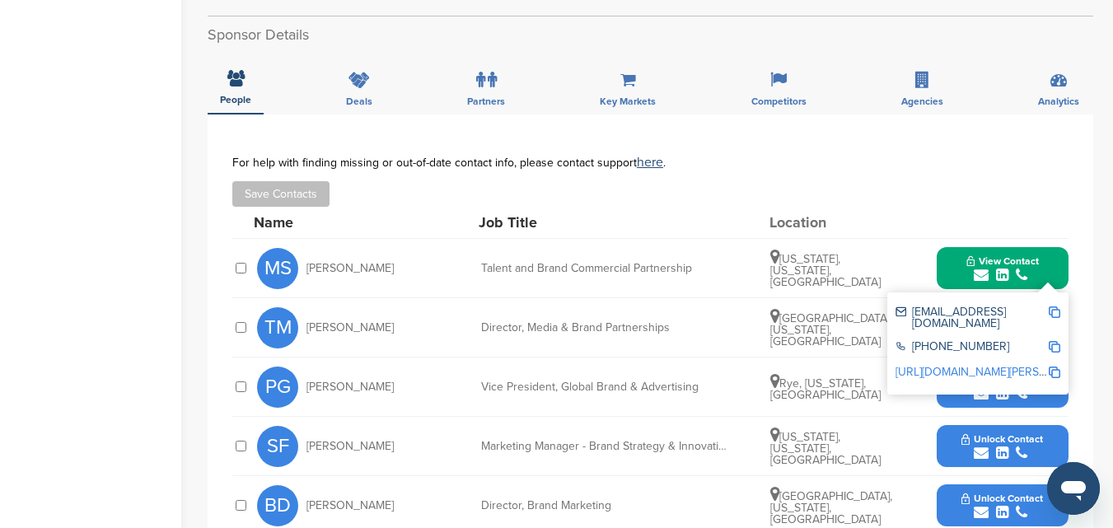
click at [983, 274] on icon "submit" at bounding box center [981, 275] width 15 height 15
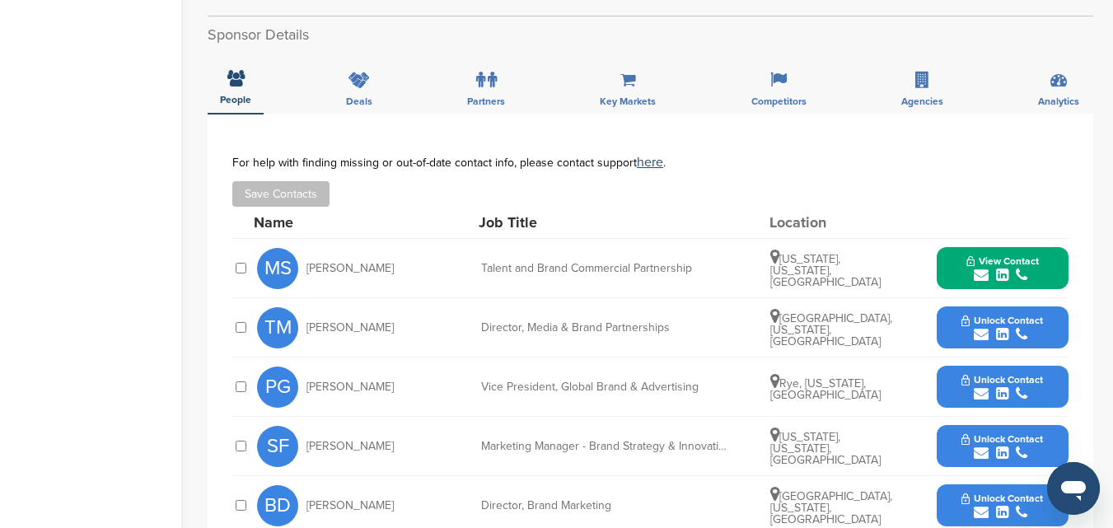
click at [979, 331] on icon "submit" at bounding box center [981, 334] width 15 height 15
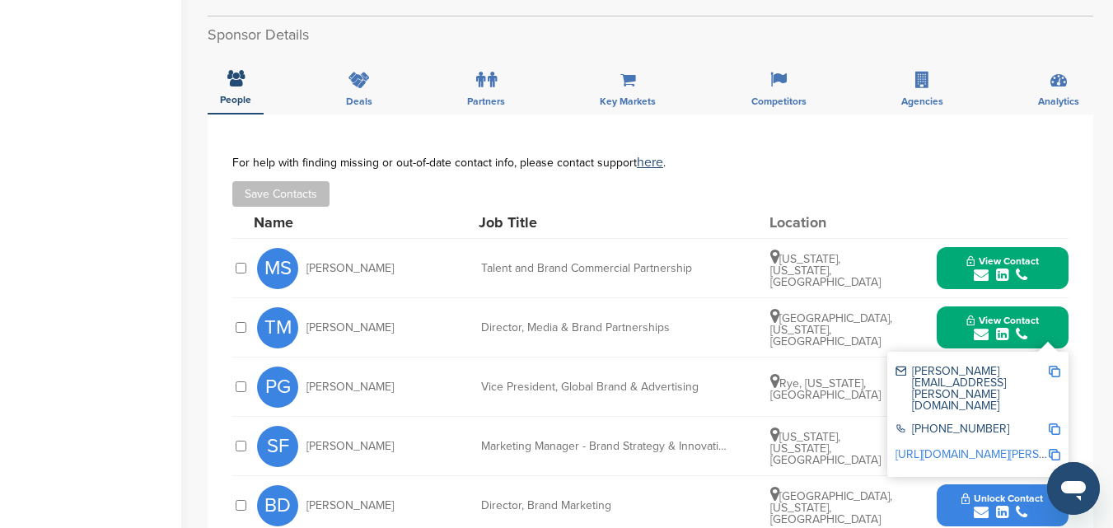
click at [979, 331] on icon "submit" at bounding box center [981, 334] width 15 height 15
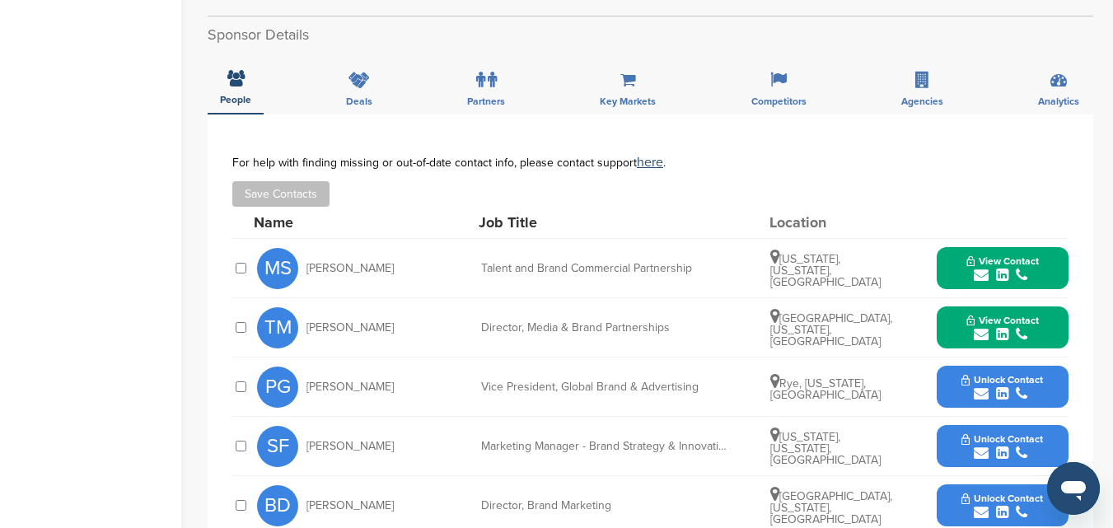
click at [975, 394] on icon "submit" at bounding box center [981, 393] width 15 height 15
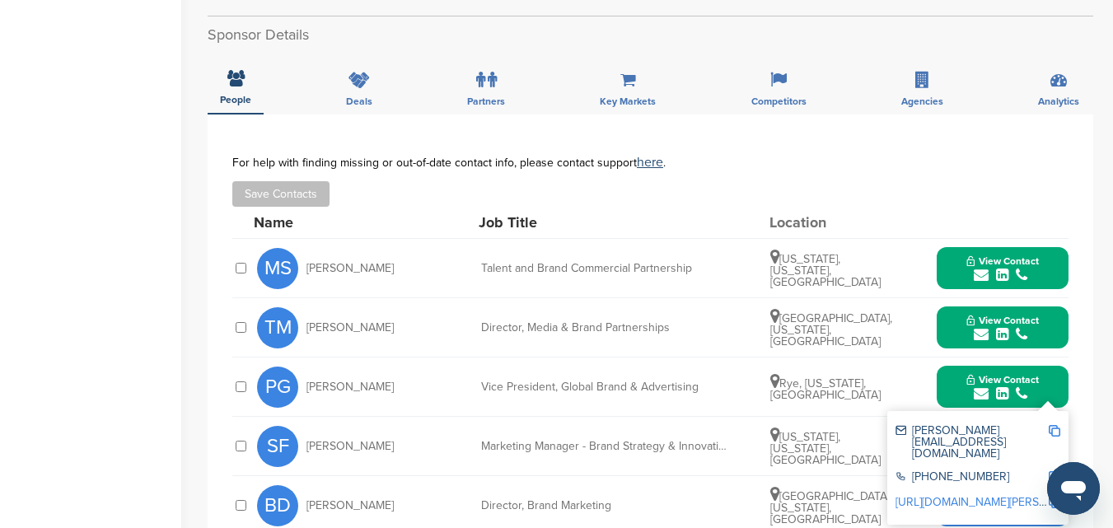
click at [975, 394] on icon "submit" at bounding box center [981, 393] width 15 height 15
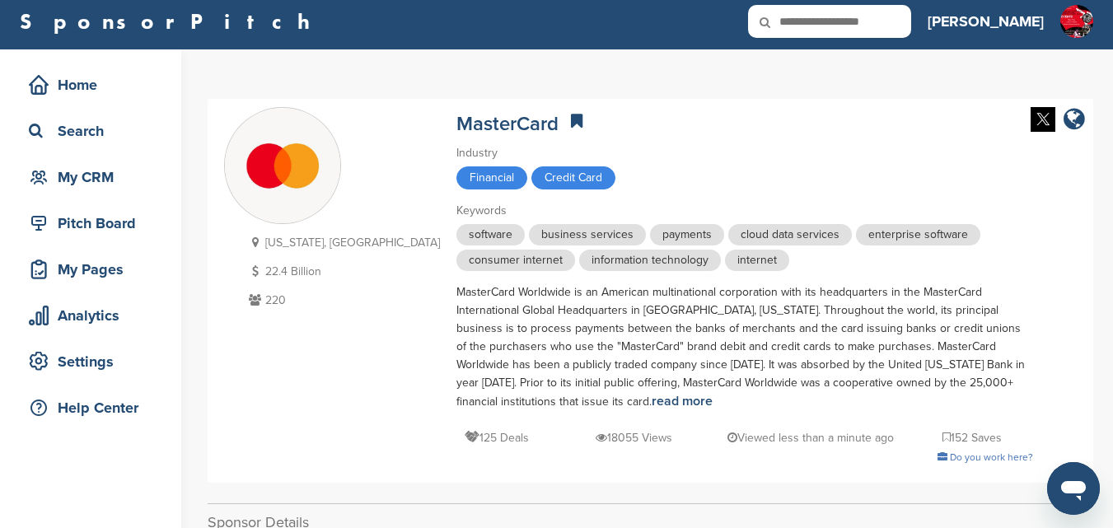
scroll to position [0, 0]
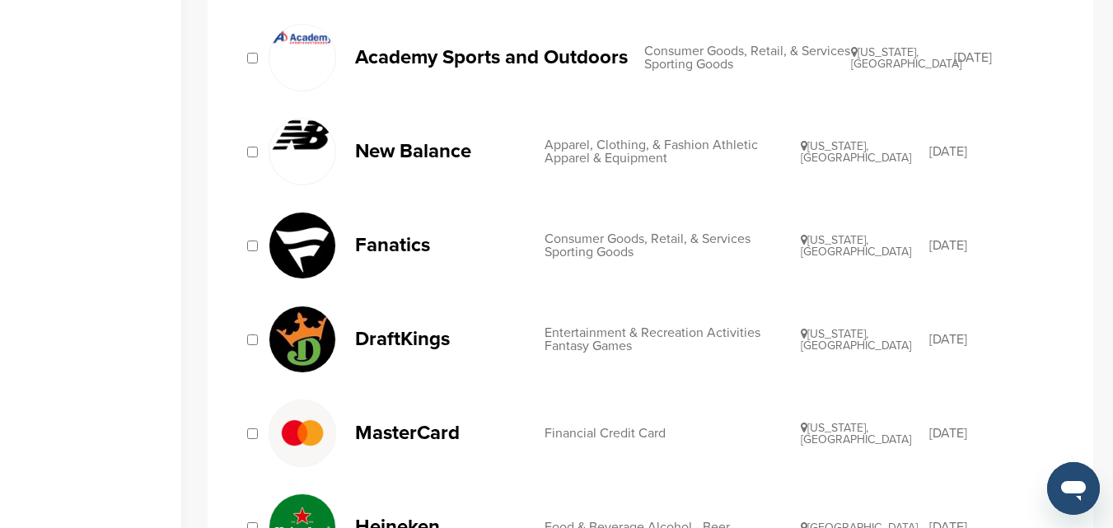
scroll to position [742, 0]
click at [322, 338] on img at bounding box center [302, 340] width 66 height 66
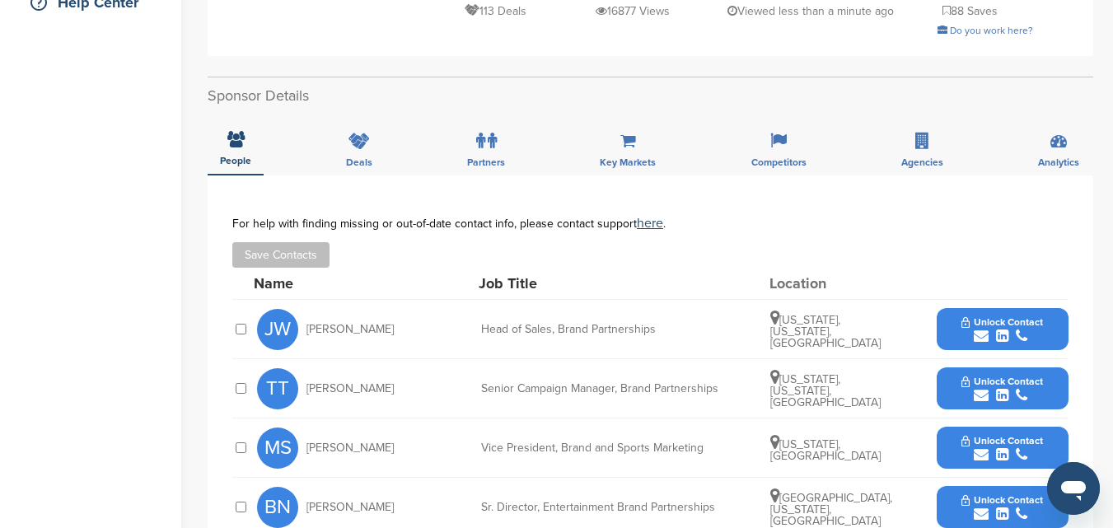
scroll to position [494, 0]
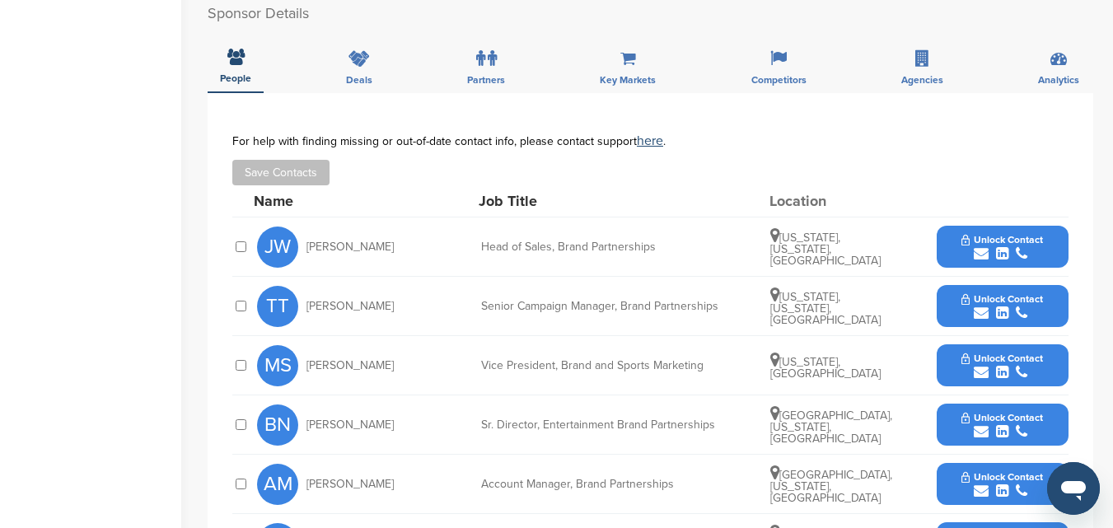
click at [986, 254] on icon "submit" at bounding box center [981, 253] width 15 height 15
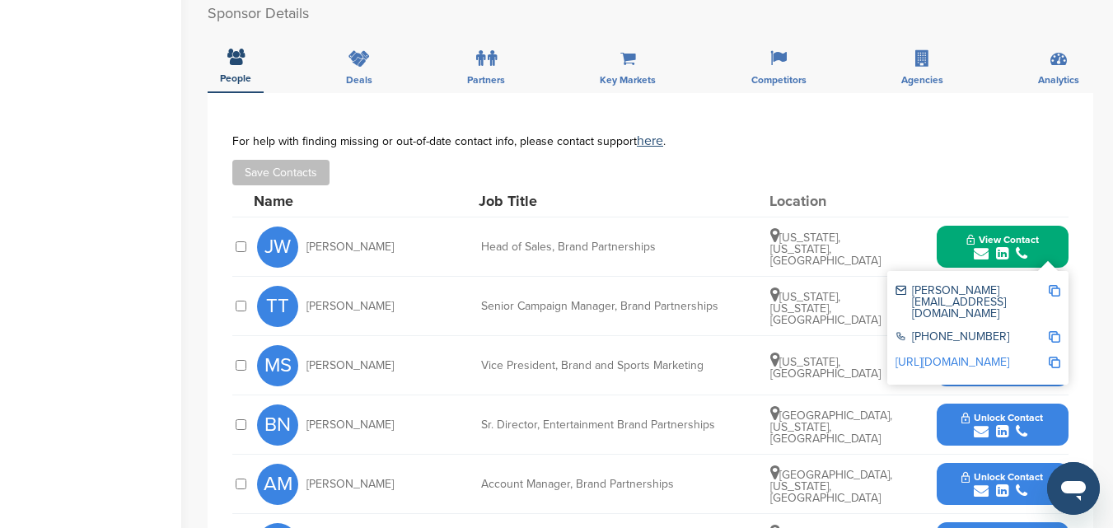
click at [975, 256] on icon "submit" at bounding box center [981, 253] width 15 height 15
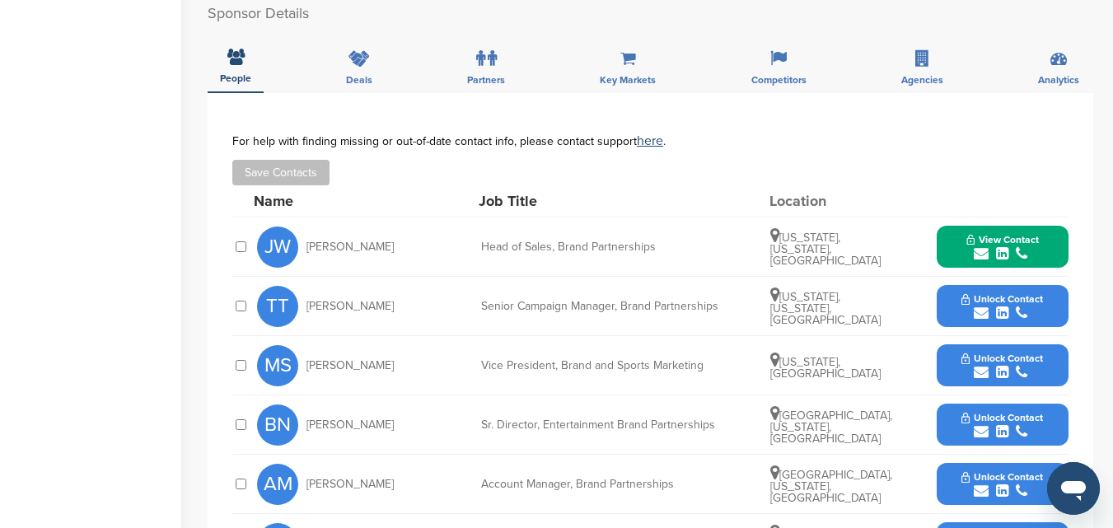
click at [975, 314] on icon "submit" at bounding box center [981, 313] width 15 height 15
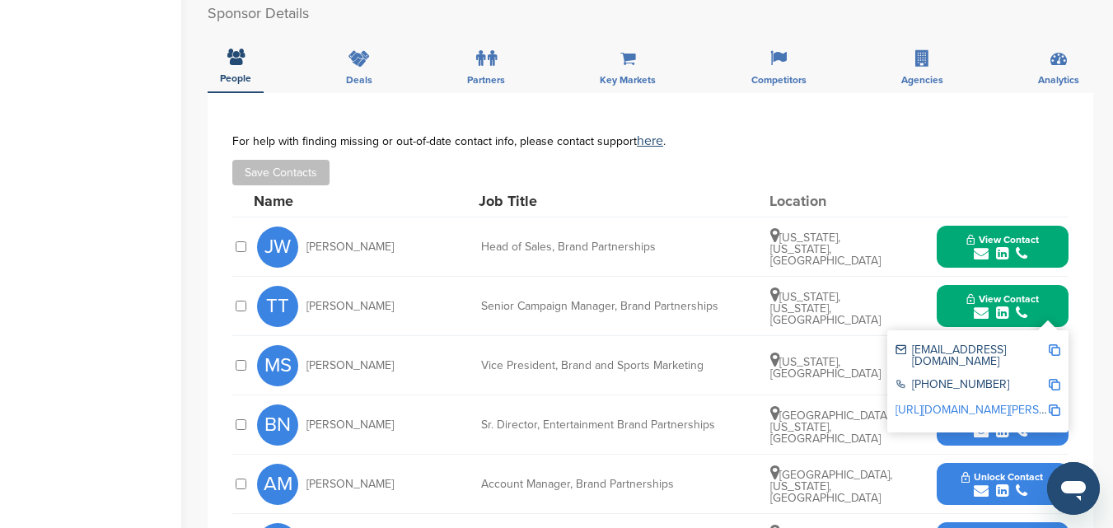
click at [977, 312] on icon "submit" at bounding box center [981, 313] width 15 height 15
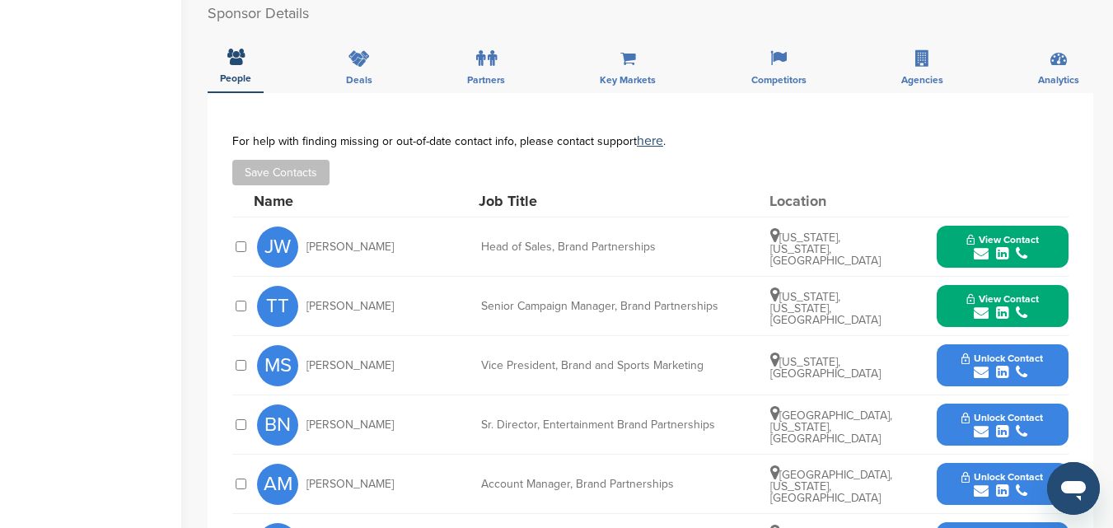
click at [975, 375] on icon "submit" at bounding box center [981, 372] width 15 height 15
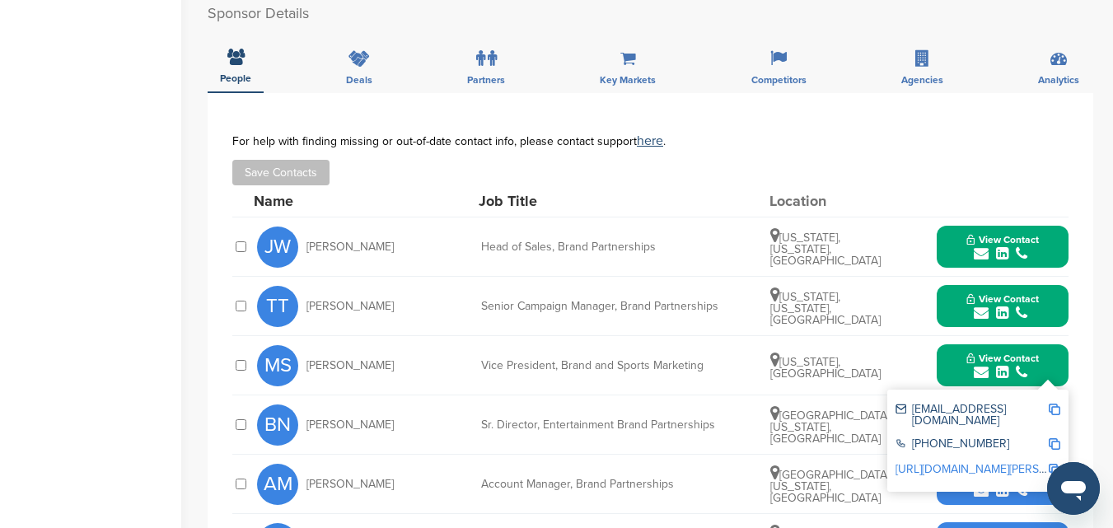
click at [975, 375] on icon "submit" at bounding box center [981, 372] width 15 height 15
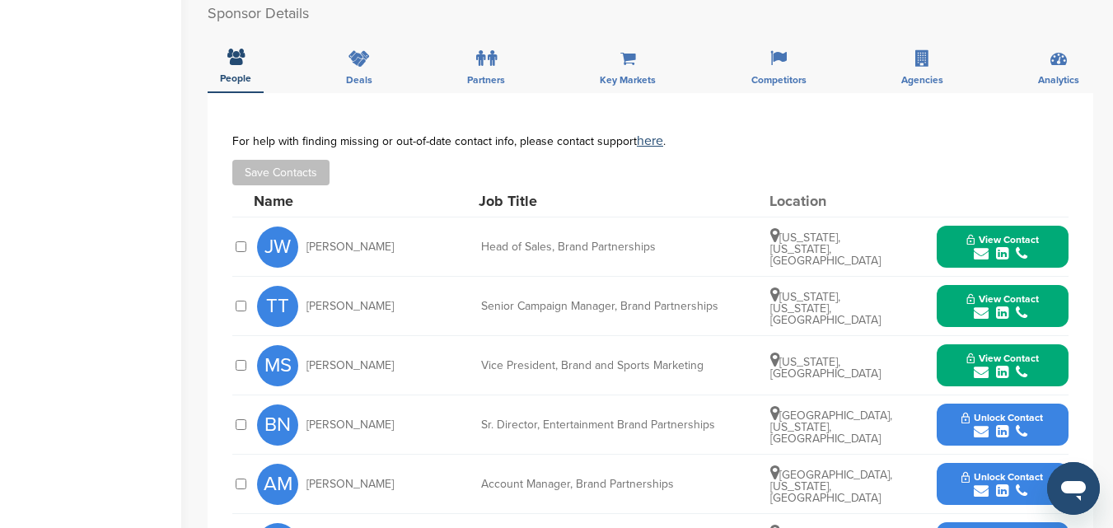
click at [977, 431] on icon "submit" at bounding box center [981, 431] width 15 height 15
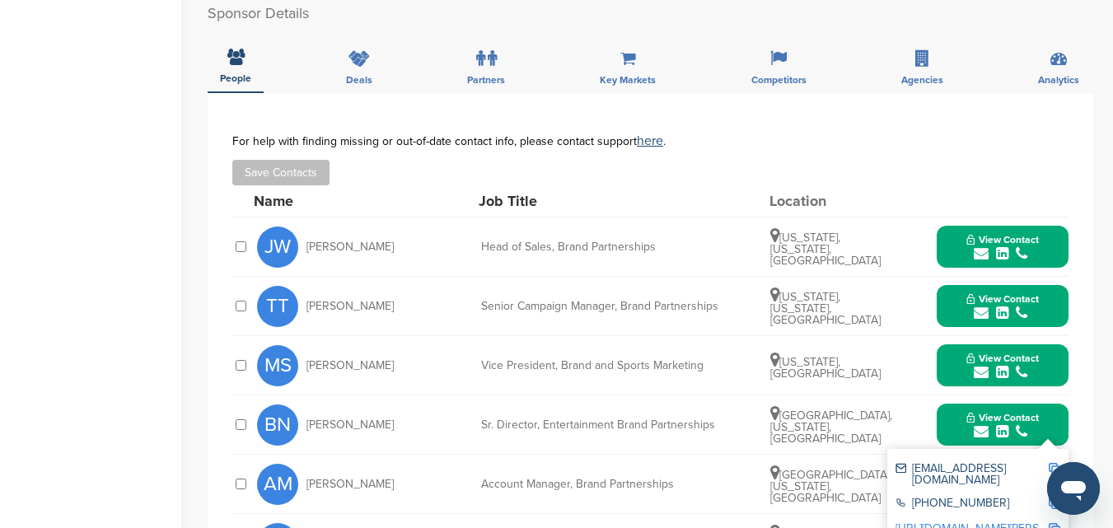
click at [983, 432] on icon "submit" at bounding box center [981, 431] width 15 height 15
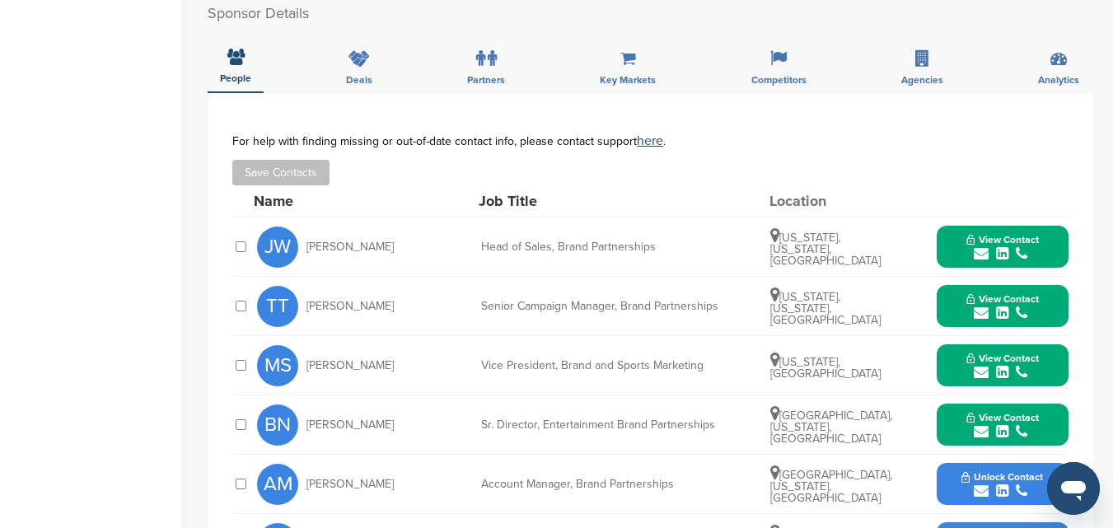
click at [306, 172] on button "Save Contacts" at bounding box center [280, 173] width 97 height 26
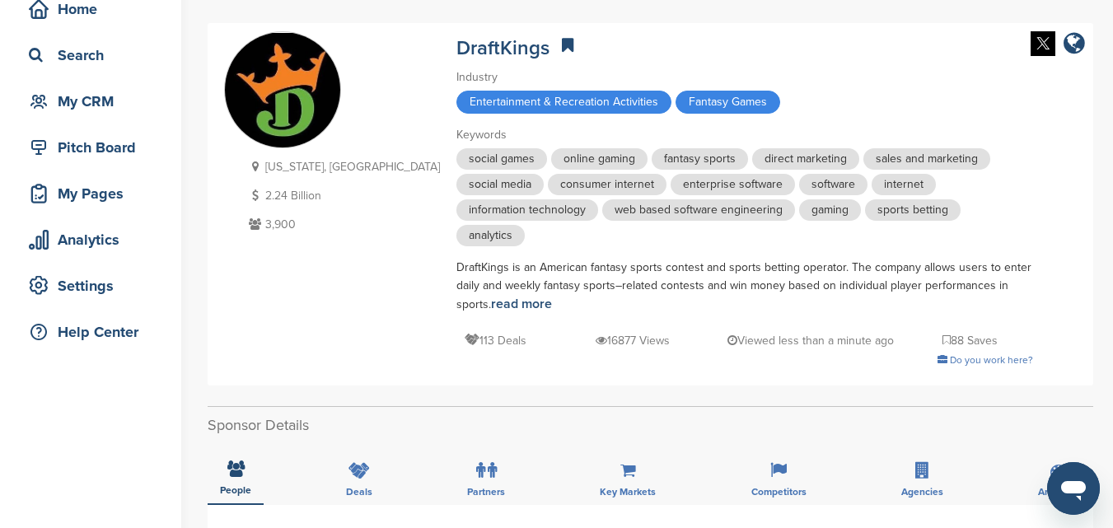
scroll to position [0, 0]
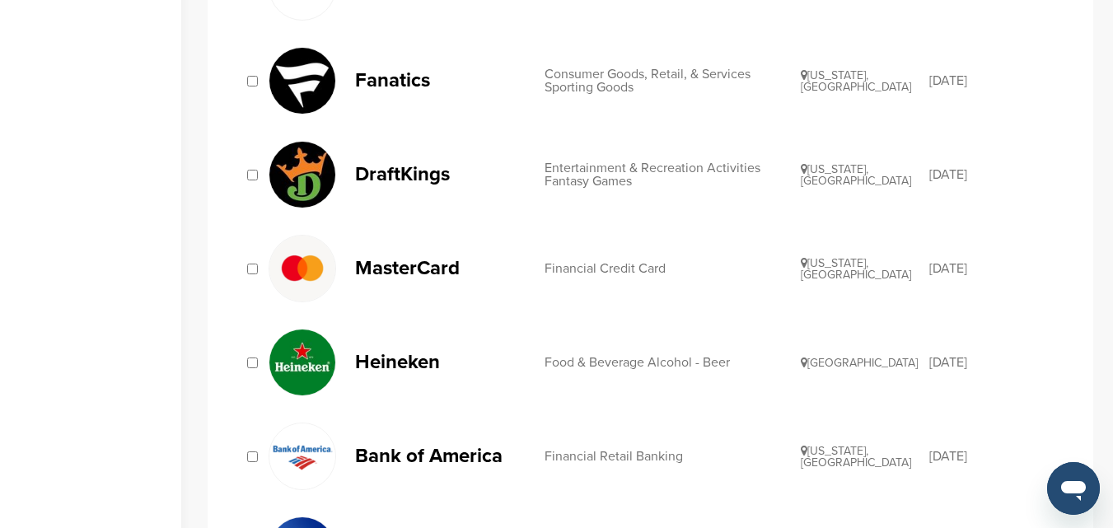
click at [321, 359] on img at bounding box center [302, 363] width 66 height 66
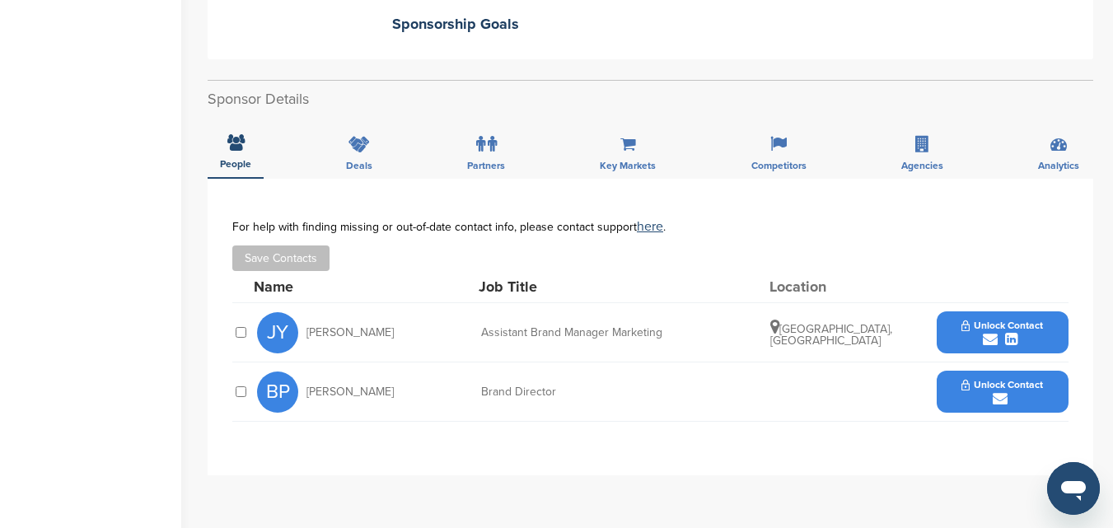
scroll to position [494, 0]
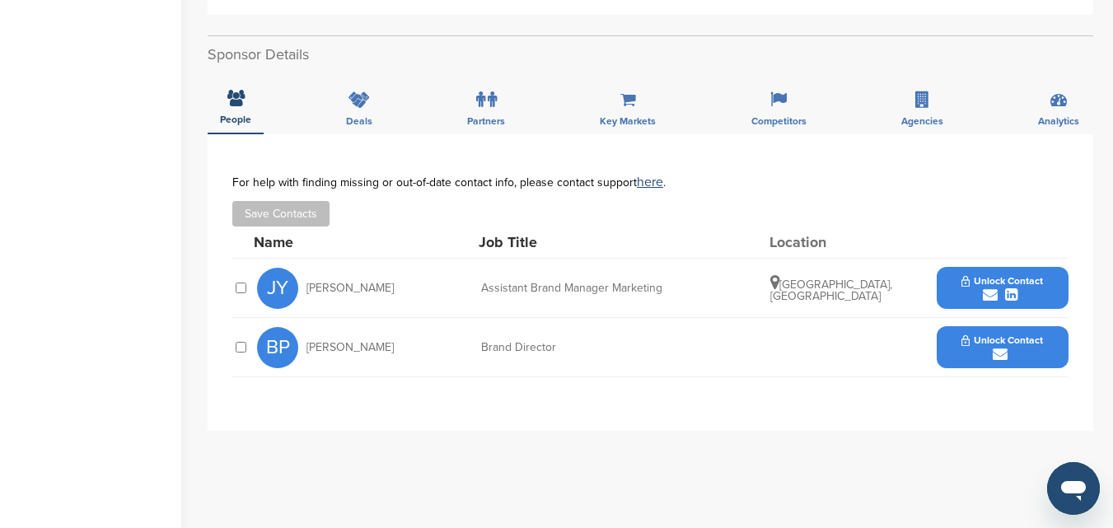
click at [986, 288] on icon "submit" at bounding box center [990, 295] width 15 height 15
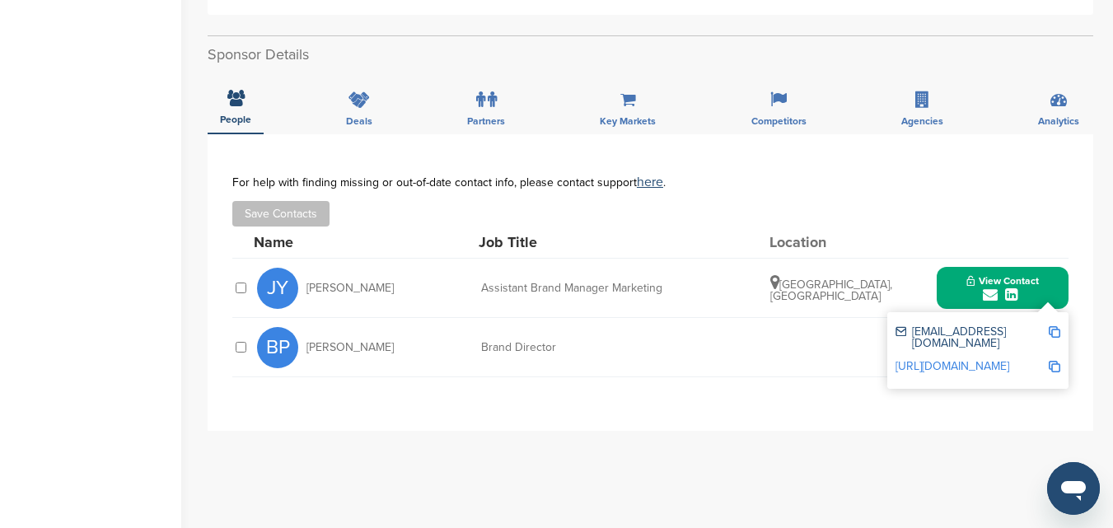
click at [990, 288] on icon "submit" at bounding box center [990, 295] width 15 height 15
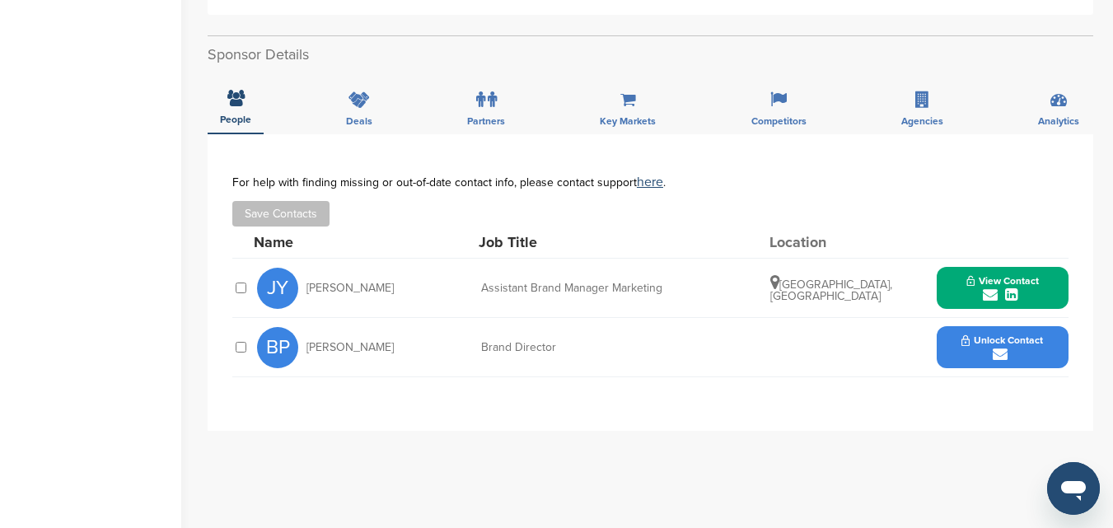
click at [995, 347] on icon "submit" at bounding box center [1000, 354] width 15 height 15
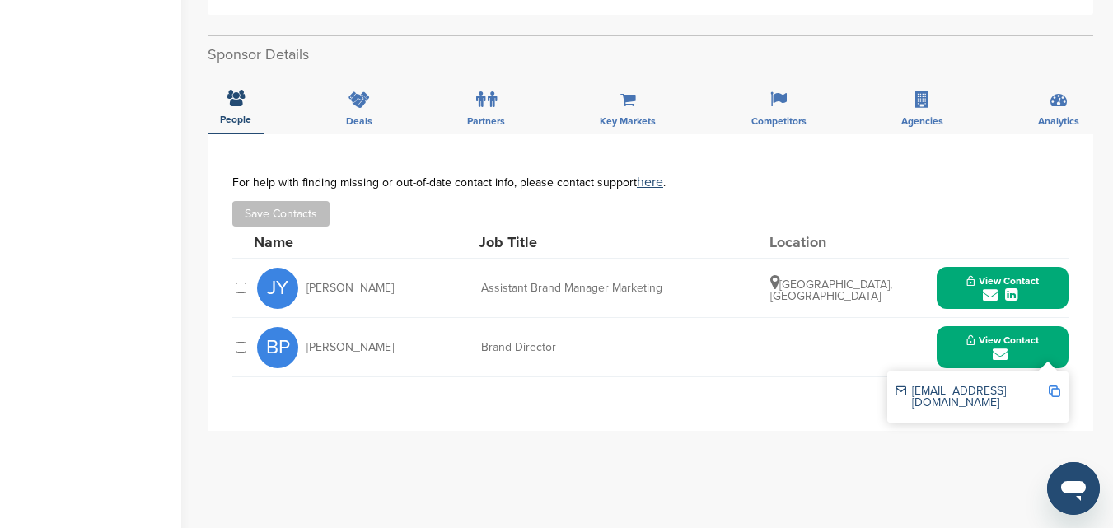
click at [1000, 347] on icon "submit" at bounding box center [1000, 354] width 15 height 15
click at [995, 347] on icon "submit" at bounding box center [1000, 354] width 15 height 15
click at [993, 347] on icon "submit" at bounding box center [1000, 354] width 15 height 15
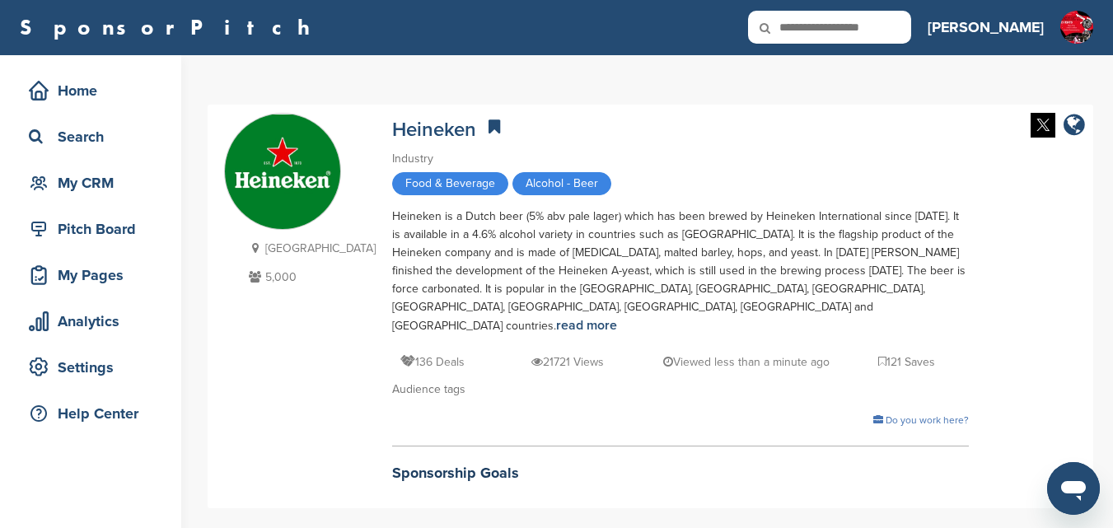
scroll to position [0, 0]
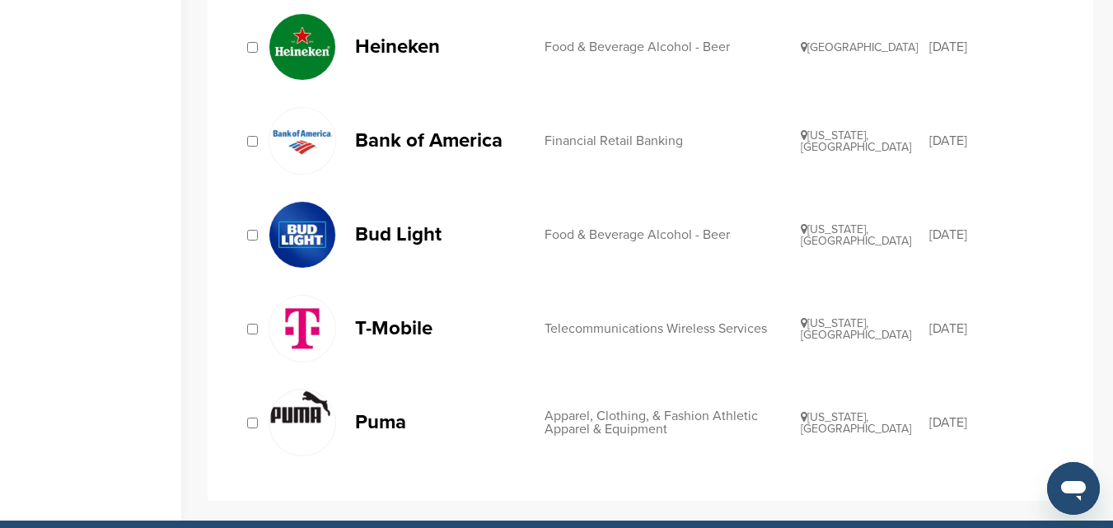
scroll to position [1236, 0]
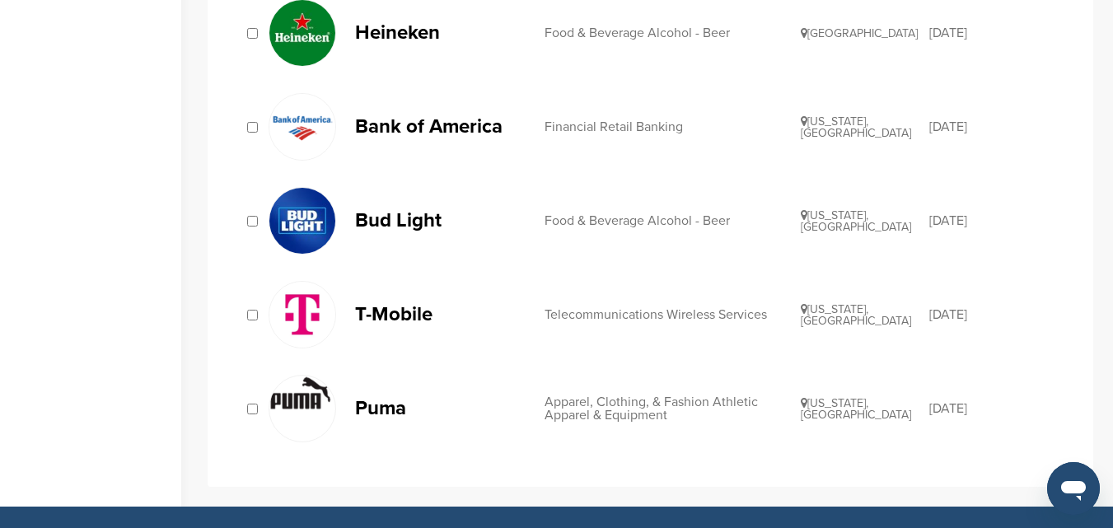
click at [323, 231] on img at bounding box center [302, 221] width 66 height 66
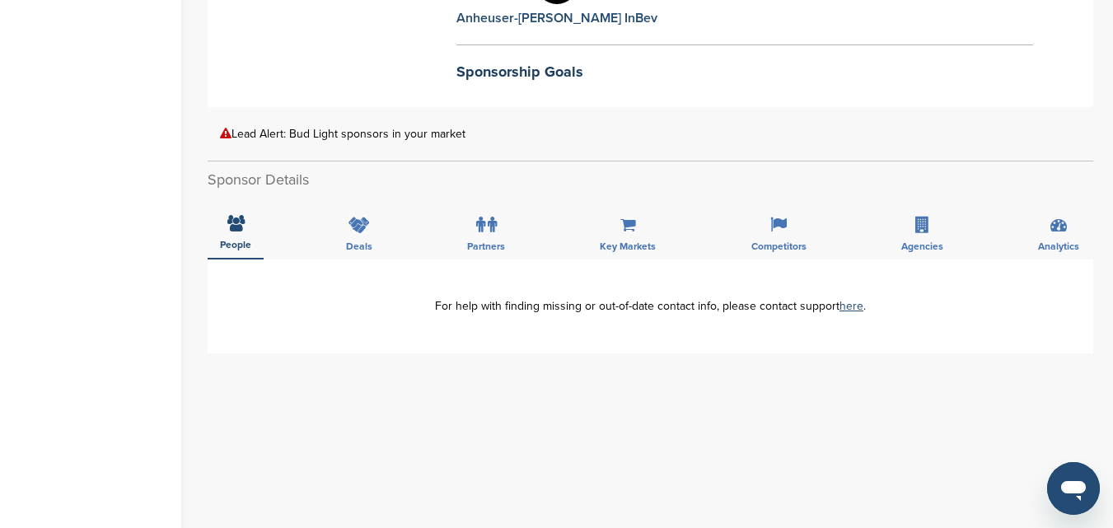
scroll to position [494, 0]
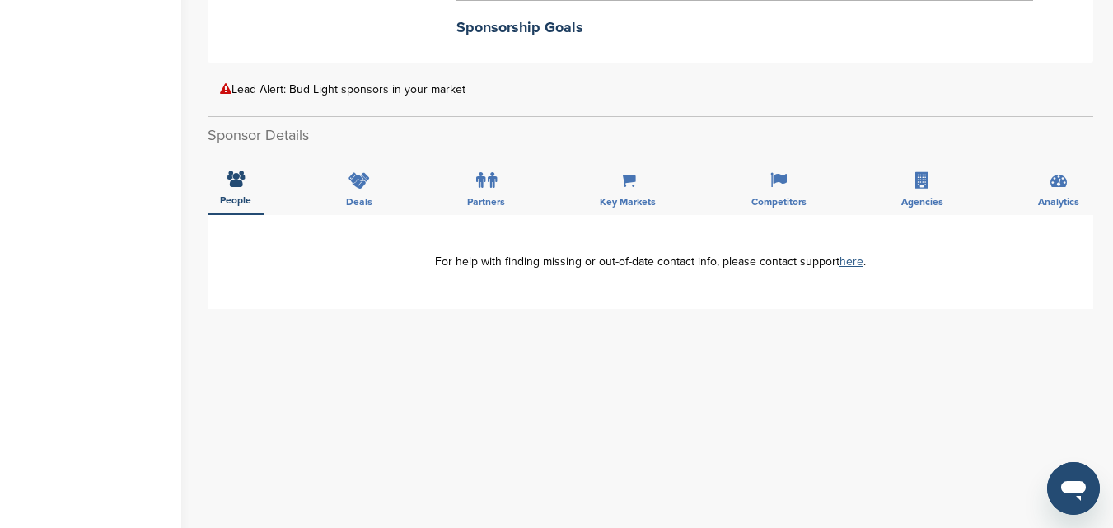
click at [849, 255] on link "here" at bounding box center [852, 262] width 24 height 14
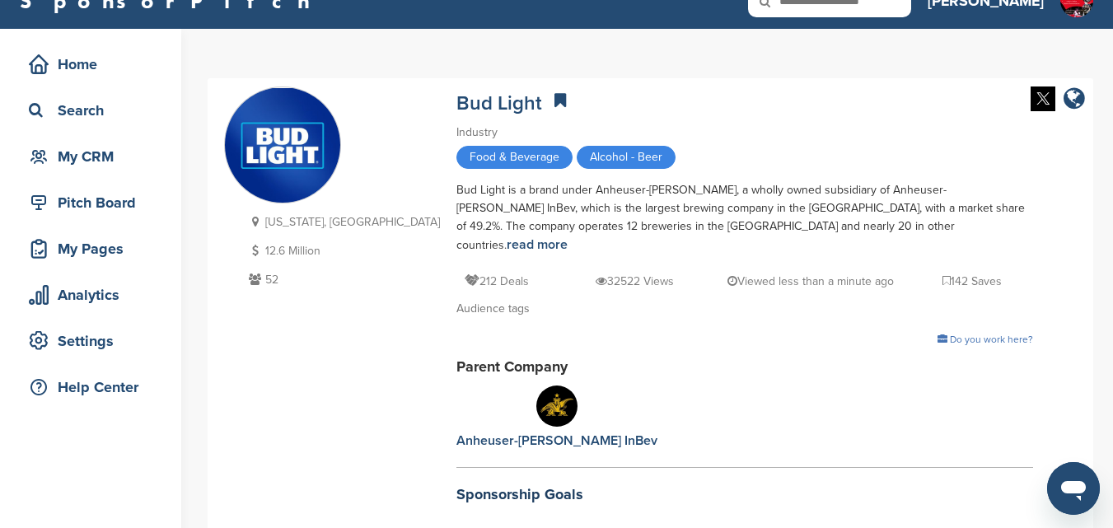
scroll to position [0, 0]
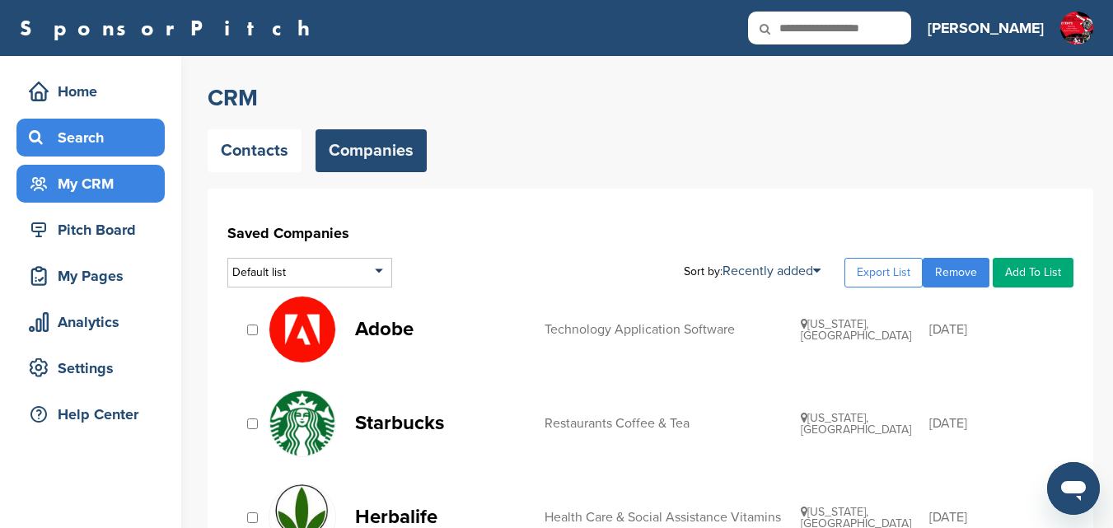
click at [82, 138] on div "Search" at bounding box center [95, 138] width 140 height 30
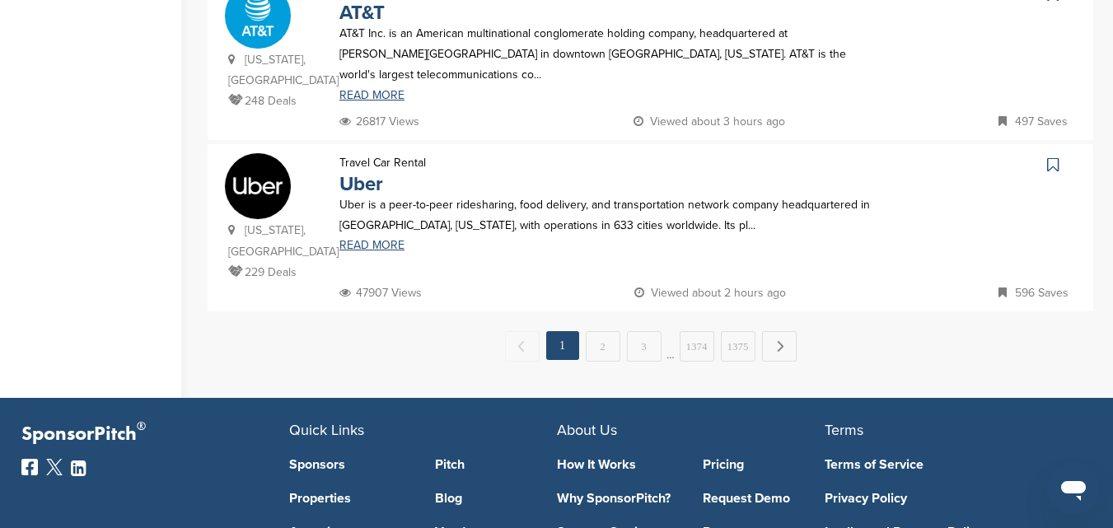
scroll to position [1813, 0]
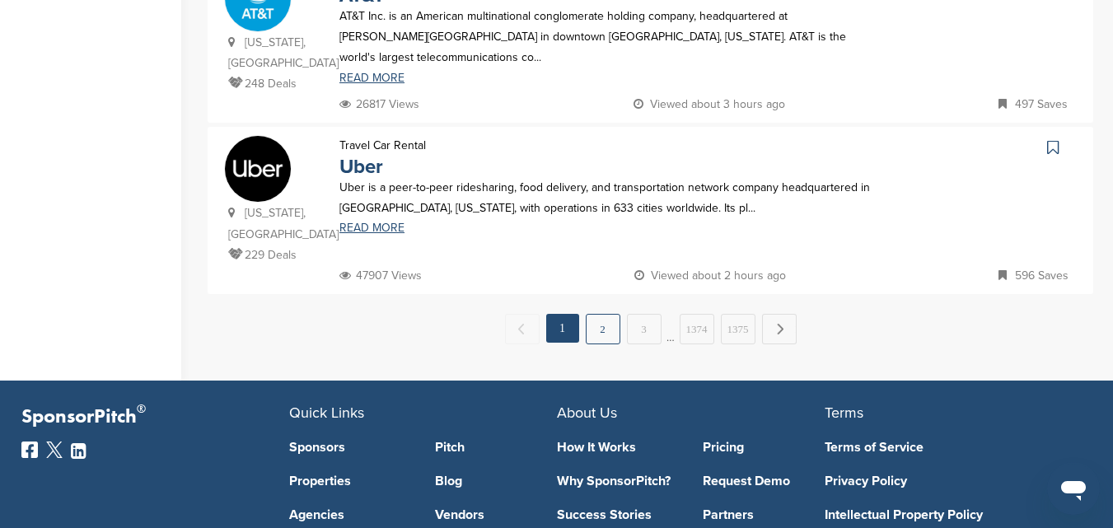
click at [602, 314] on link "2" at bounding box center [603, 329] width 35 height 30
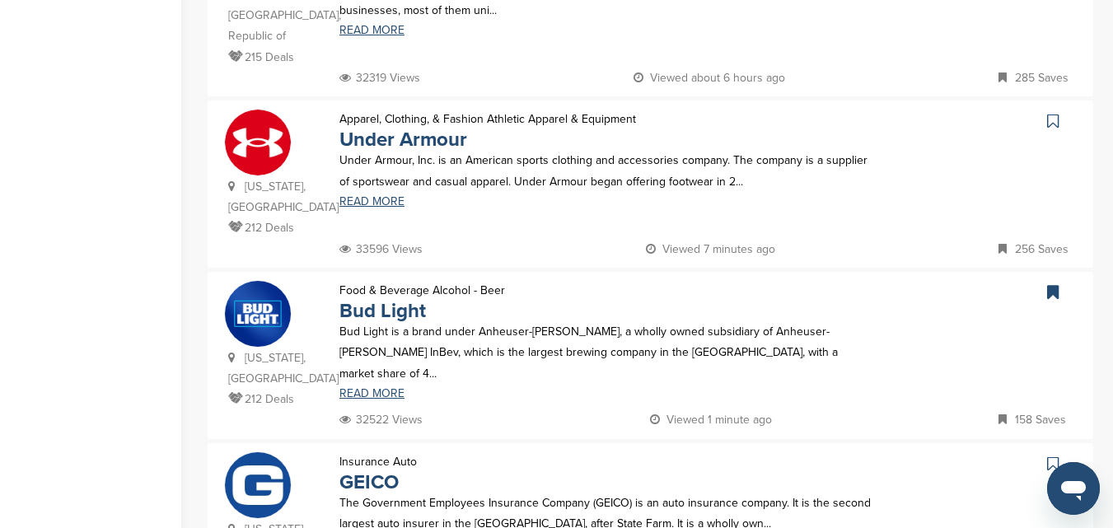
scroll to position [494, 0]
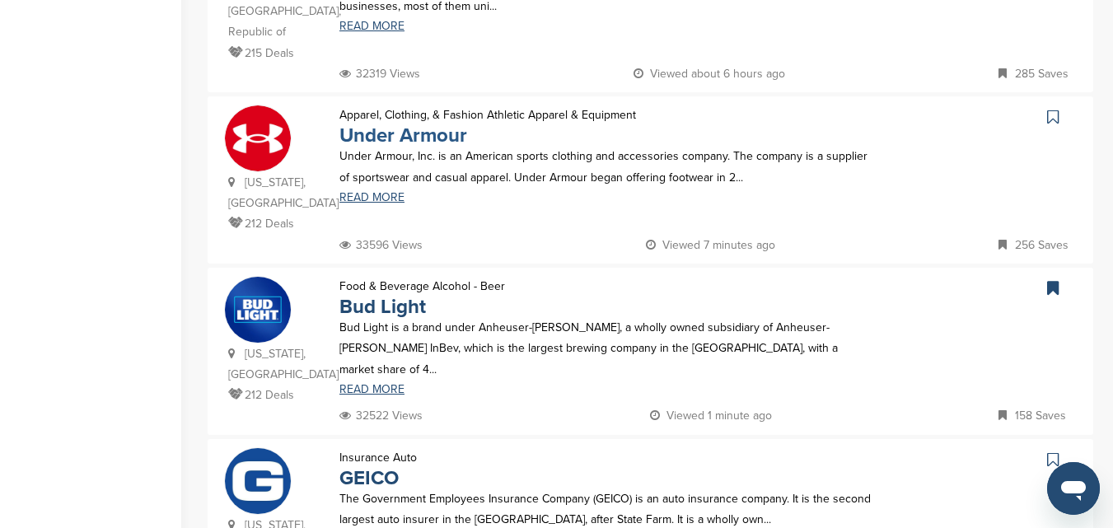
click at [399, 124] on link "Under Armour" at bounding box center [403, 136] width 128 height 24
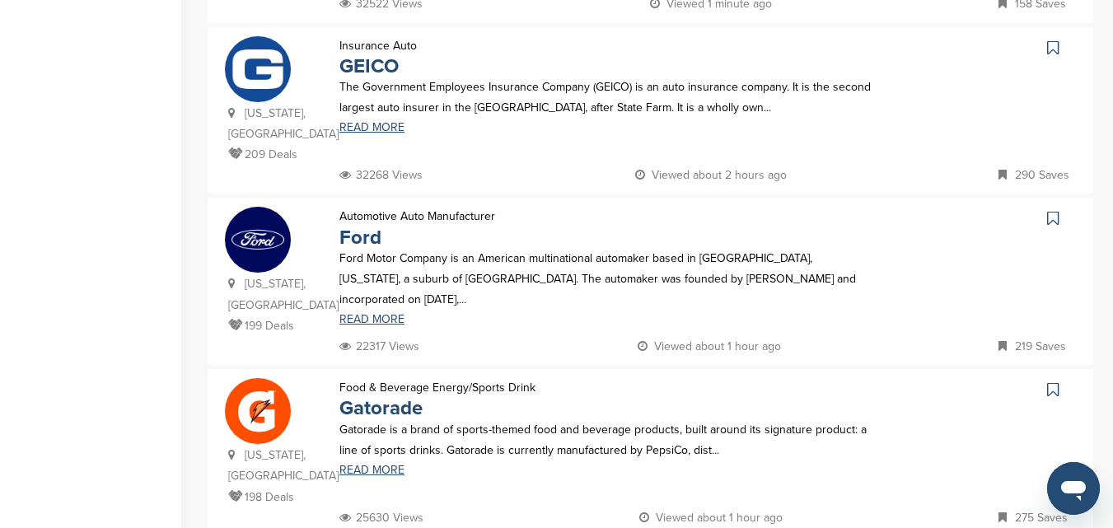
scroll to position [989, 0]
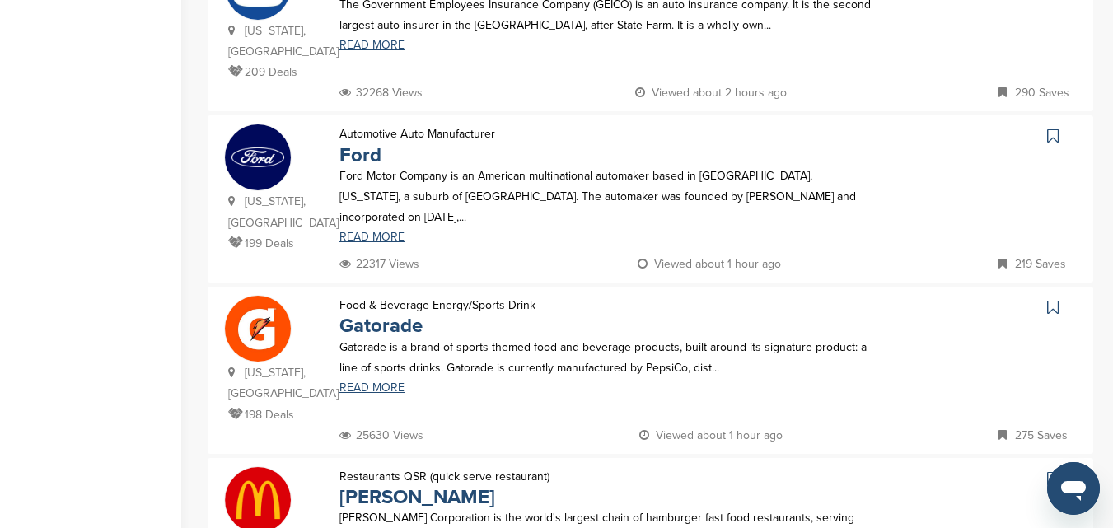
click at [260, 296] on img at bounding box center [258, 329] width 66 height 66
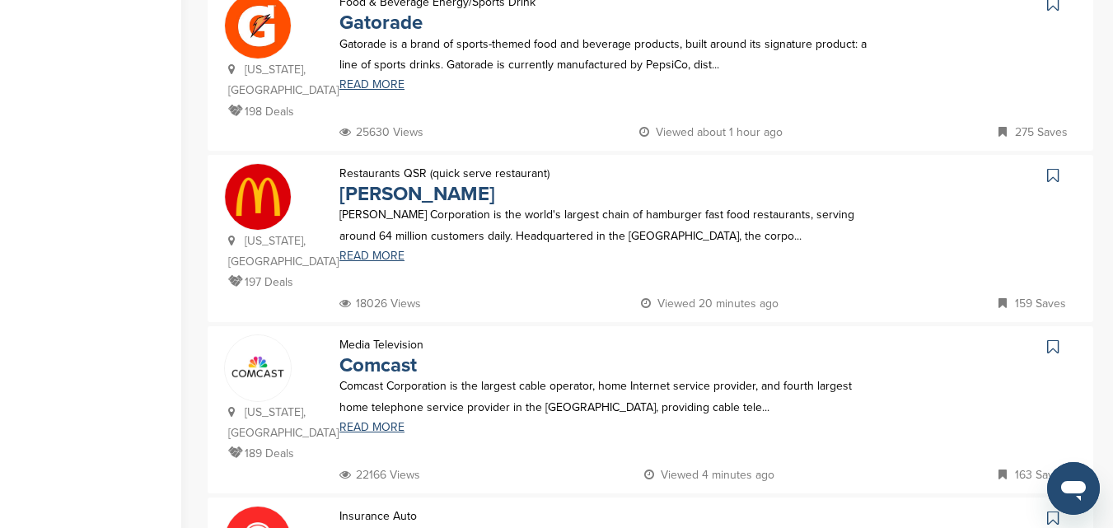
scroll to position [1318, 0]
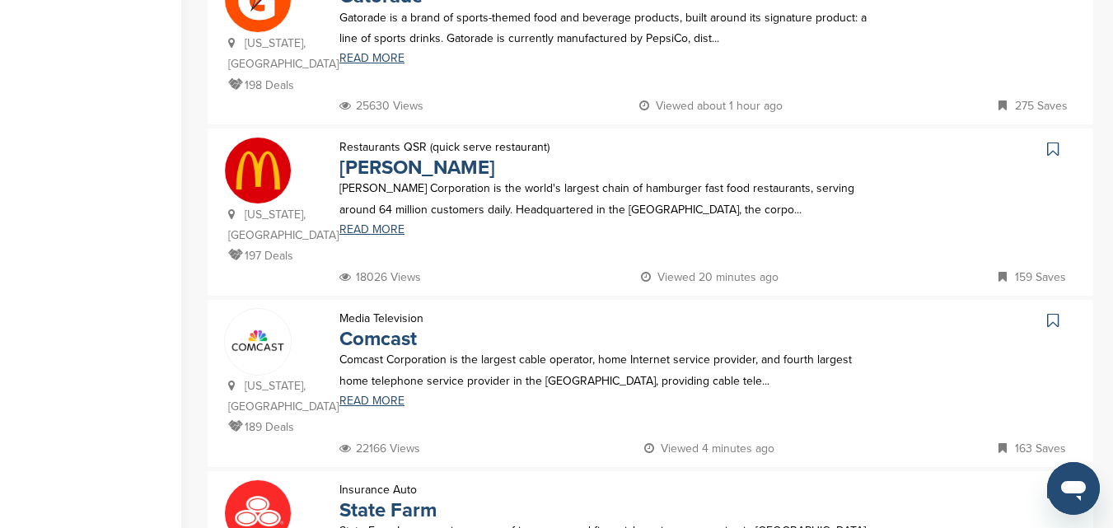
click at [267, 309] on img at bounding box center [258, 342] width 66 height 66
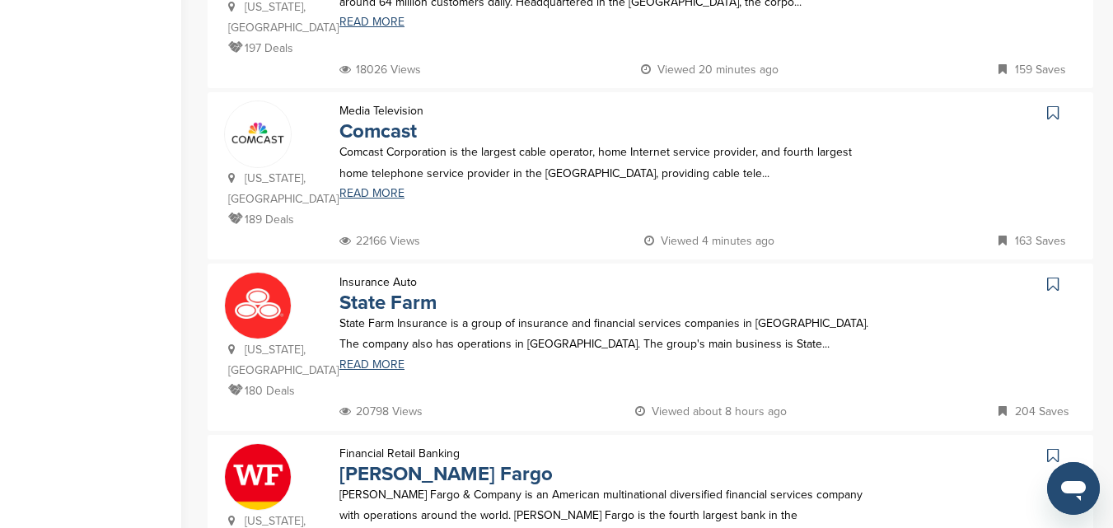
scroll to position [1565, 0]
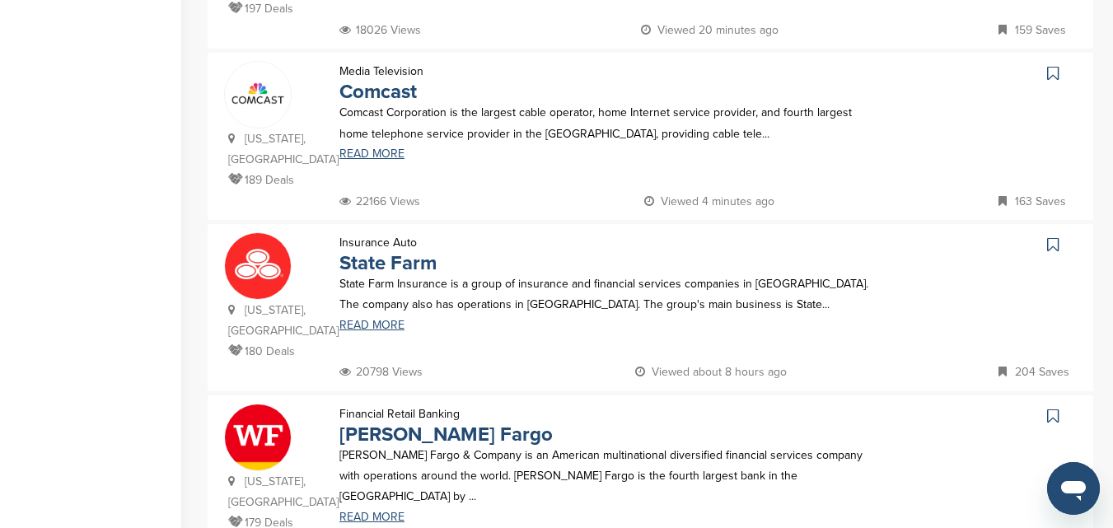
click at [251, 405] on img at bounding box center [258, 438] width 66 height 66
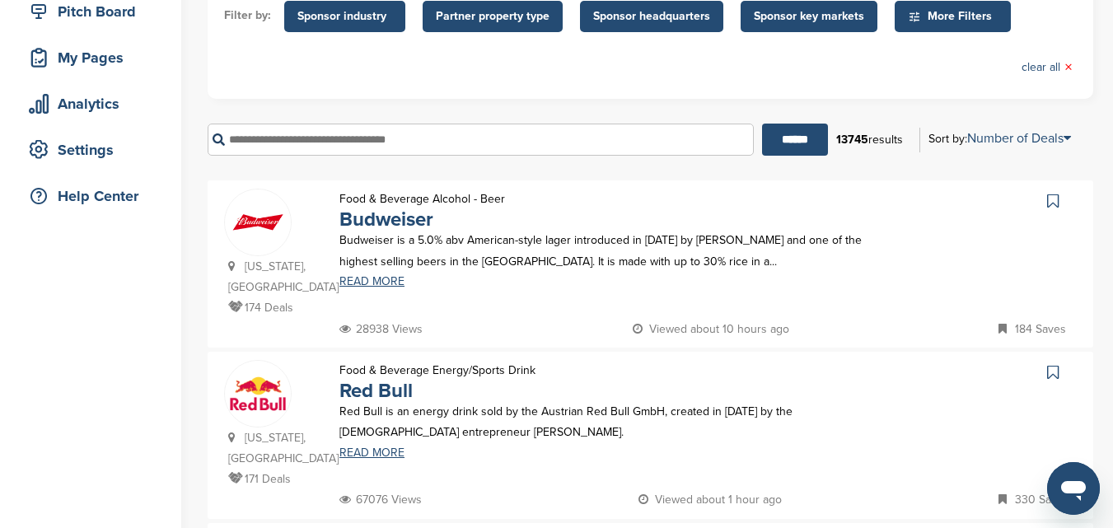
scroll to position [247, 0]
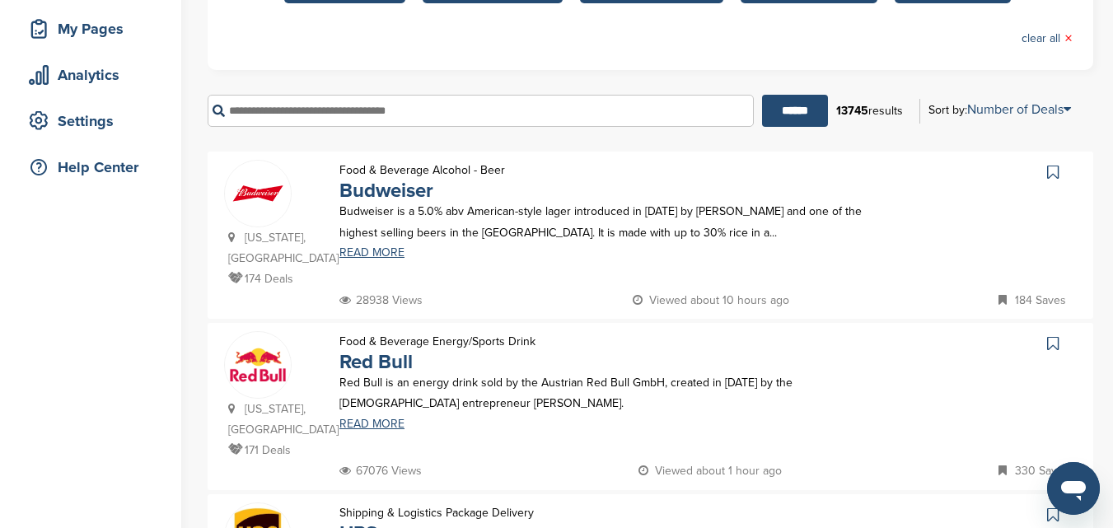
click at [253, 190] on img at bounding box center [258, 194] width 66 height 66
click at [277, 356] on img at bounding box center [258, 365] width 66 height 66
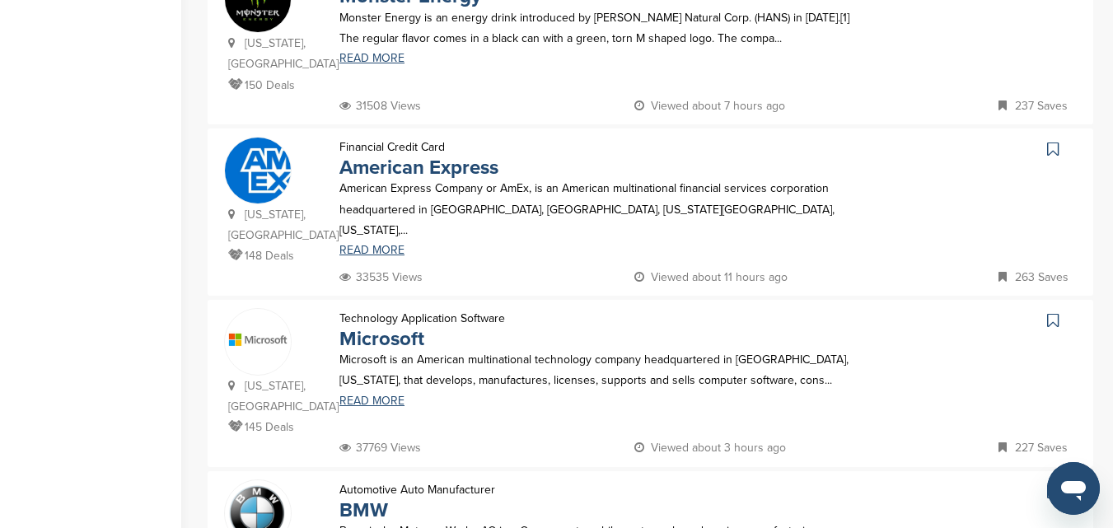
scroll to position [1154, 0]
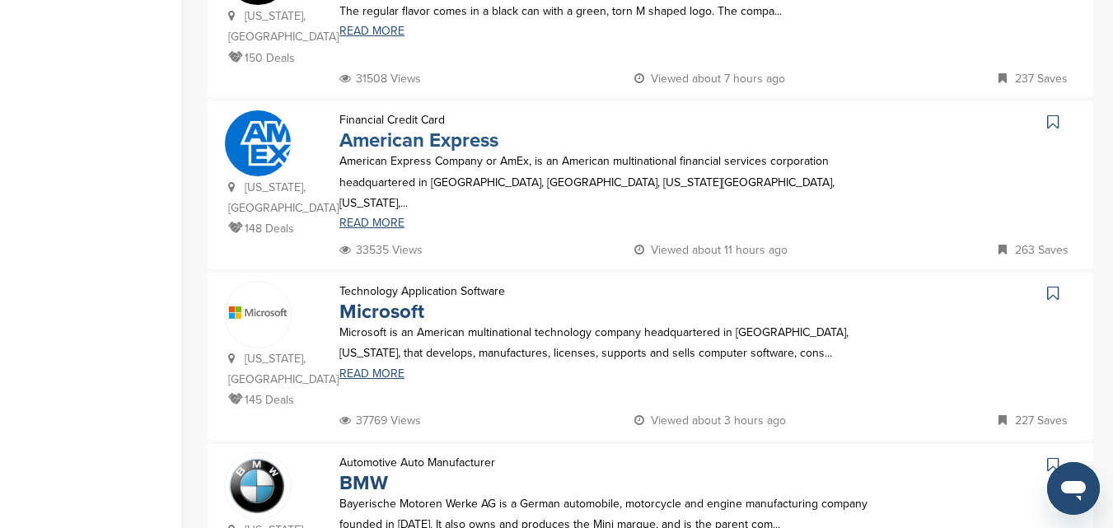
click at [442, 129] on link "American Express" at bounding box center [418, 141] width 159 height 24
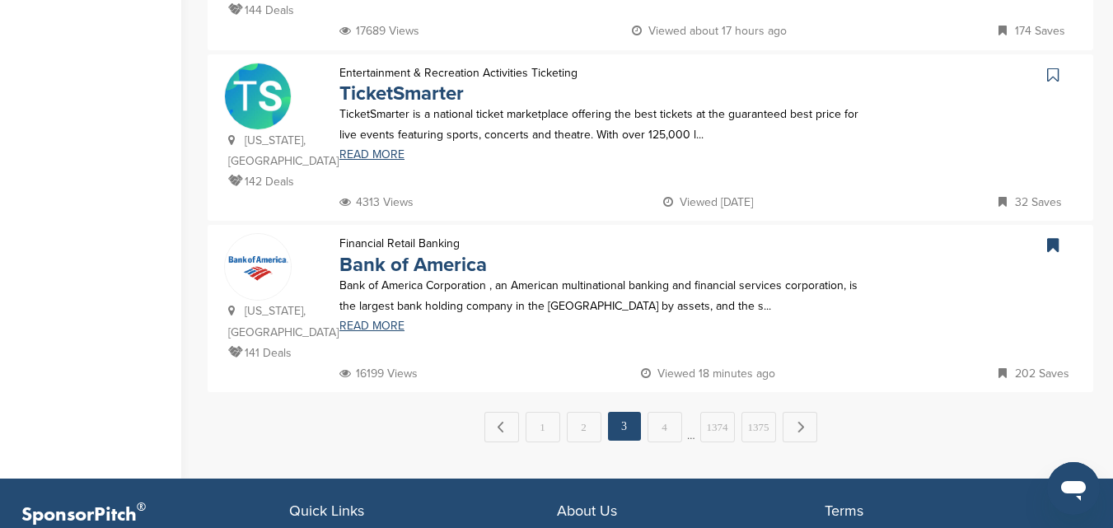
scroll to position [1730, 0]
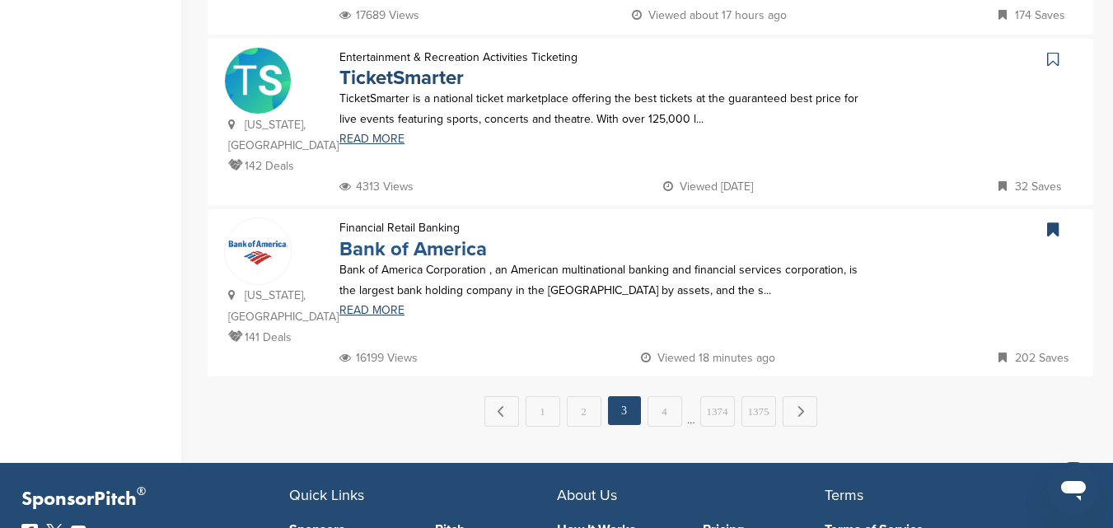
click at [428, 237] on link "Bank of America" at bounding box center [412, 249] width 147 height 24
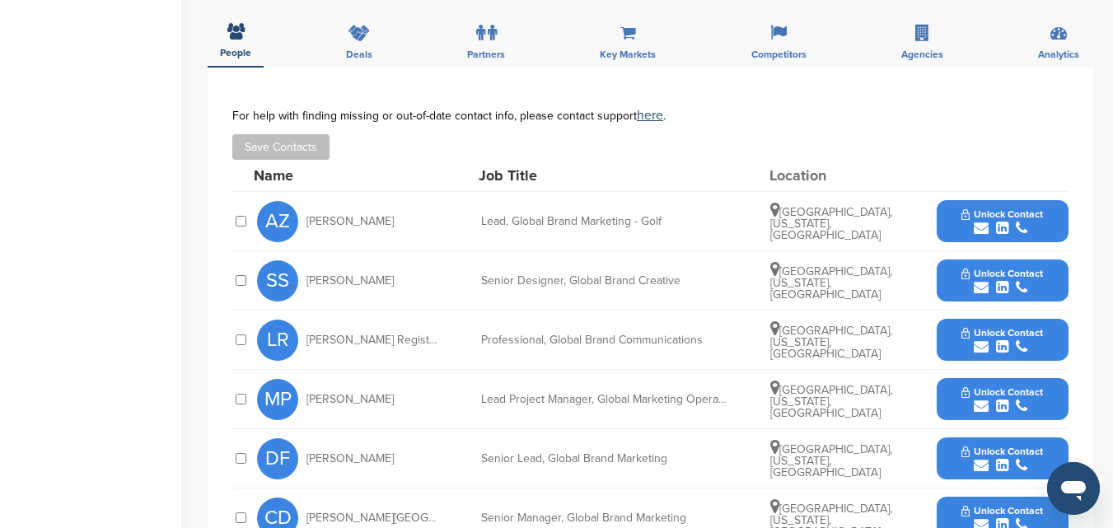
click at [978, 233] on icon "submit" at bounding box center [981, 228] width 15 height 15
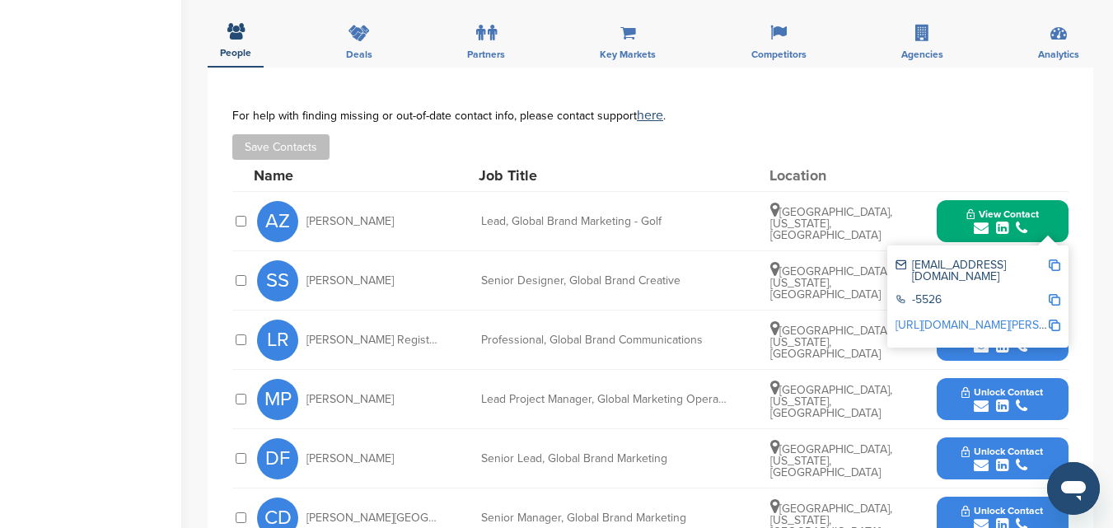
click at [975, 232] on icon "submit" at bounding box center [981, 228] width 15 height 15
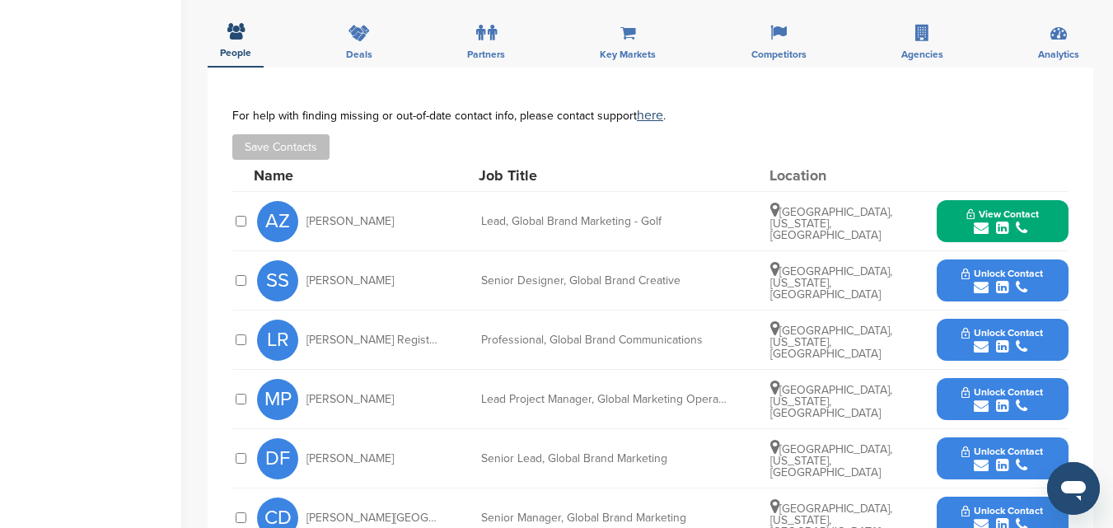
click at [980, 290] on icon "submit" at bounding box center [981, 287] width 15 height 15
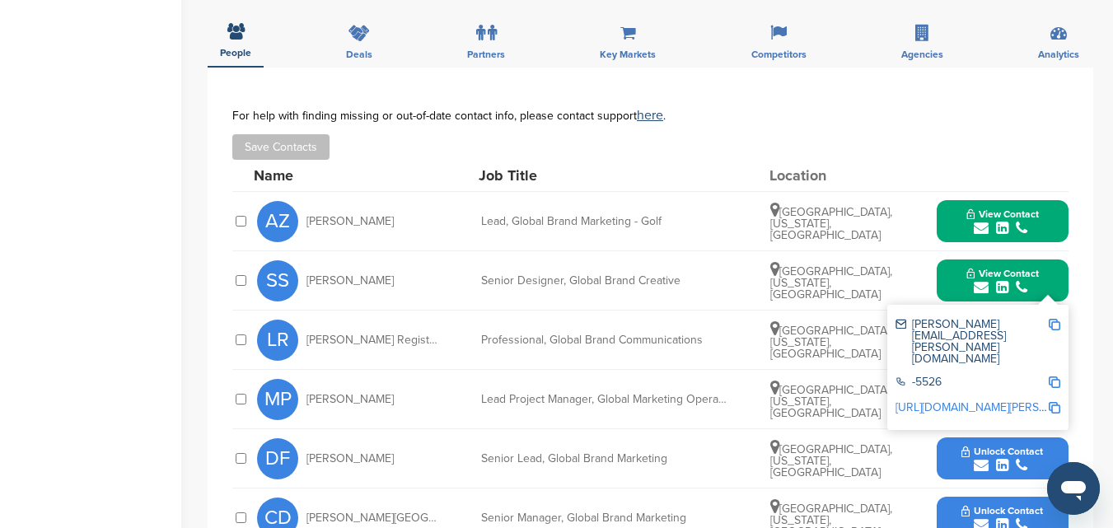
click at [980, 285] on icon "submit" at bounding box center [981, 287] width 15 height 15
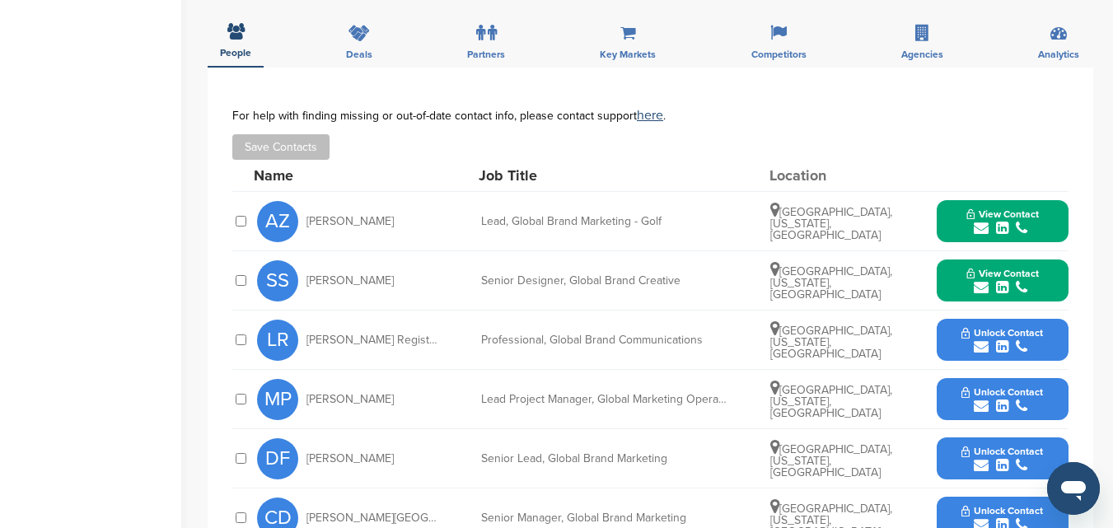
click at [980, 347] on icon "submit" at bounding box center [981, 346] width 15 height 15
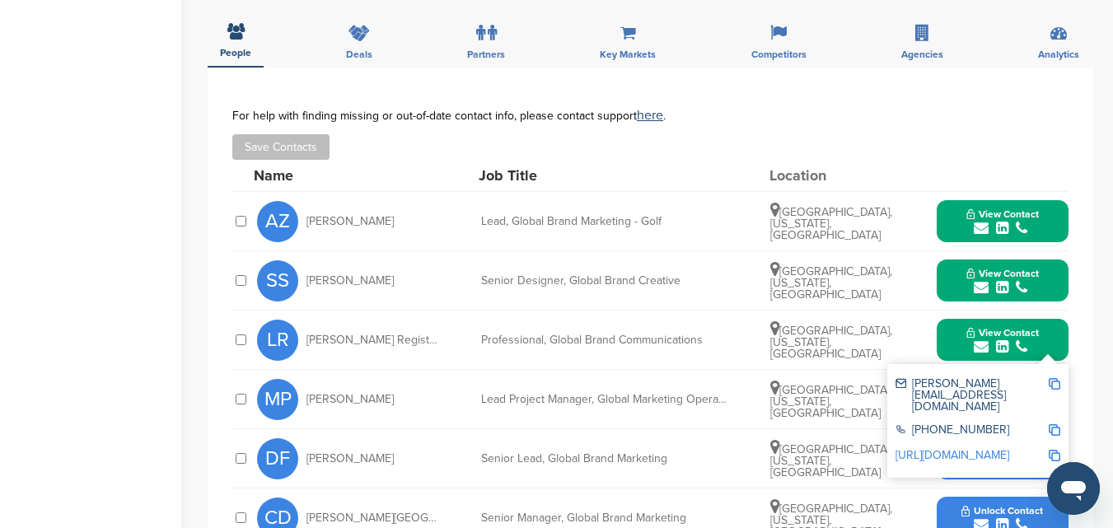
click at [973, 342] on div "submit" at bounding box center [1002, 347] width 73 height 16
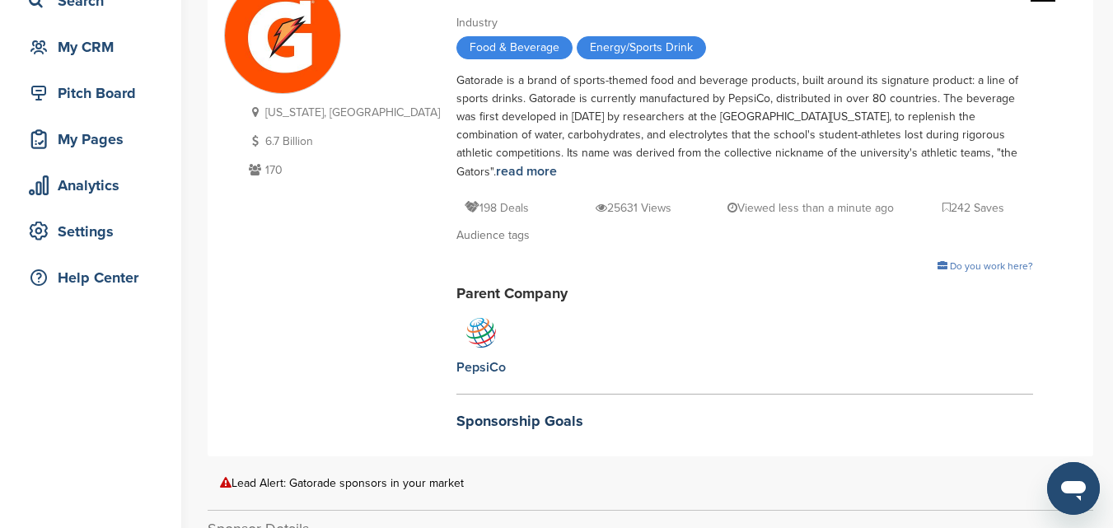
scroll to position [82, 0]
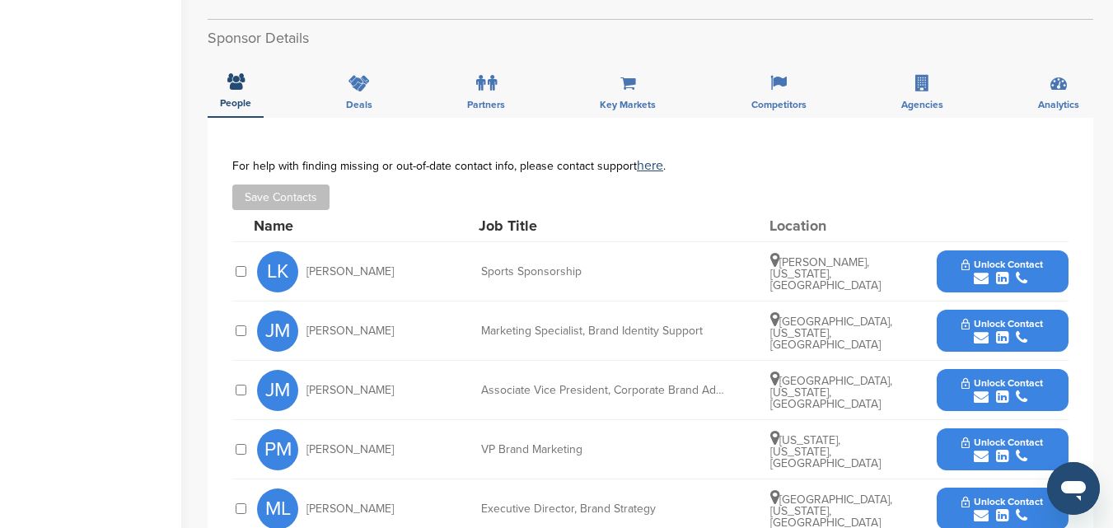
click at [1002, 279] on icon "submit" at bounding box center [1002, 278] width 12 height 15
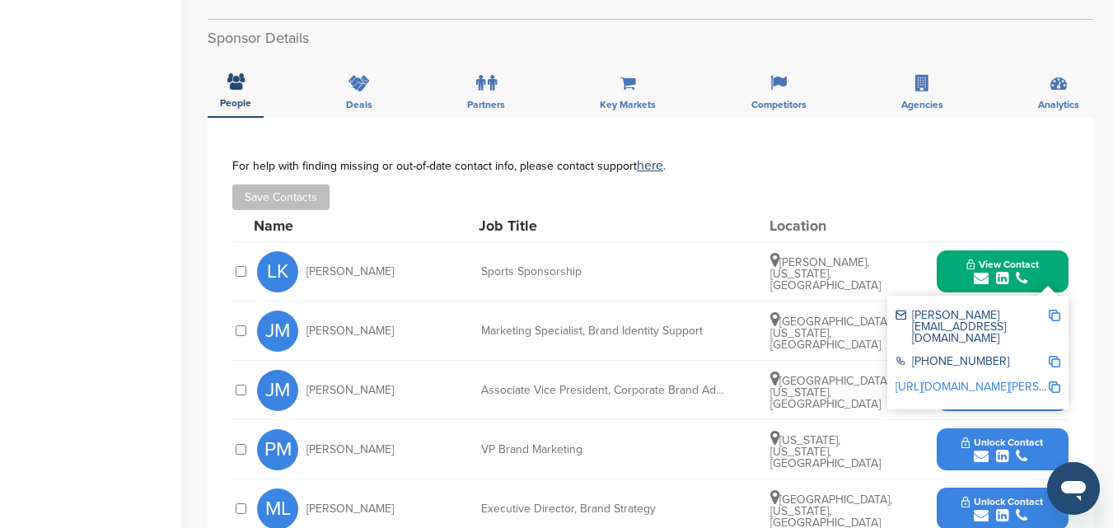
click at [980, 279] on icon "submit" at bounding box center [981, 278] width 15 height 15
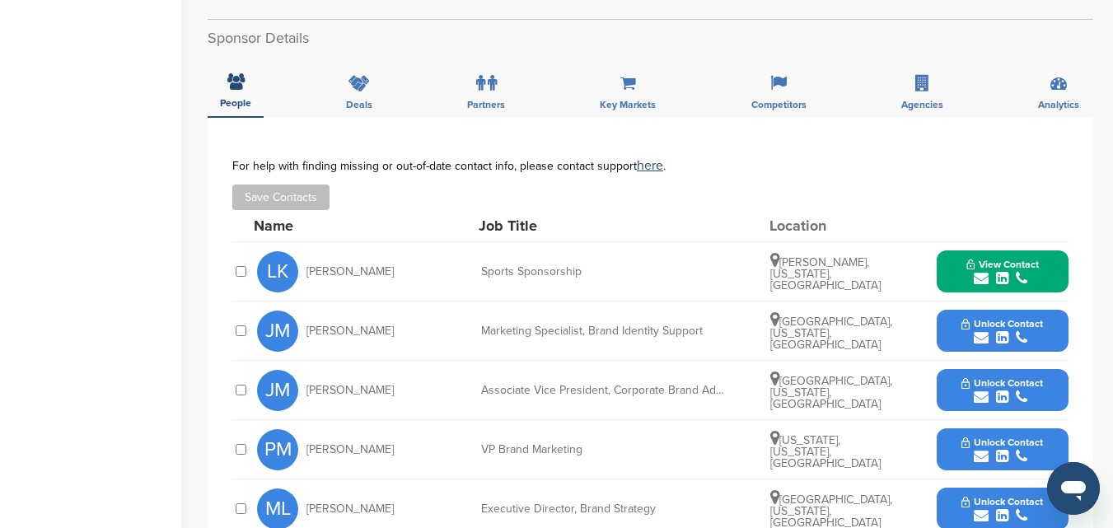
click at [985, 338] on icon "submit" at bounding box center [981, 337] width 15 height 15
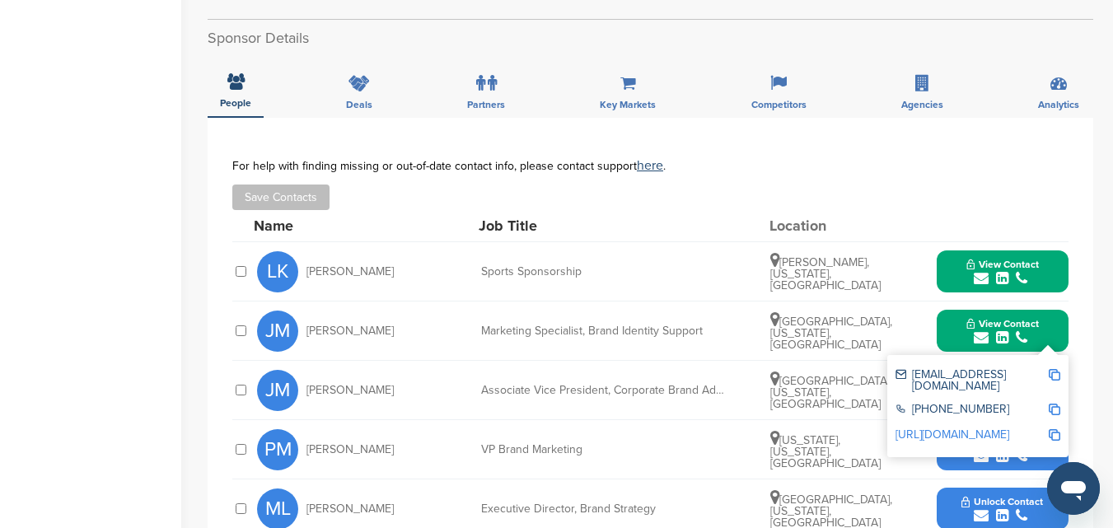
click at [985, 338] on icon "submit" at bounding box center [981, 337] width 15 height 15
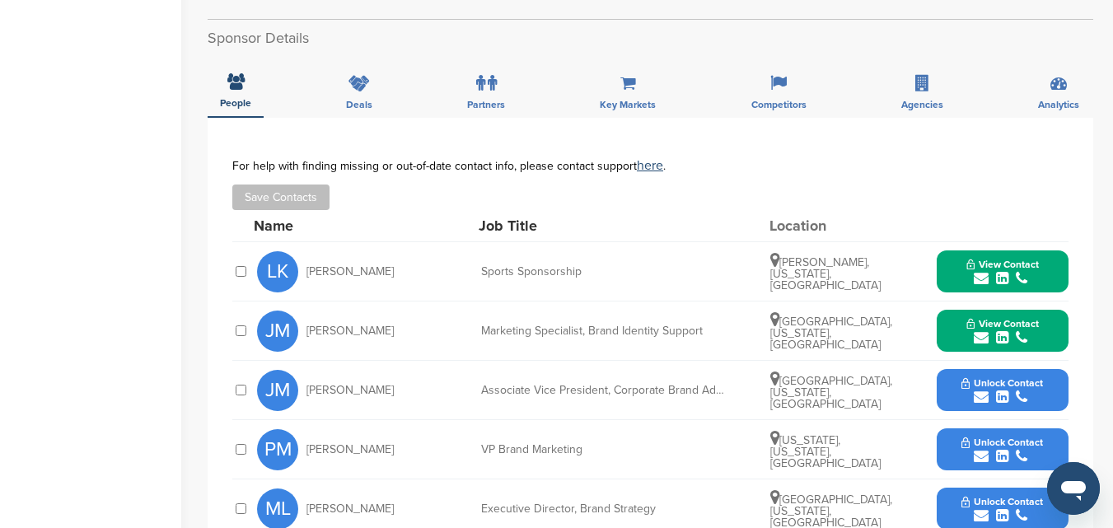
click at [982, 393] on icon "submit" at bounding box center [981, 397] width 15 height 15
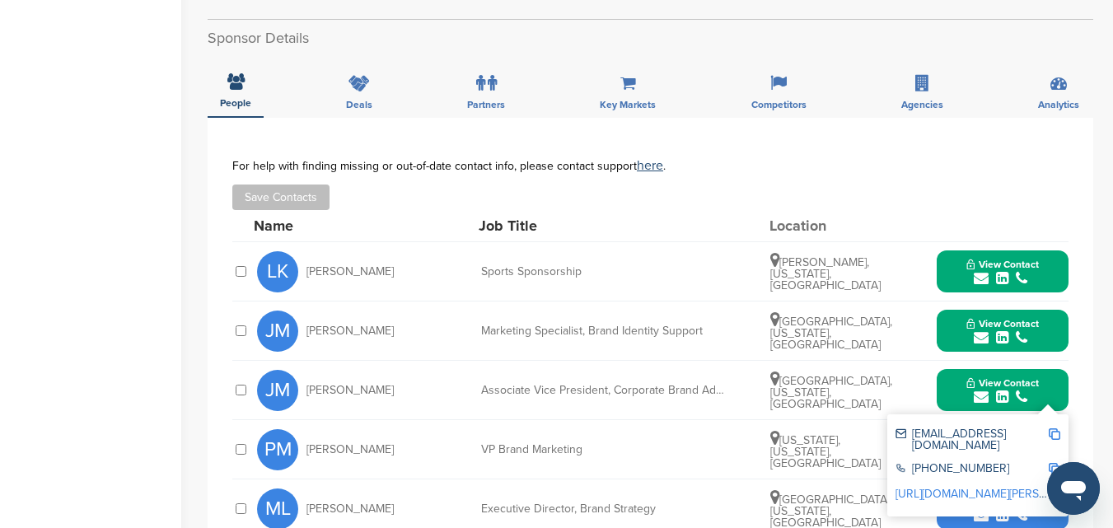
click at [977, 393] on icon "submit" at bounding box center [981, 397] width 15 height 15
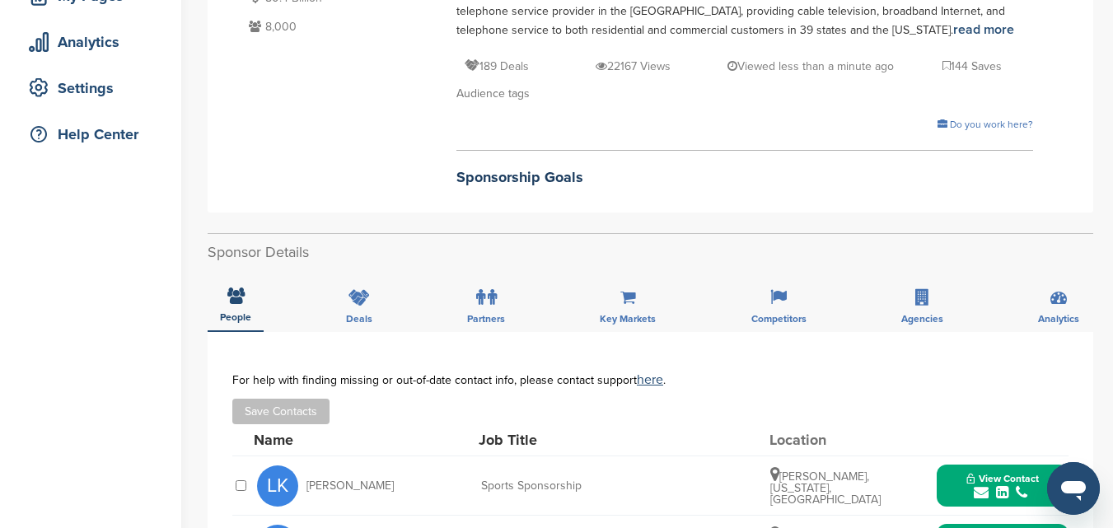
scroll to position [82, 0]
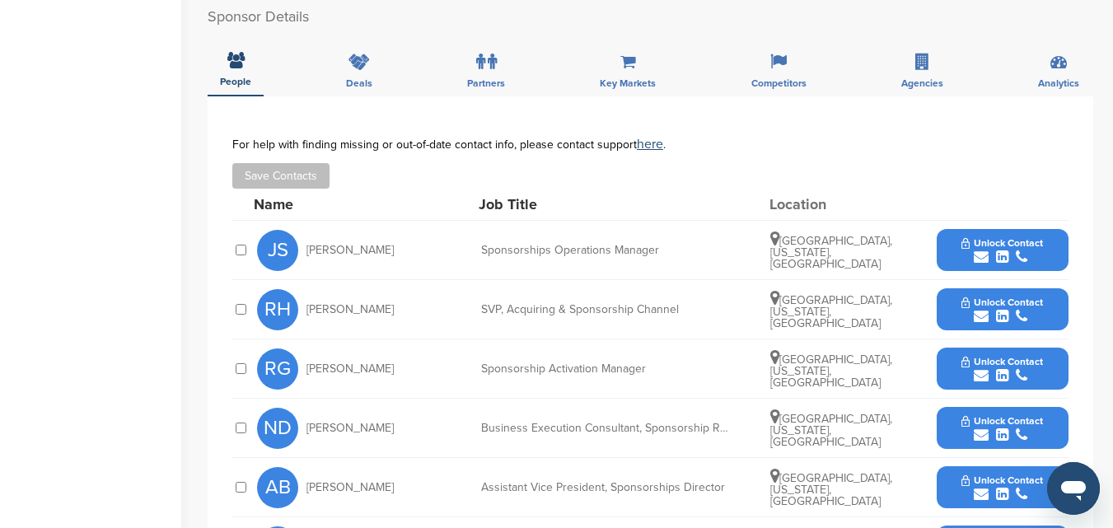
click at [984, 250] on icon "submit" at bounding box center [981, 257] width 15 height 15
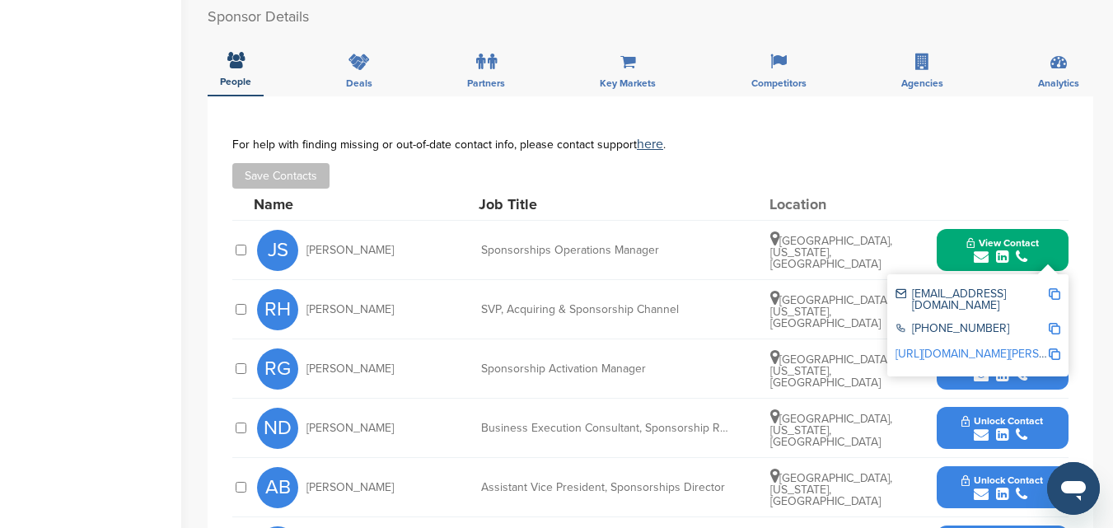
click at [915, 189] on div "Name Job Title Location" at bounding box center [661, 204] width 815 height 31
click at [981, 250] on icon "submit" at bounding box center [981, 257] width 15 height 15
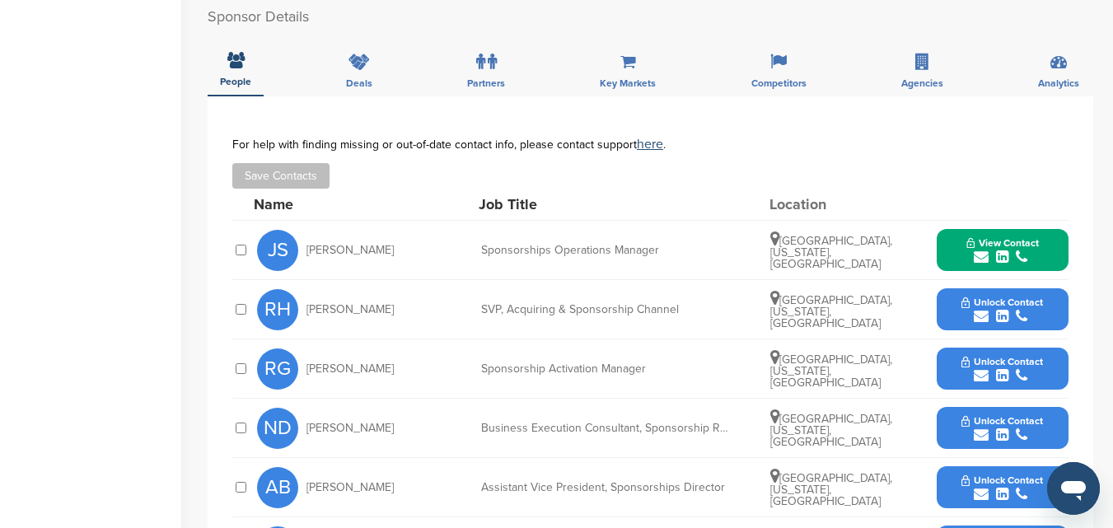
click at [977, 309] on icon "submit" at bounding box center [981, 316] width 15 height 15
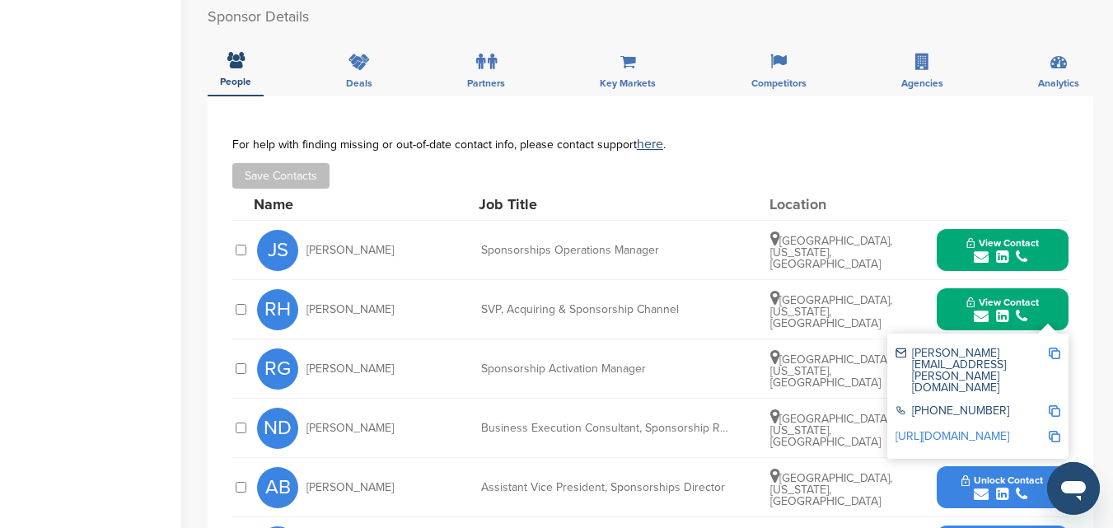
click at [977, 309] on icon "submit" at bounding box center [981, 316] width 15 height 15
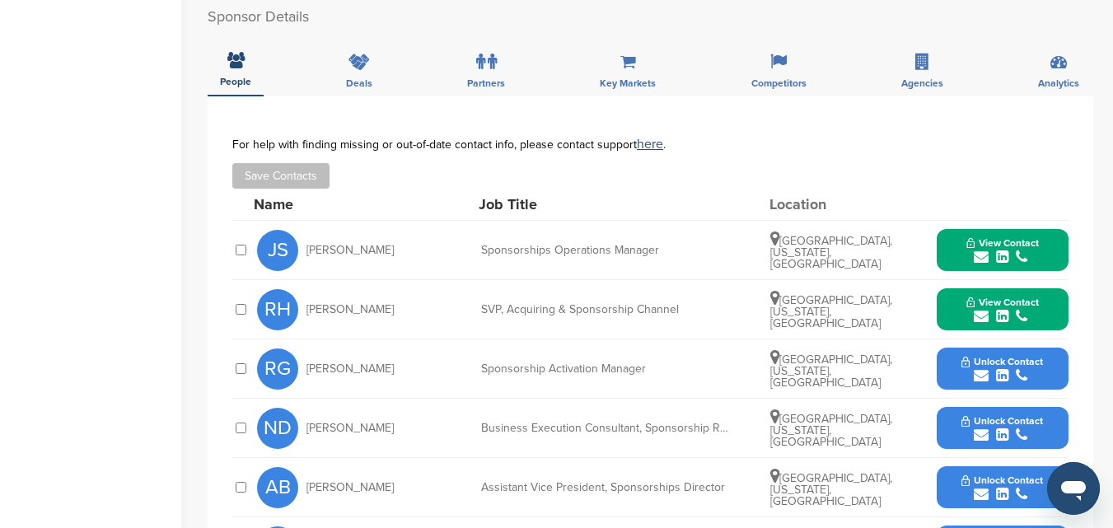
click at [983, 368] on icon "submit" at bounding box center [981, 375] width 15 height 15
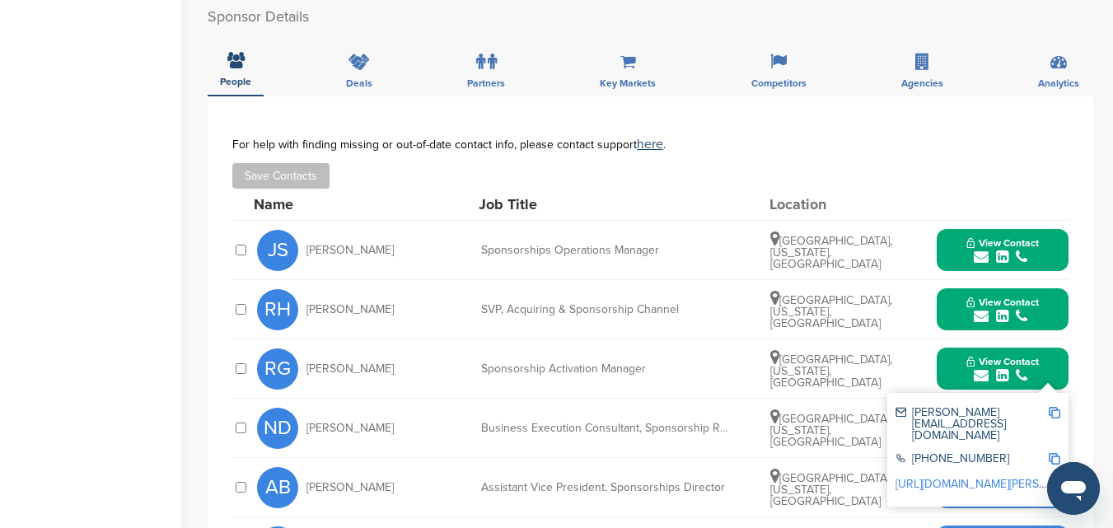
click at [980, 368] on icon "submit" at bounding box center [981, 375] width 15 height 15
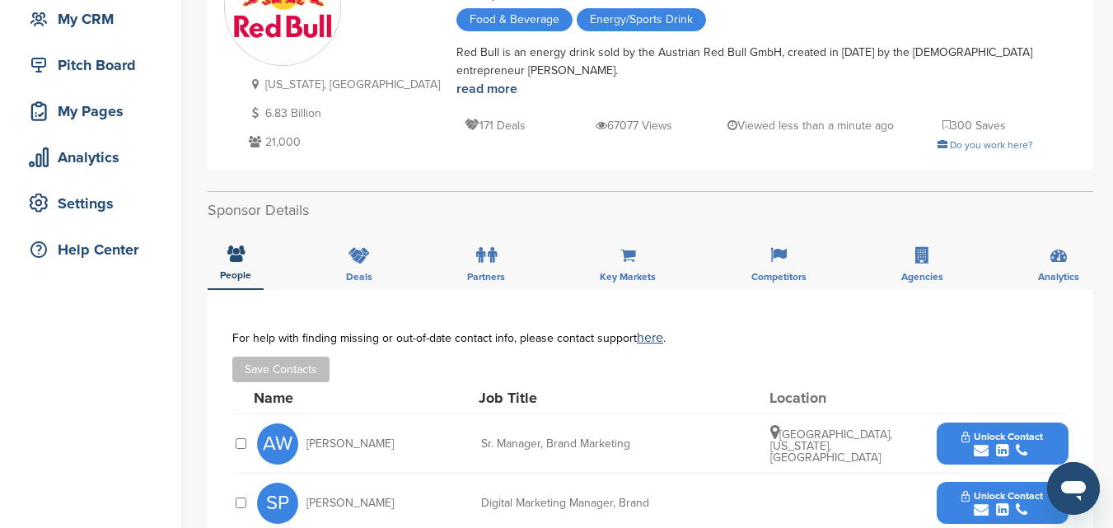
scroll to position [330, 0]
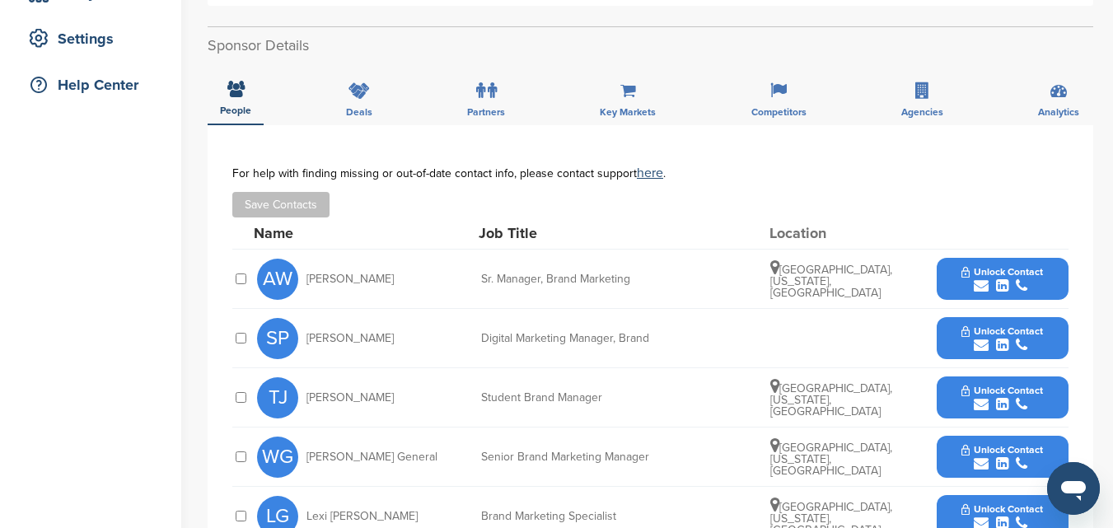
click at [981, 286] on icon "submit" at bounding box center [981, 285] width 15 height 15
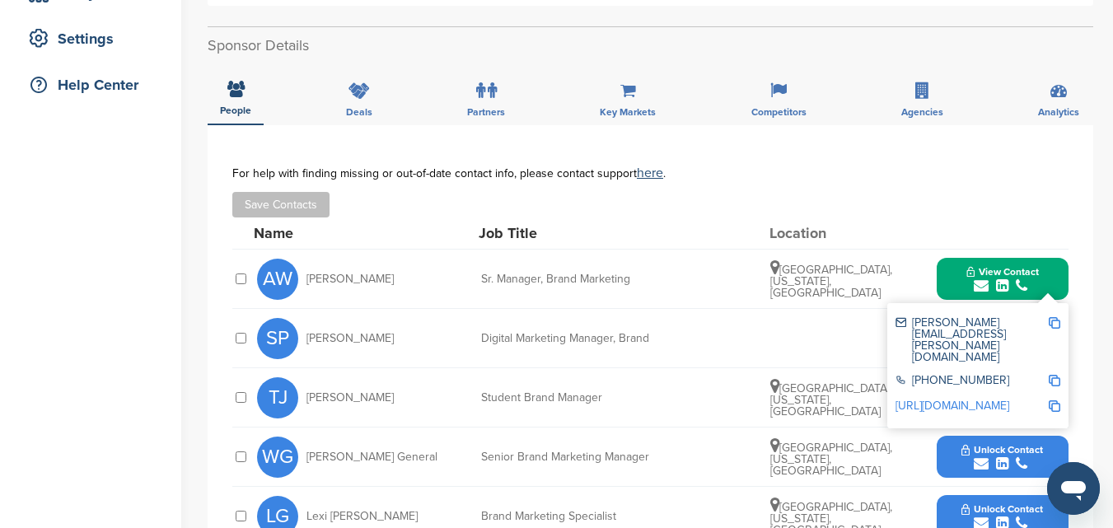
click at [974, 286] on icon "submit" at bounding box center [981, 285] width 15 height 15
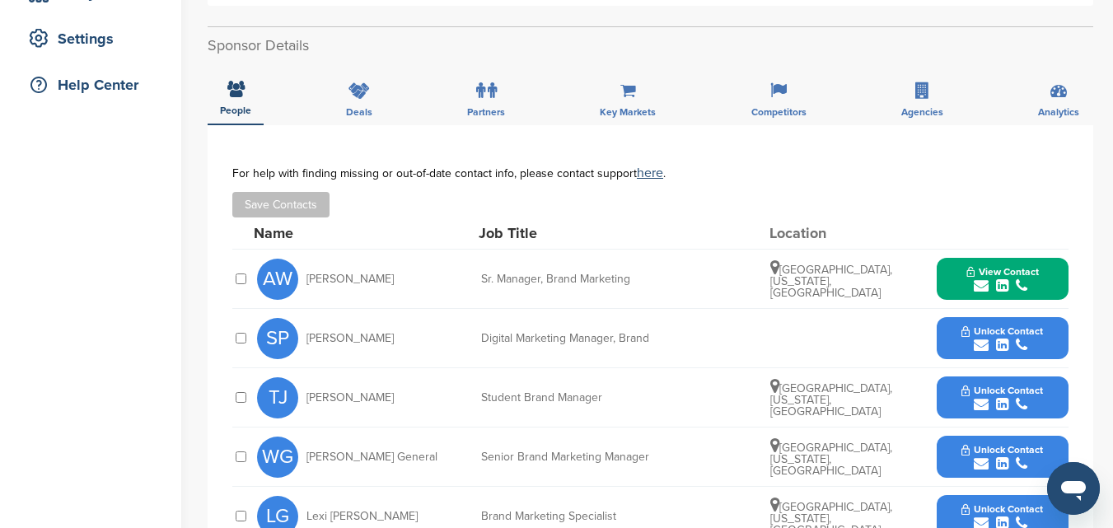
click at [982, 346] on icon "submit" at bounding box center [981, 345] width 15 height 15
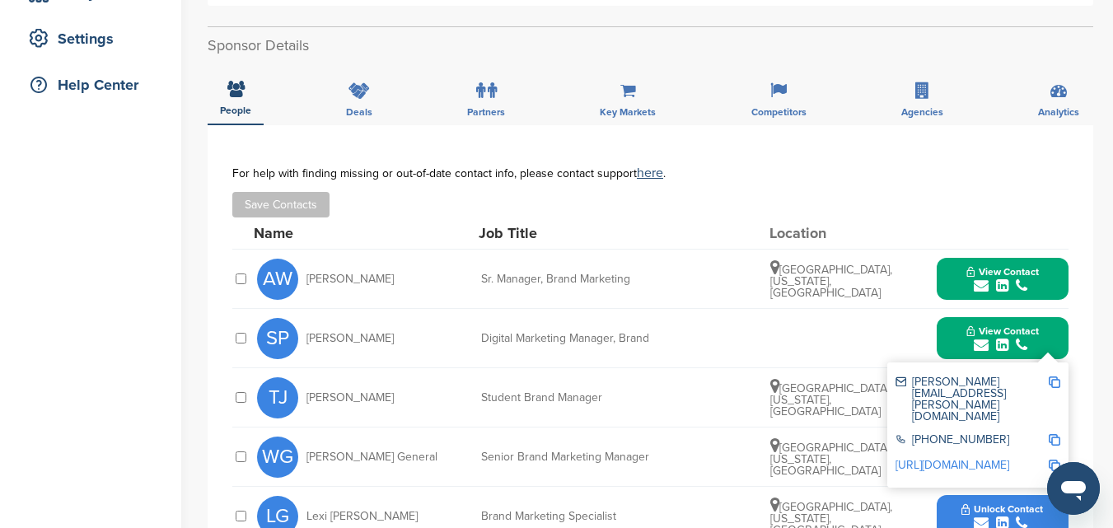
click at [982, 346] on icon "submit" at bounding box center [981, 345] width 15 height 15
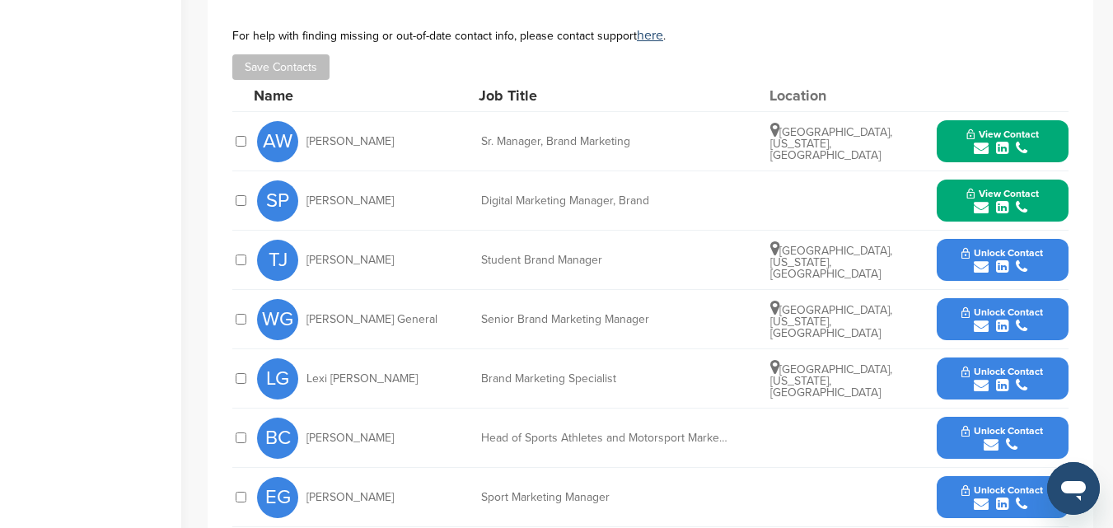
scroll to position [494, 0]
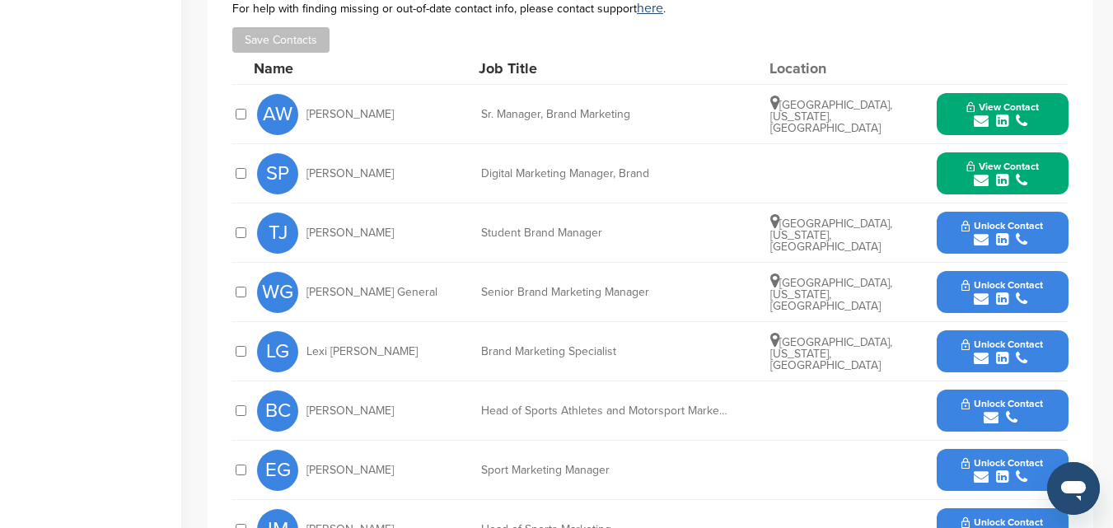
click at [980, 475] on icon "submit" at bounding box center [981, 477] width 15 height 15
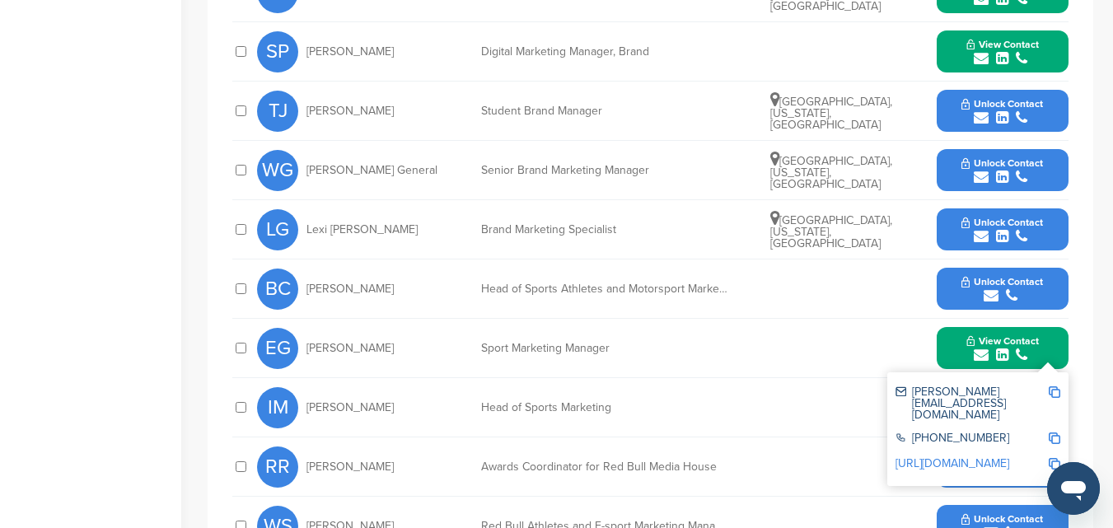
scroll to position [659, 0]
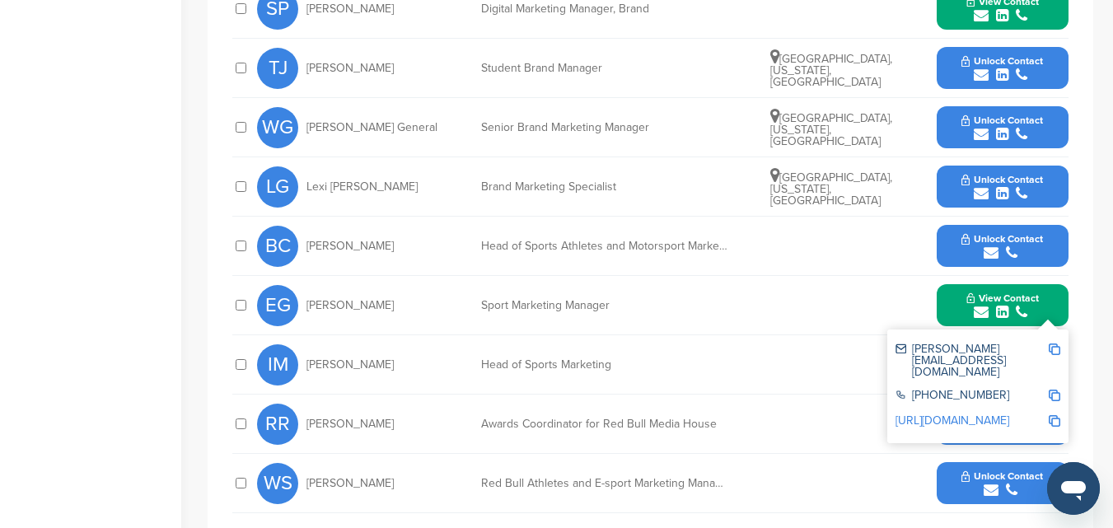
click at [980, 312] on icon "submit" at bounding box center [981, 312] width 15 height 15
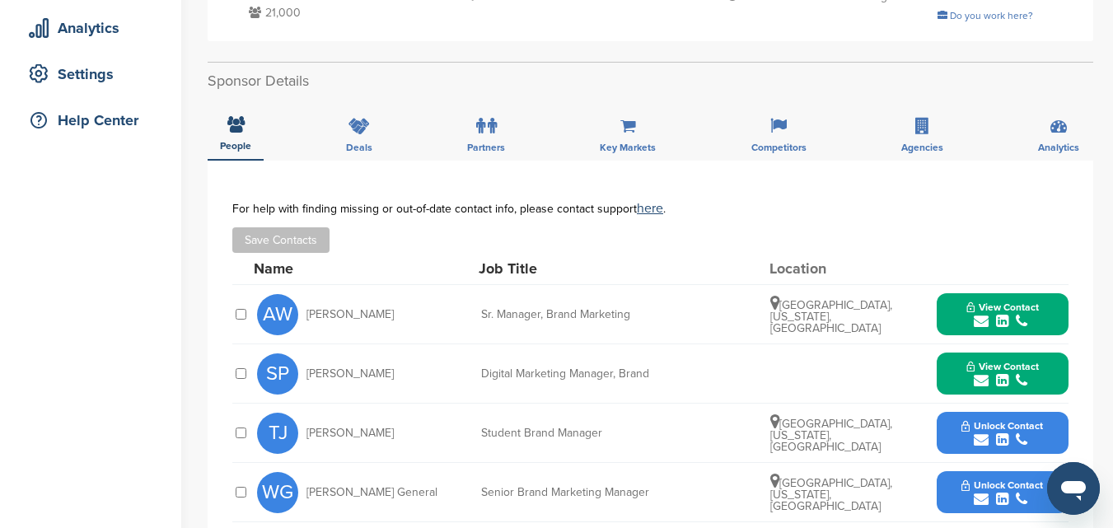
scroll to position [330, 0]
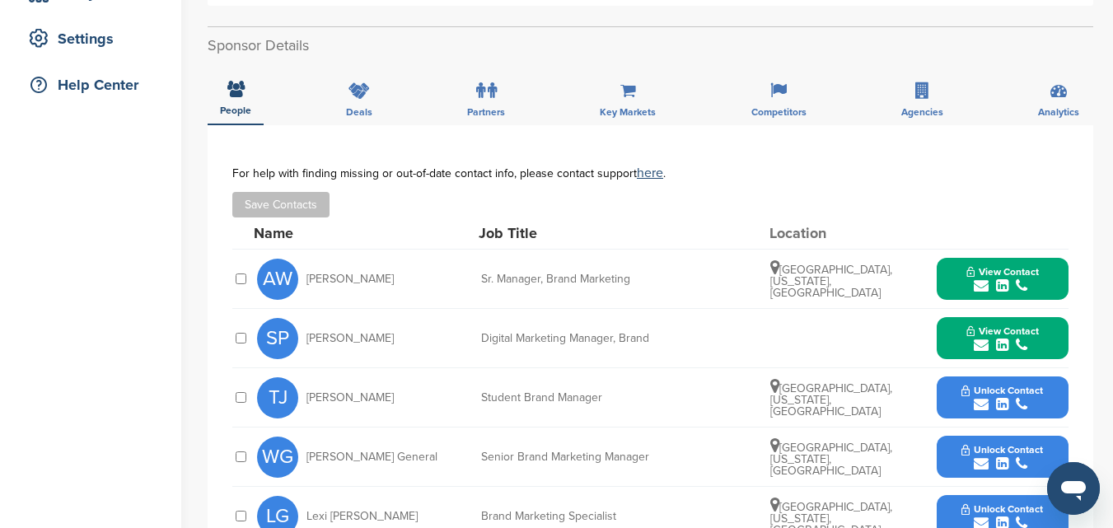
click at [985, 402] on icon "submit" at bounding box center [981, 404] width 15 height 15
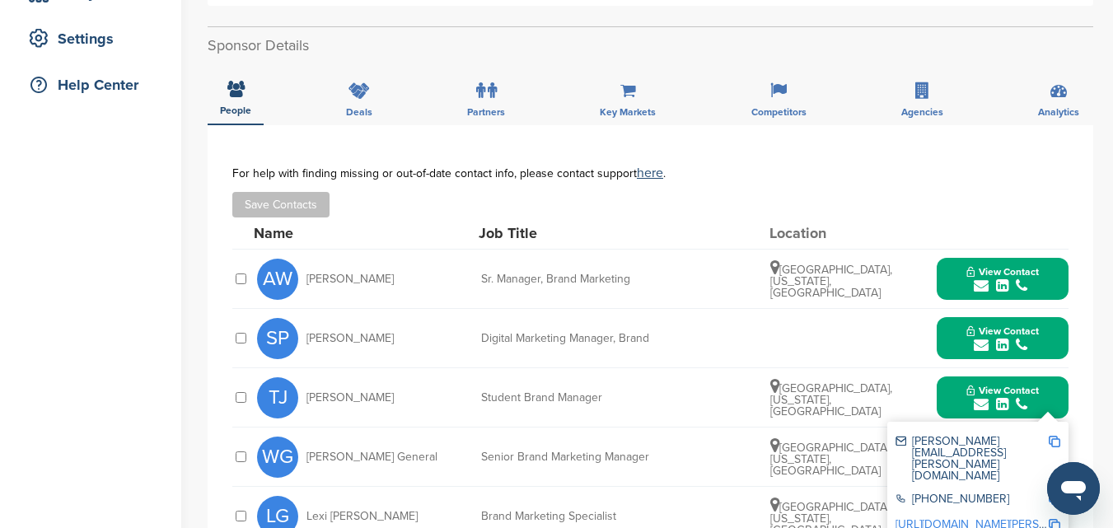
click at [984, 405] on icon "submit" at bounding box center [981, 404] width 15 height 15
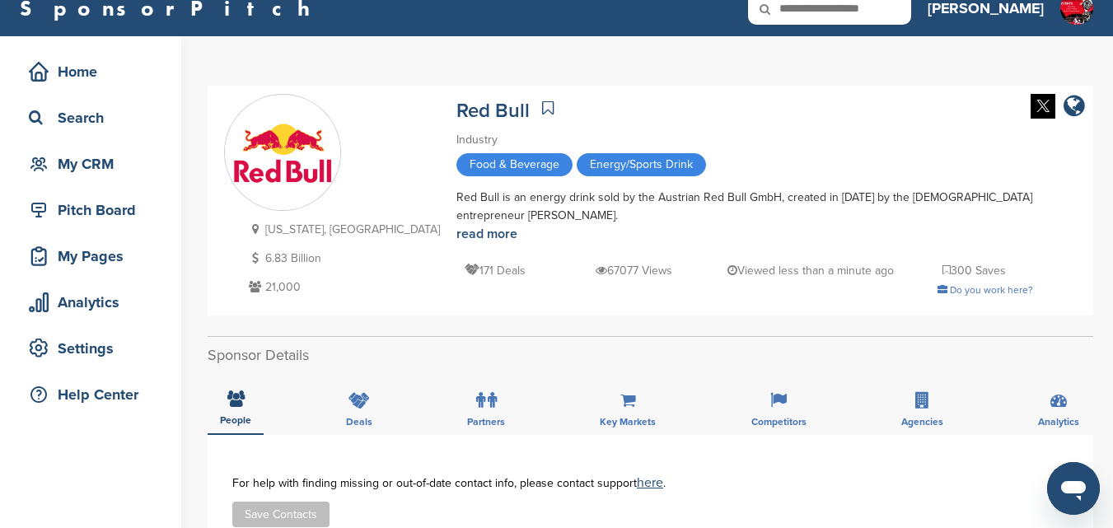
scroll to position [0, 0]
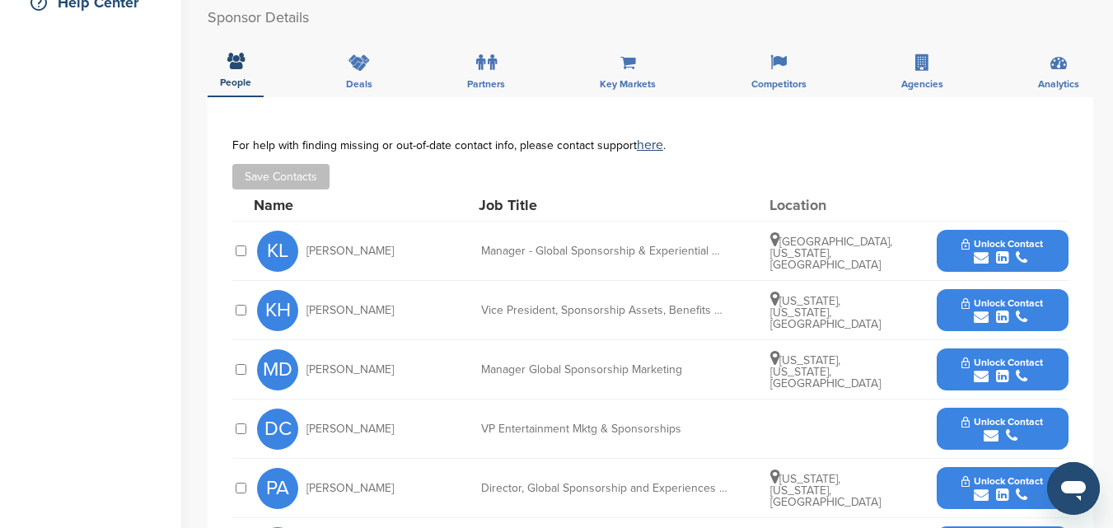
click at [980, 310] on icon "submit" at bounding box center [981, 317] width 15 height 15
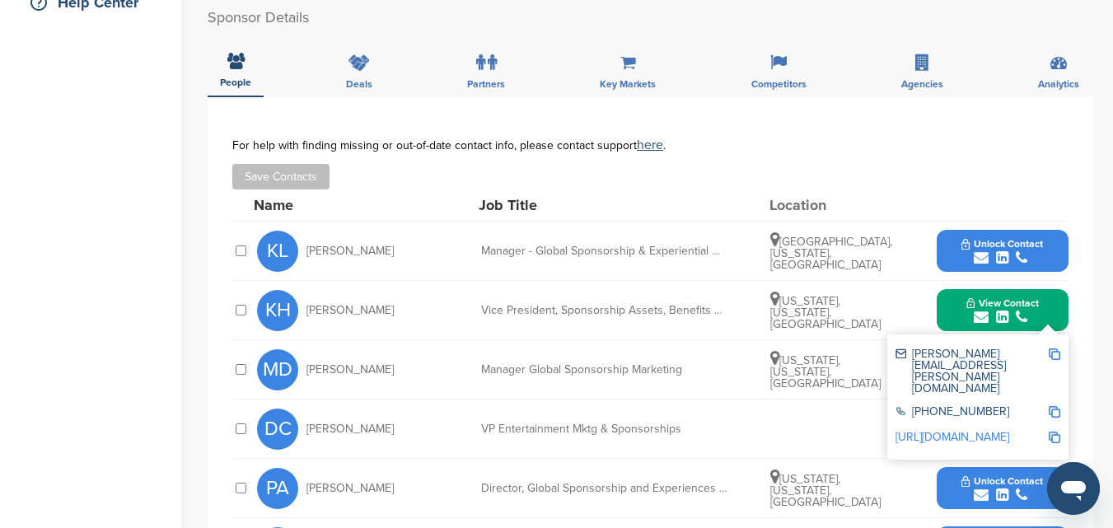
click at [979, 250] on icon "submit" at bounding box center [981, 257] width 15 height 15
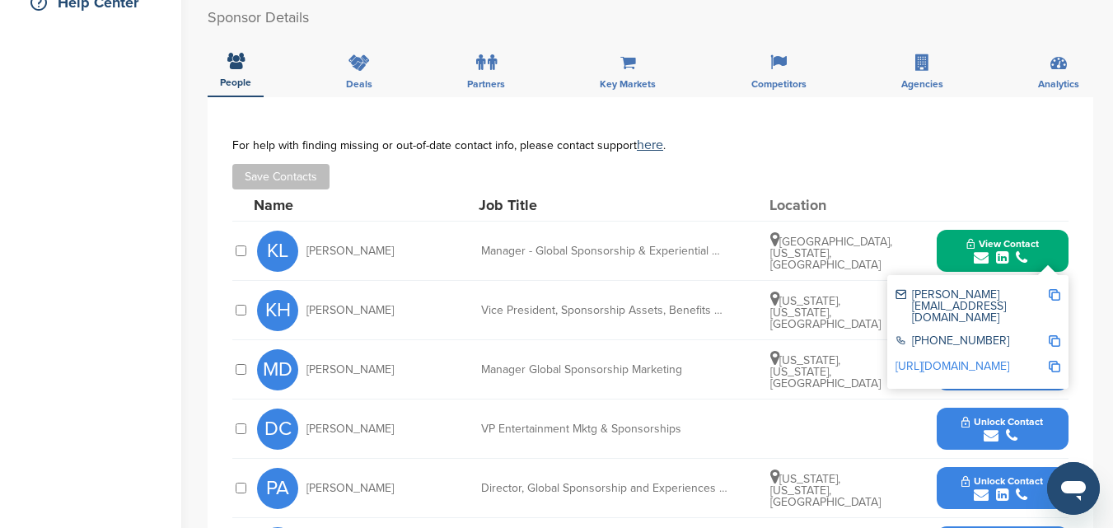
click at [979, 250] on icon "submit" at bounding box center [981, 257] width 15 height 15
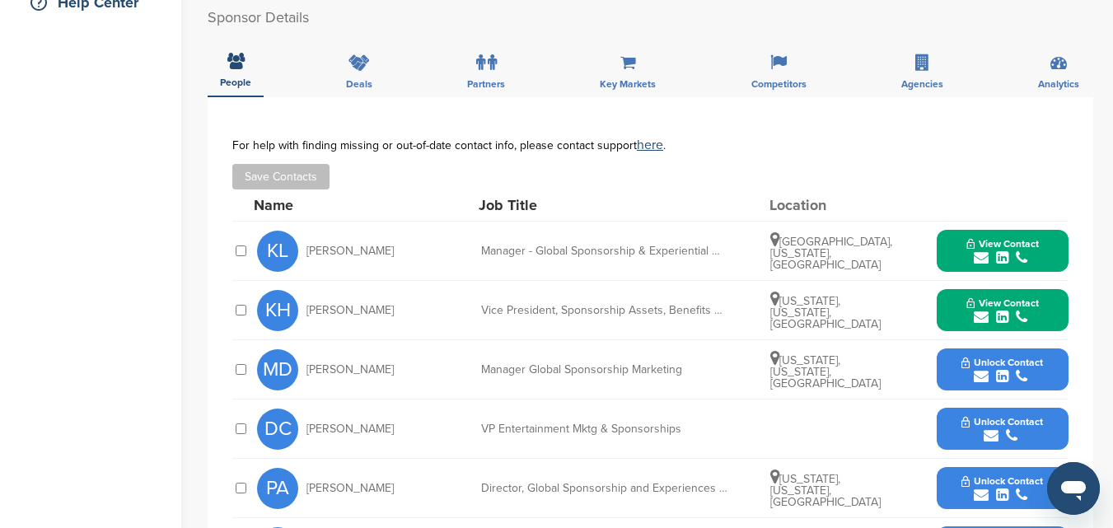
click at [980, 369] on icon "submit" at bounding box center [981, 376] width 15 height 15
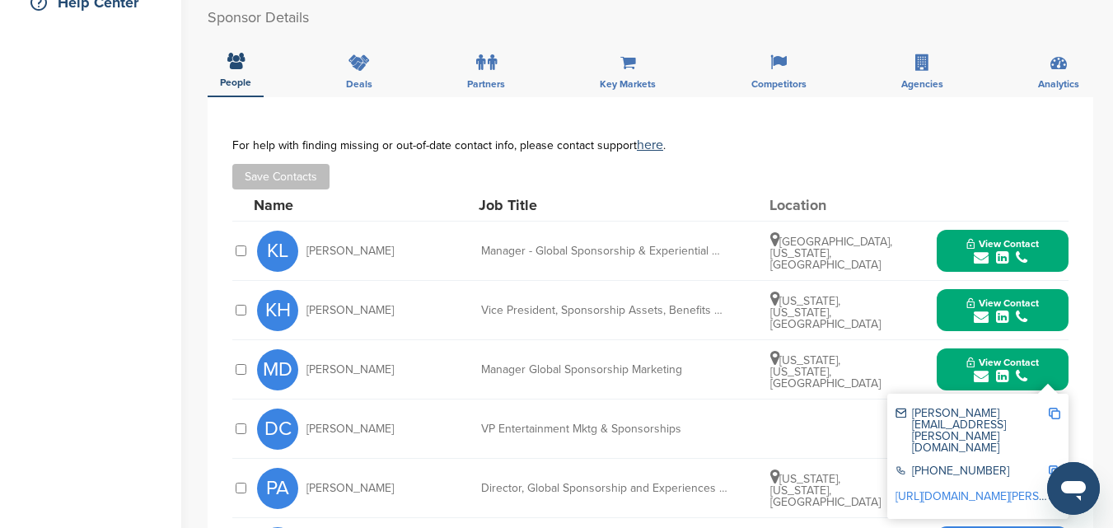
click at [980, 369] on icon "submit" at bounding box center [981, 376] width 15 height 15
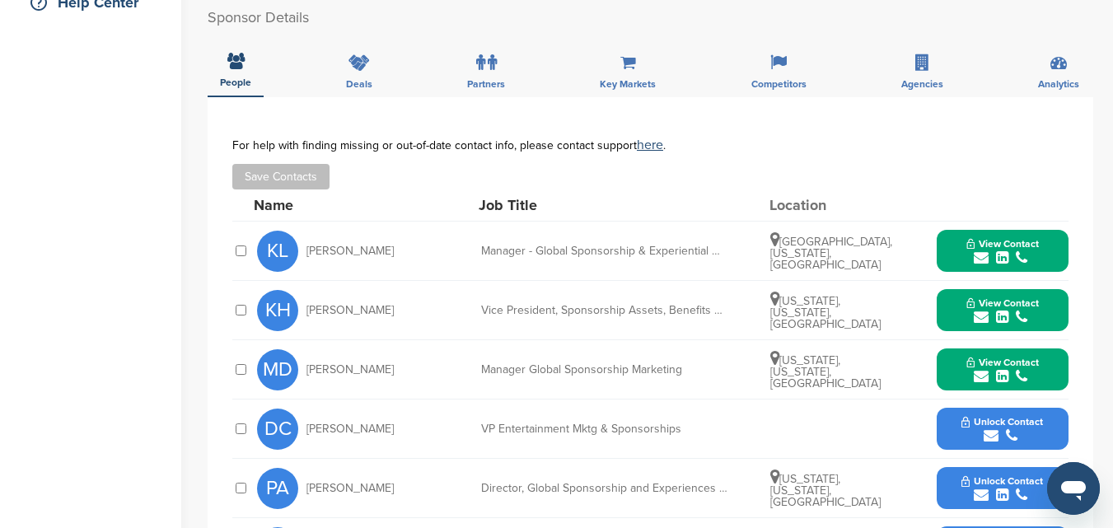
click at [986, 428] on icon "submit" at bounding box center [991, 435] width 15 height 15
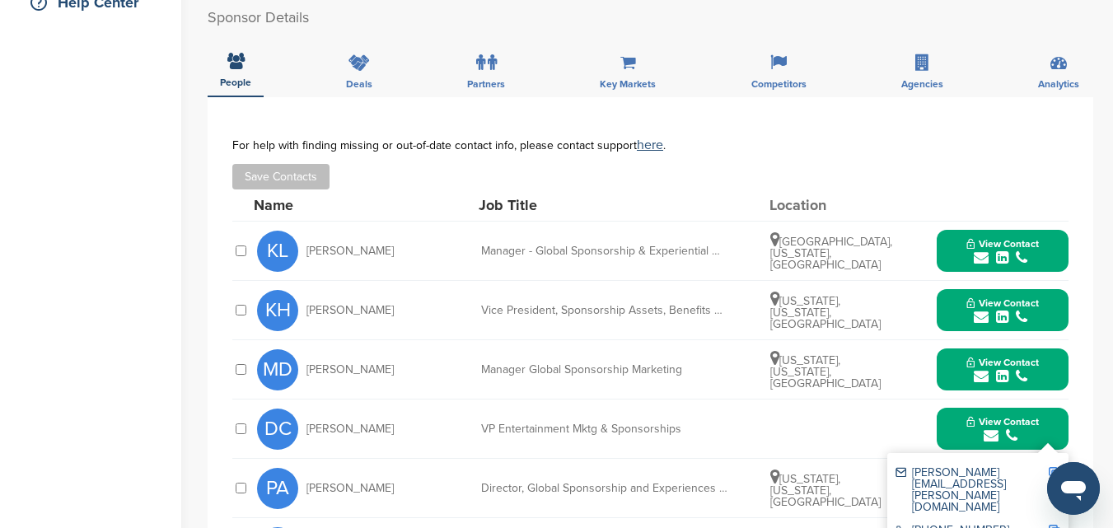
click at [986, 428] on icon "submit" at bounding box center [991, 435] width 15 height 15
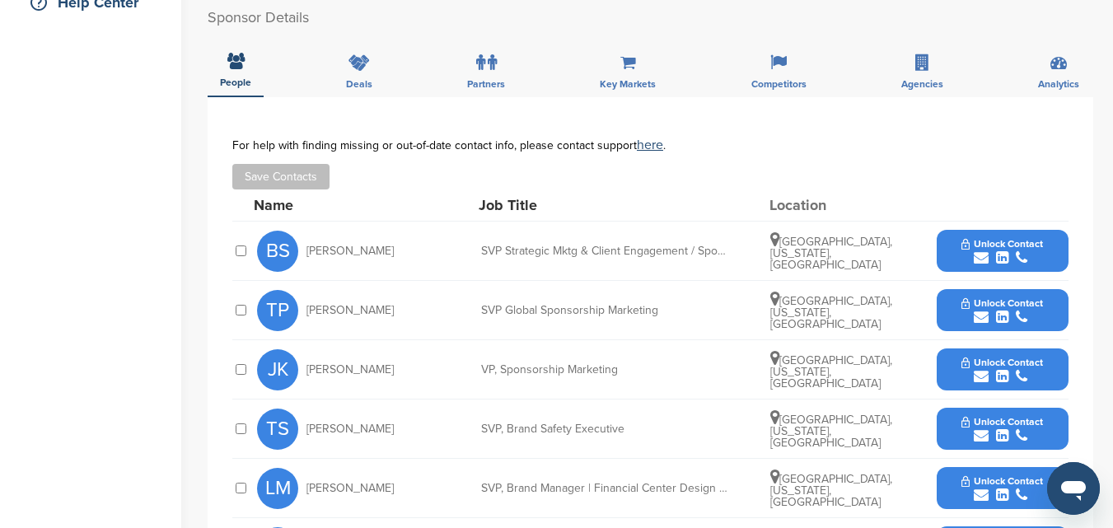
click at [981, 319] on icon "submit" at bounding box center [981, 317] width 15 height 15
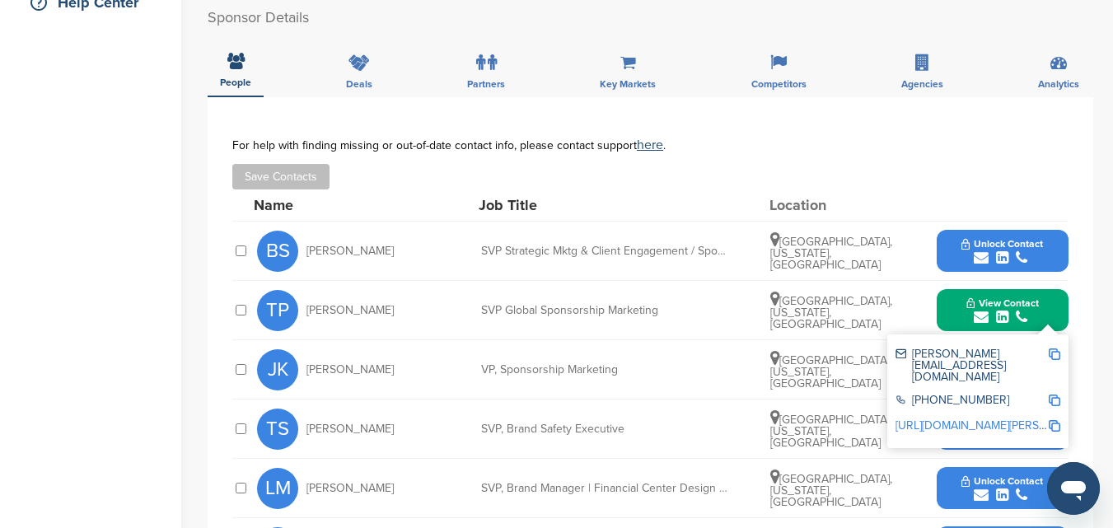
click at [981, 319] on icon "submit" at bounding box center [981, 317] width 15 height 15
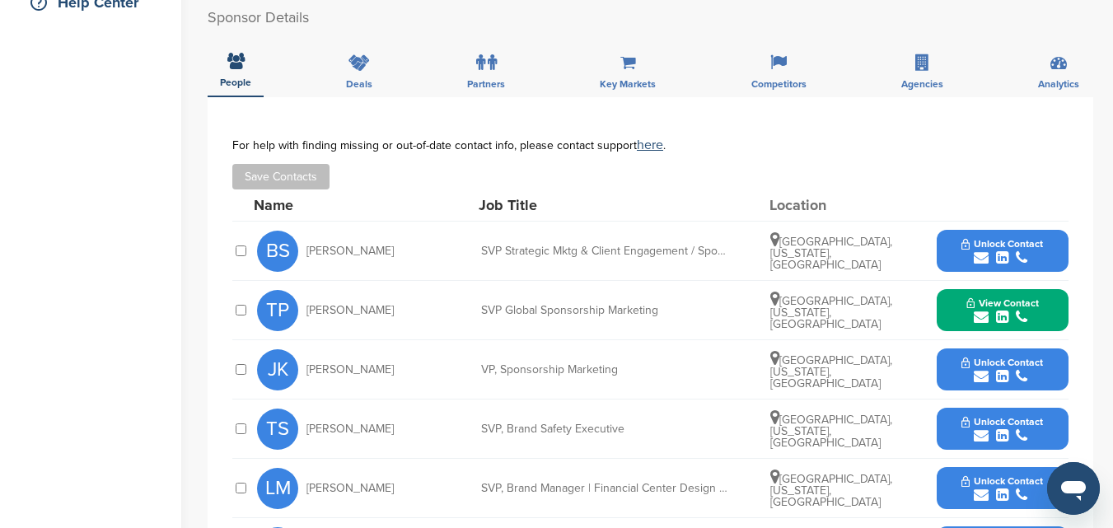
click at [985, 379] on icon "submit" at bounding box center [981, 376] width 15 height 15
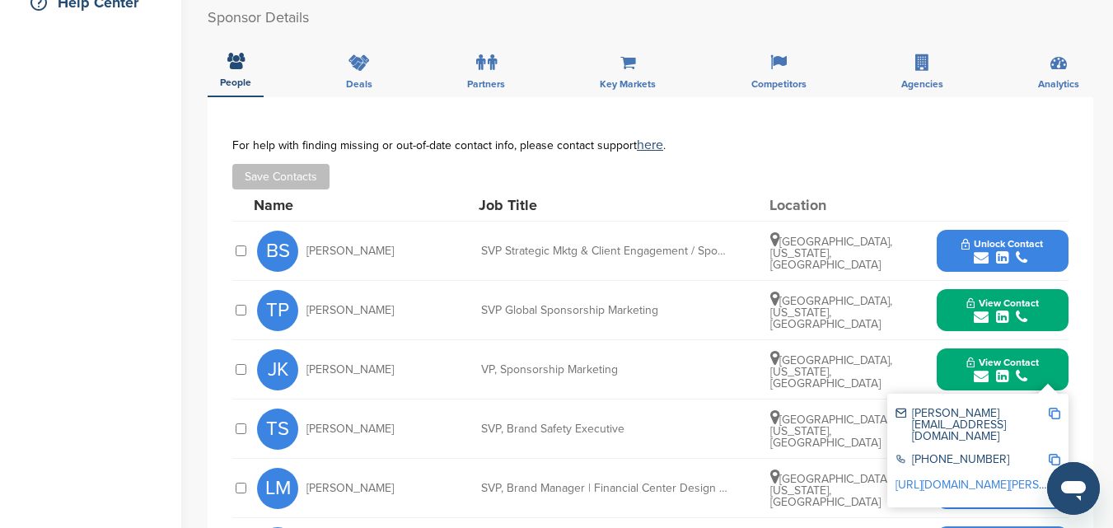
click at [985, 379] on icon "submit" at bounding box center [981, 376] width 15 height 15
